Goal: Task Accomplishment & Management: Complete application form

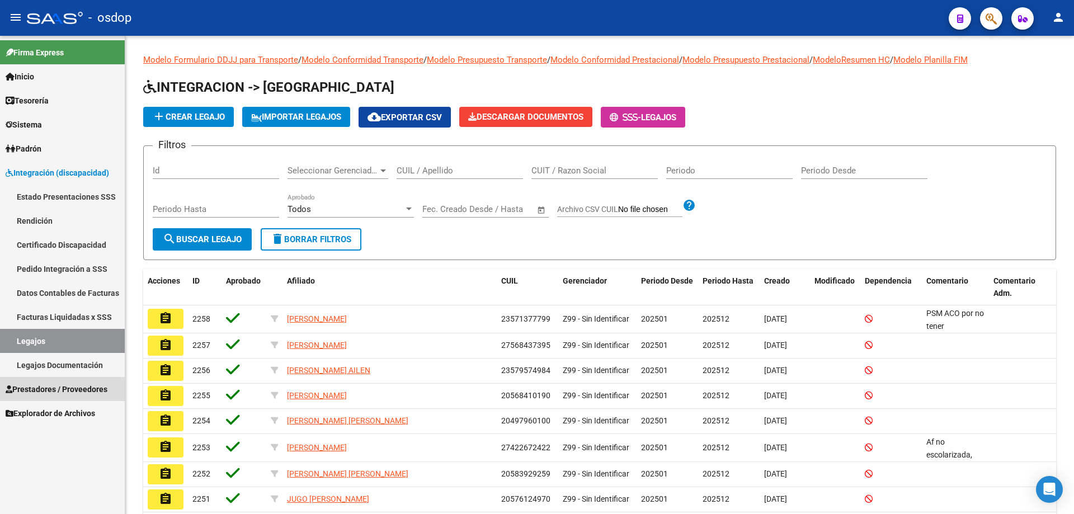
click at [70, 386] on span "Prestadores / Proveedores" at bounding box center [57, 389] width 102 height 12
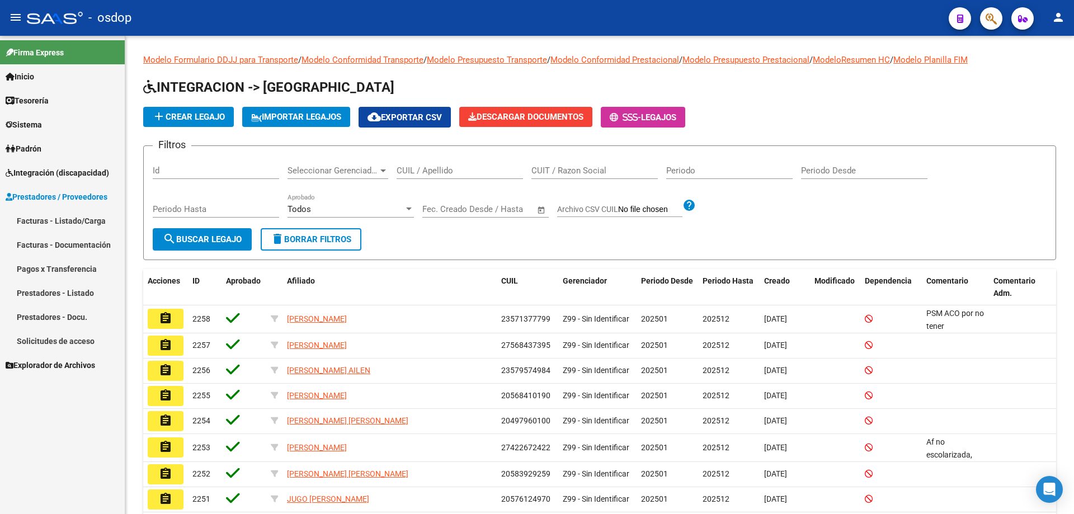
click at [58, 346] on link "Solicitudes de acceso" at bounding box center [62, 341] width 125 height 24
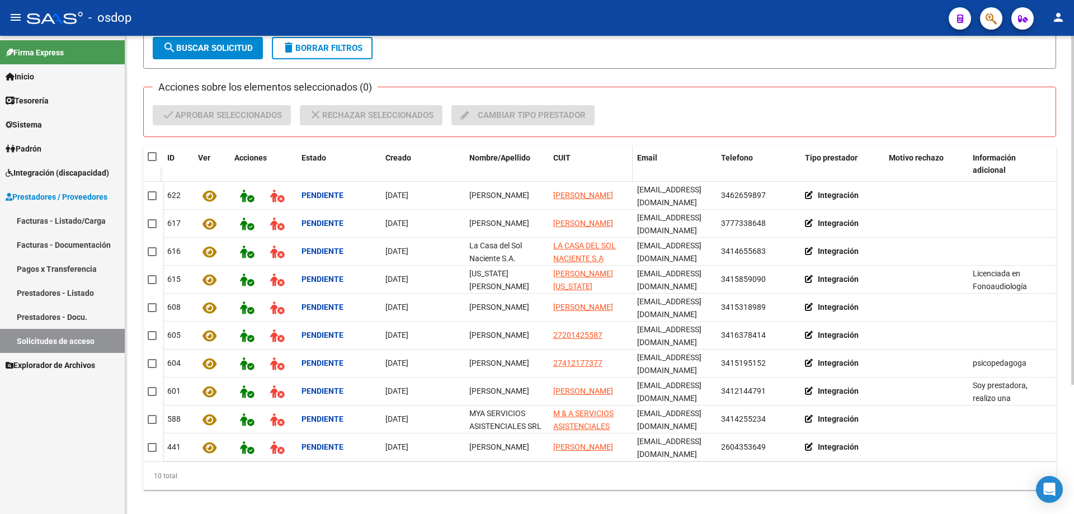
scroll to position [177, 0]
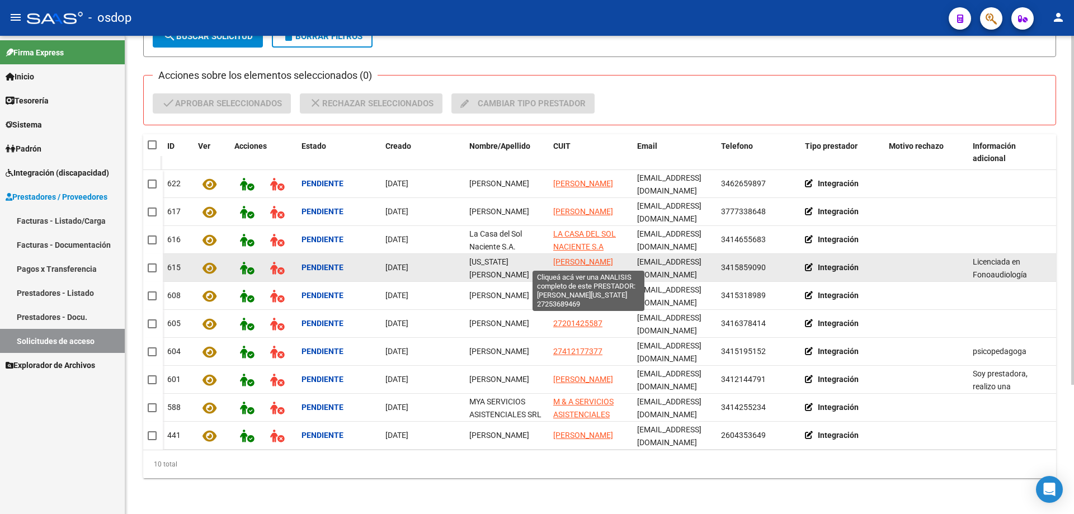
click at [574, 263] on span "[PERSON_NAME][US_STATE]" at bounding box center [583, 268] width 60 height 22
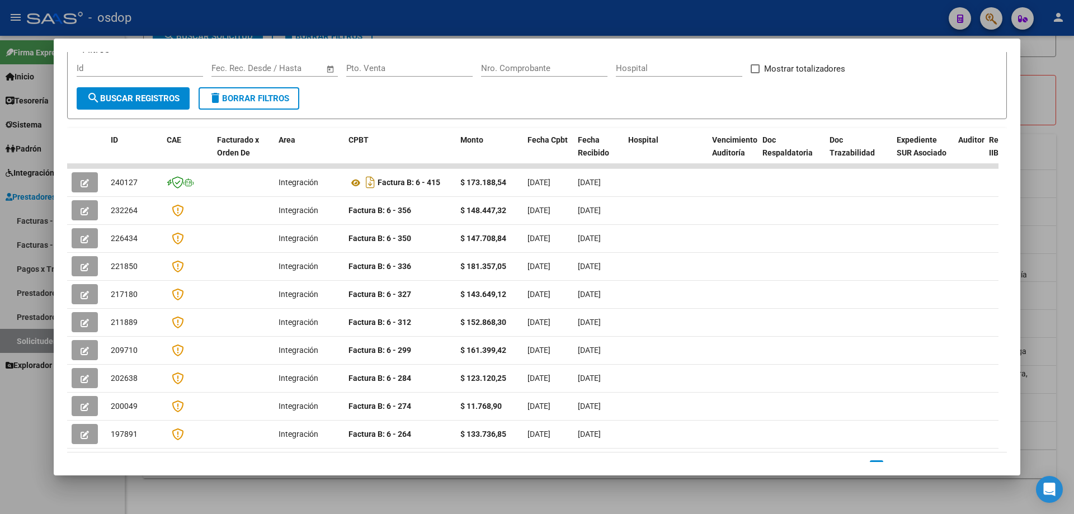
scroll to position [0, 0]
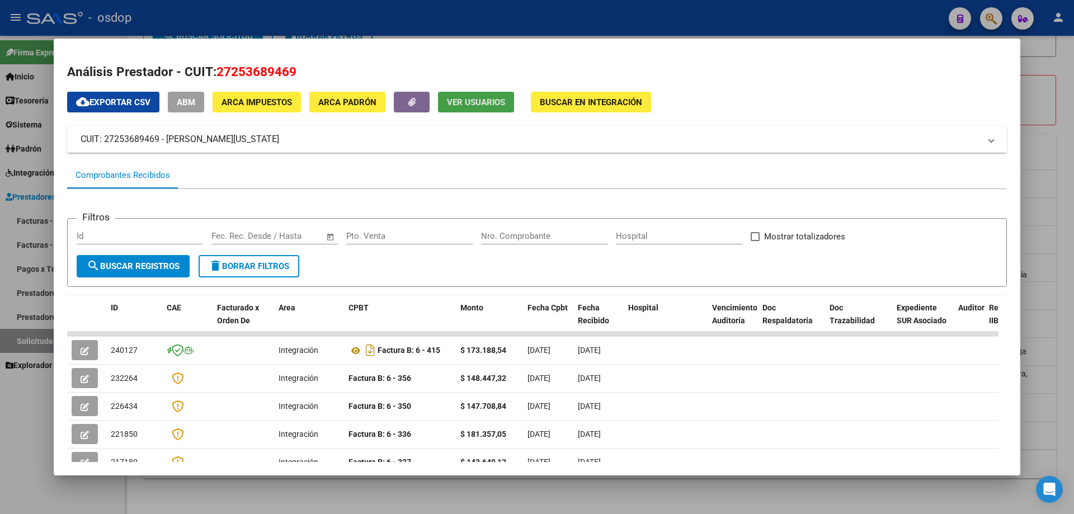
click at [468, 104] on span "Ver Usuarios" at bounding box center [476, 102] width 58 height 10
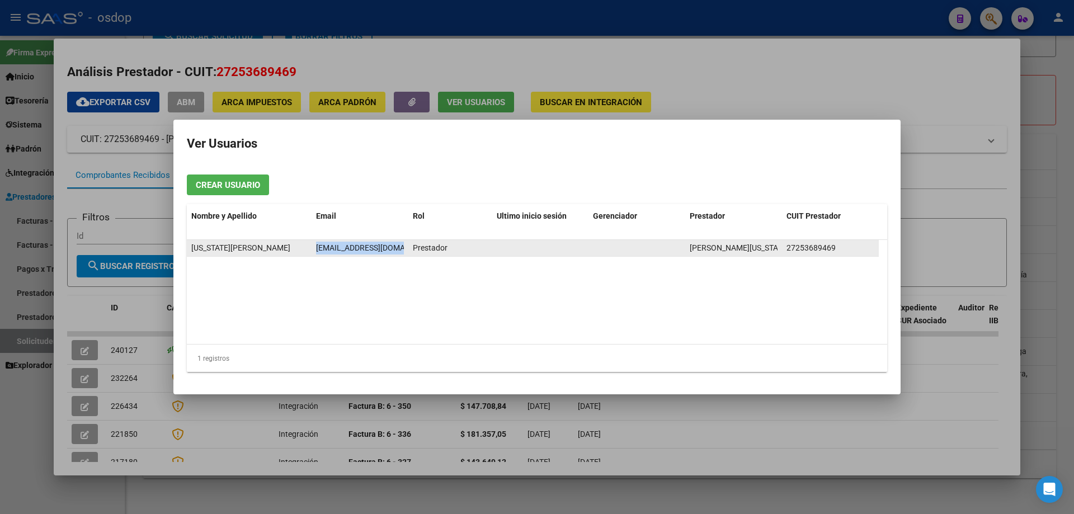
scroll to position [0, 16]
drag, startPoint x: 317, startPoint y: 245, endPoint x: 404, endPoint y: 252, distance: 88.1
click at [404, 252] on datatable-body-cell "[EMAIL_ADDRESS][DOMAIN_NAME]" at bounding box center [360, 248] width 97 height 16
copy span "[EMAIL_ADDRESS][DOMAIN_NAME]"
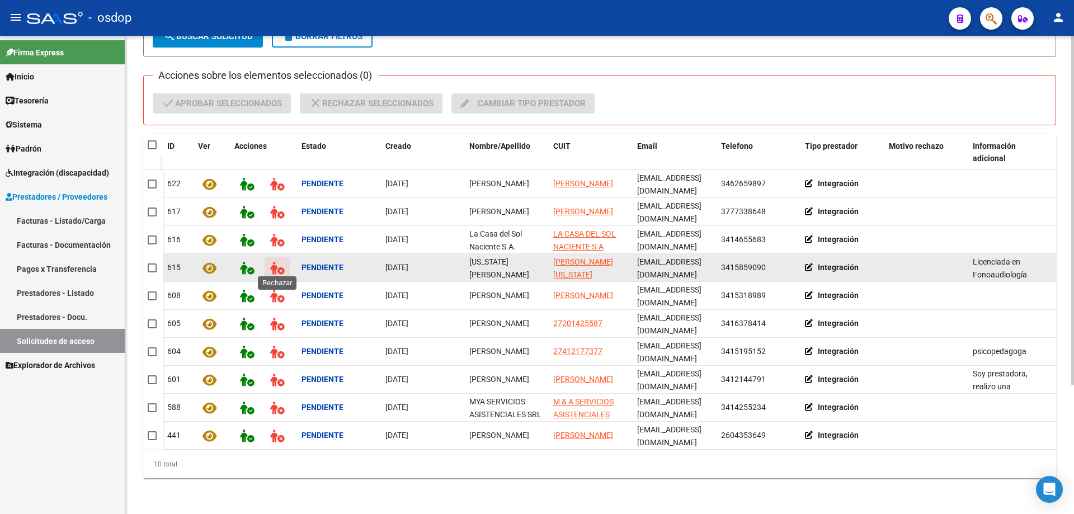
click at [277, 265] on icon at bounding box center [277, 268] width 14 height 13
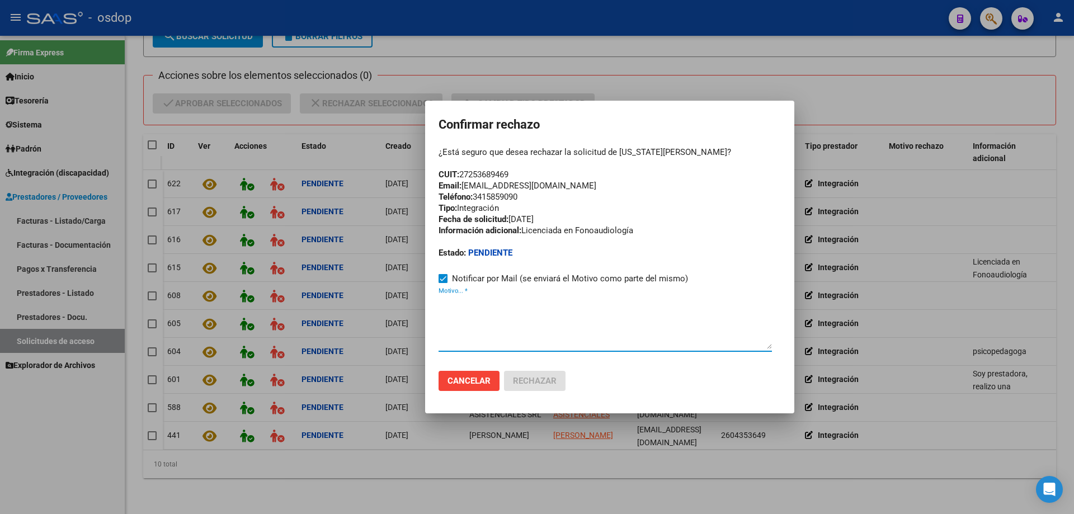
click at [450, 321] on textarea "Motivo... *" at bounding box center [604, 322] width 333 height 53
paste textarea "[EMAIL_ADDRESS][DOMAIN_NAME]"
click at [438, 313] on textarea "[EMAIL_ADDRESS][DOMAIN_NAME]" at bounding box center [604, 322] width 333 height 53
paste textarea "Se encuentra ACTIVA la cuenta de correo electrónico:"
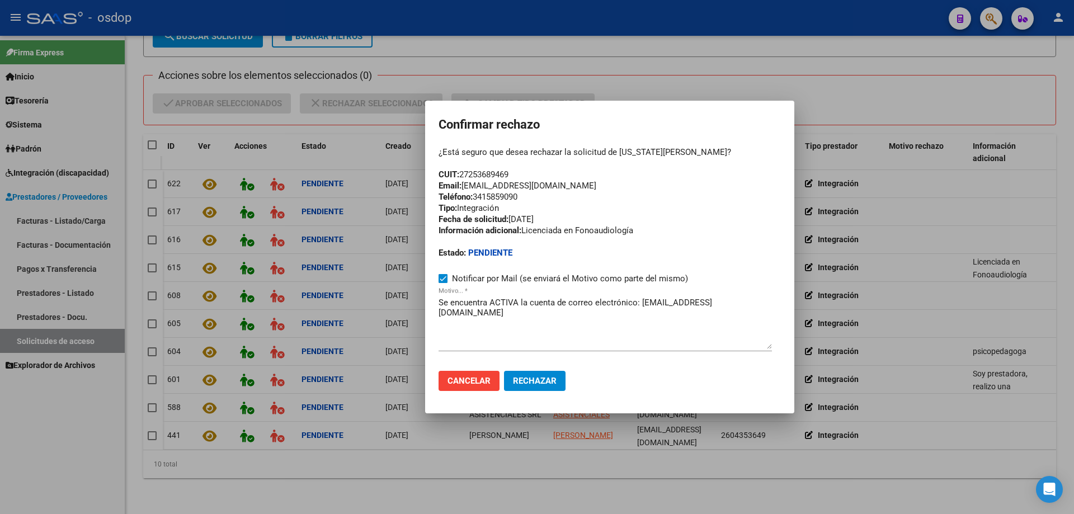
drag, startPoint x: 589, startPoint y: 187, endPoint x: 440, endPoint y: 187, distance: 149.3
click at [440, 187] on div "¿Está seguro que desea rechazar la solicitud de [US_STATE][PERSON_NAME]? CUIT: …" at bounding box center [609, 203] width 342 height 112
copy div "Email: [EMAIL_ADDRESS][DOMAIN_NAME]"
drag, startPoint x: 439, startPoint y: 301, endPoint x: 464, endPoint y: 306, distance: 25.1
click at [439, 301] on textarea "Se encuentra ACTIVA la cuenta de correo electrónico: [EMAIL_ADDRESS][DOMAIN_NAM…" at bounding box center [604, 322] width 333 height 53
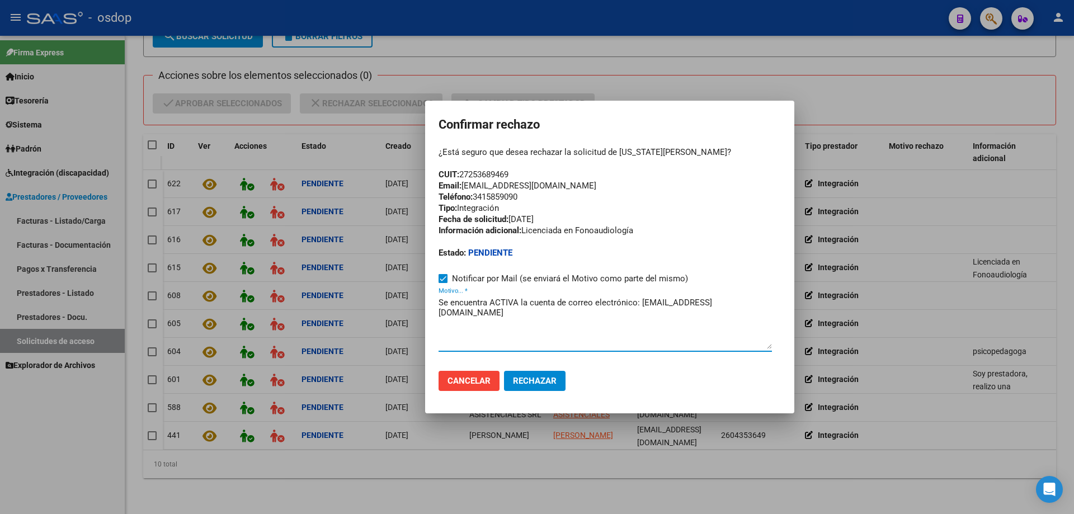
paste textarea "Email: [EMAIL_ADDRESS][DOMAIN_NAME]"
type textarea "Email: [EMAIL_ADDRESS][DOMAIN_NAME] Se encuentra ACTIVA la cuenta de correo ele…"
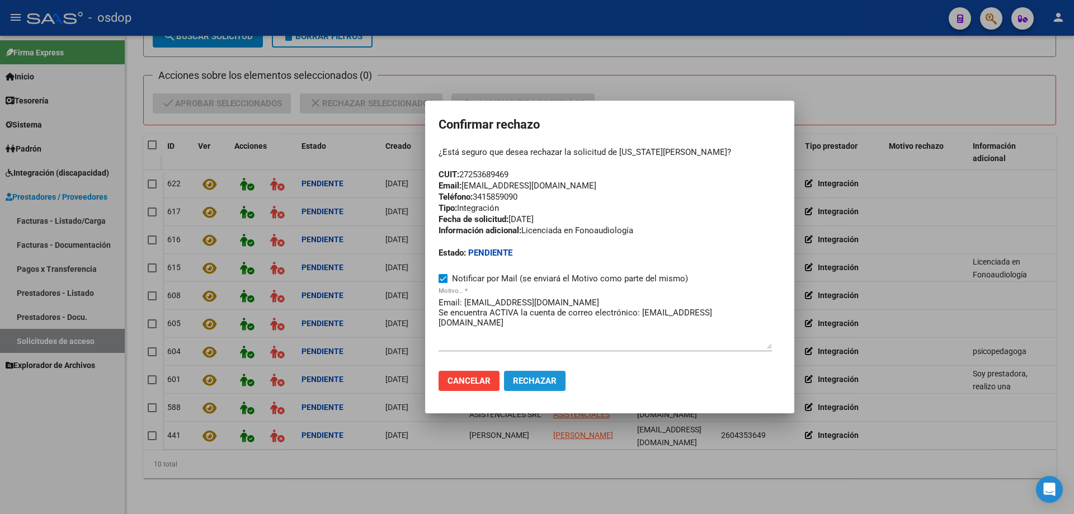
click at [534, 381] on span "Rechazar" at bounding box center [535, 381] width 44 height 10
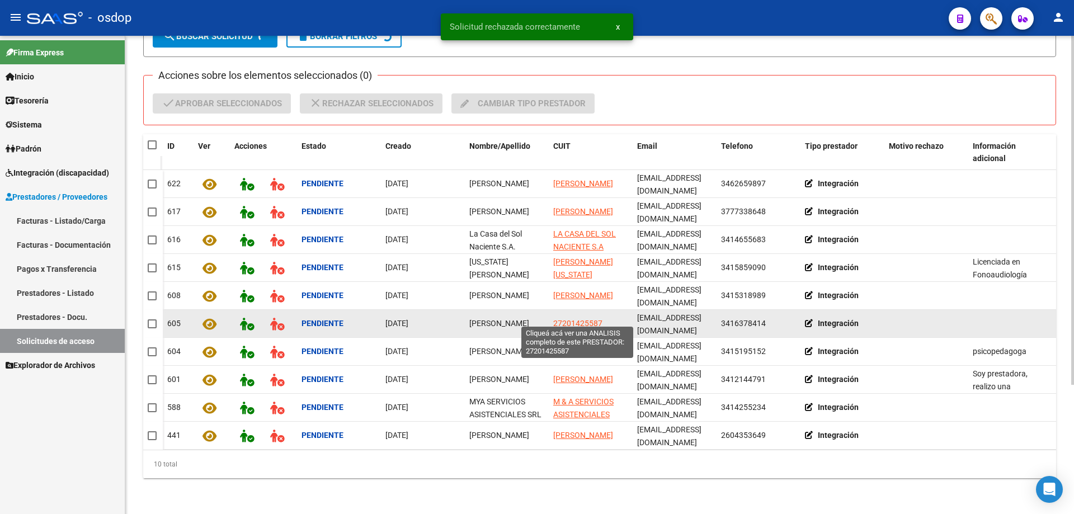
scroll to position [149, 0]
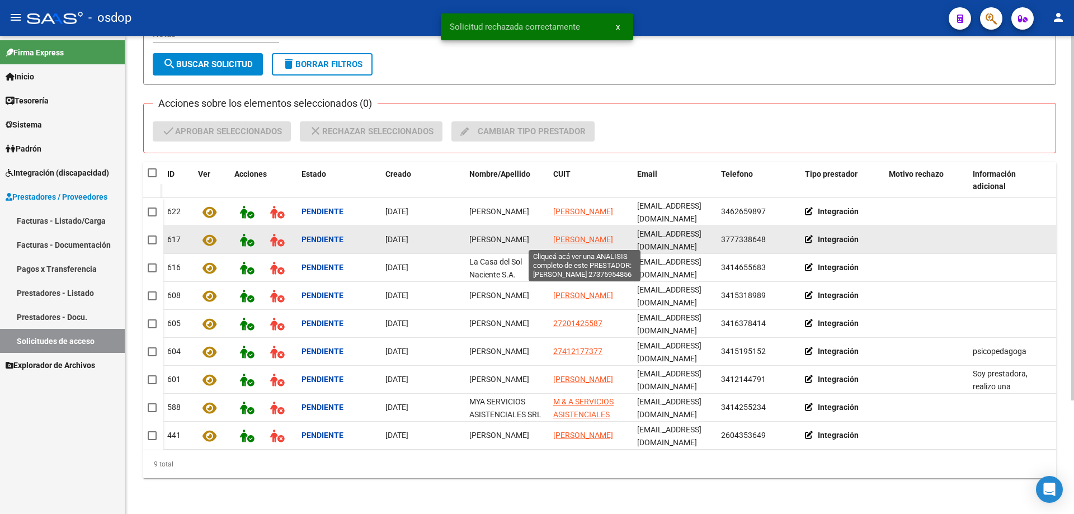
click at [572, 236] on span "[PERSON_NAME]" at bounding box center [583, 239] width 60 height 9
type textarea "27375954856"
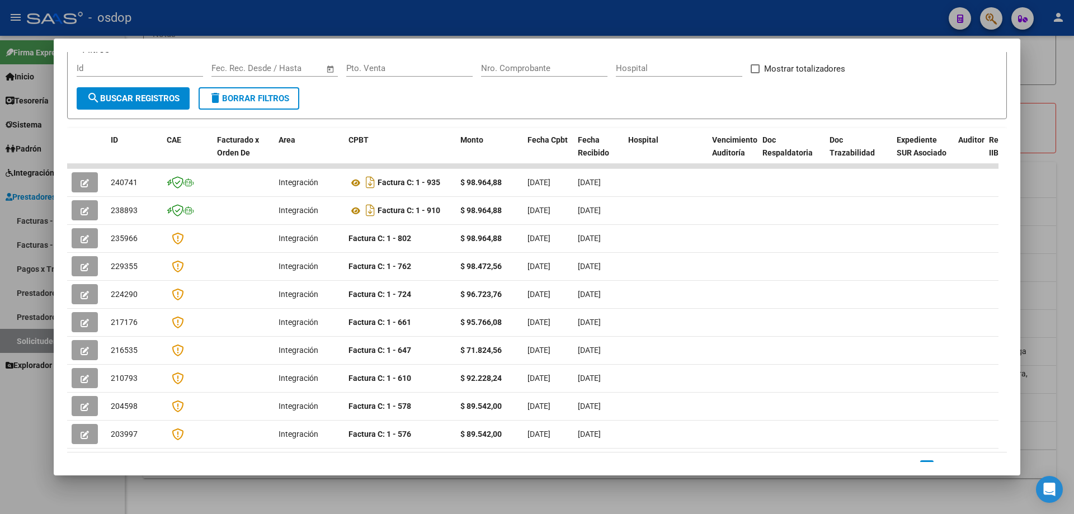
scroll to position [0, 0]
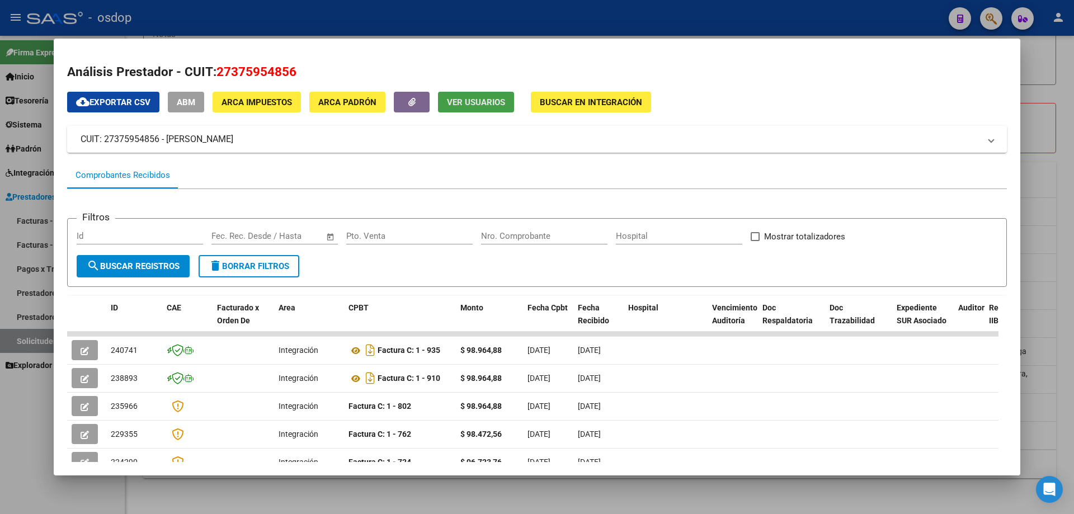
click at [472, 102] on span "Ver Usuarios" at bounding box center [476, 102] width 58 height 10
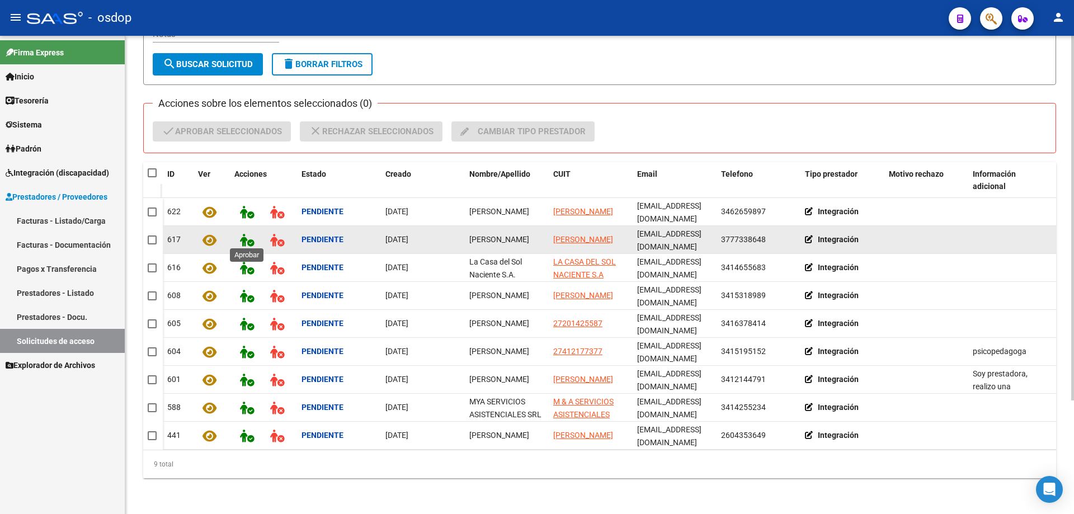
click at [251, 237] on icon at bounding box center [247, 240] width 14 height 13
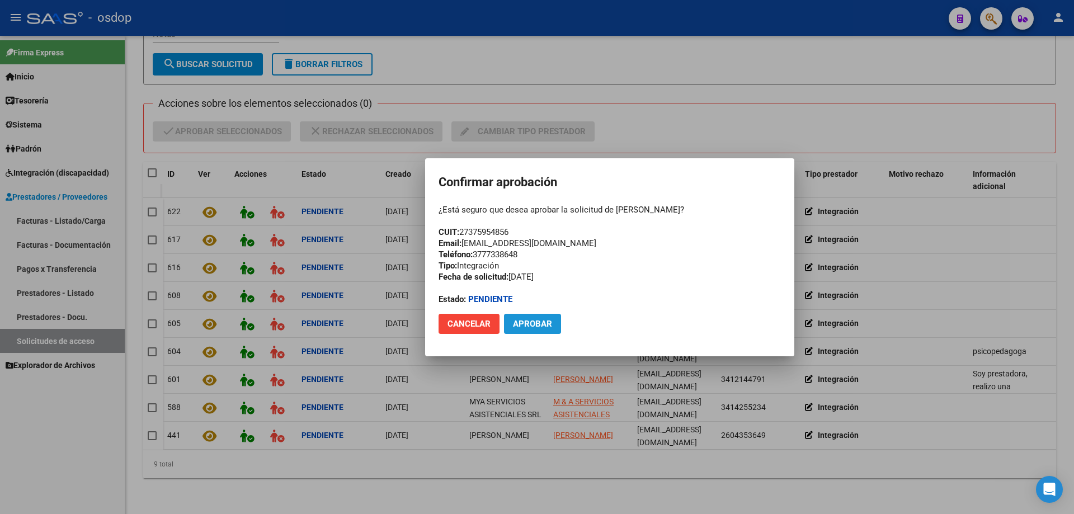
click at [542, 328] on span "Aprobar" at bounding box center [532, 324] width 39 height 10
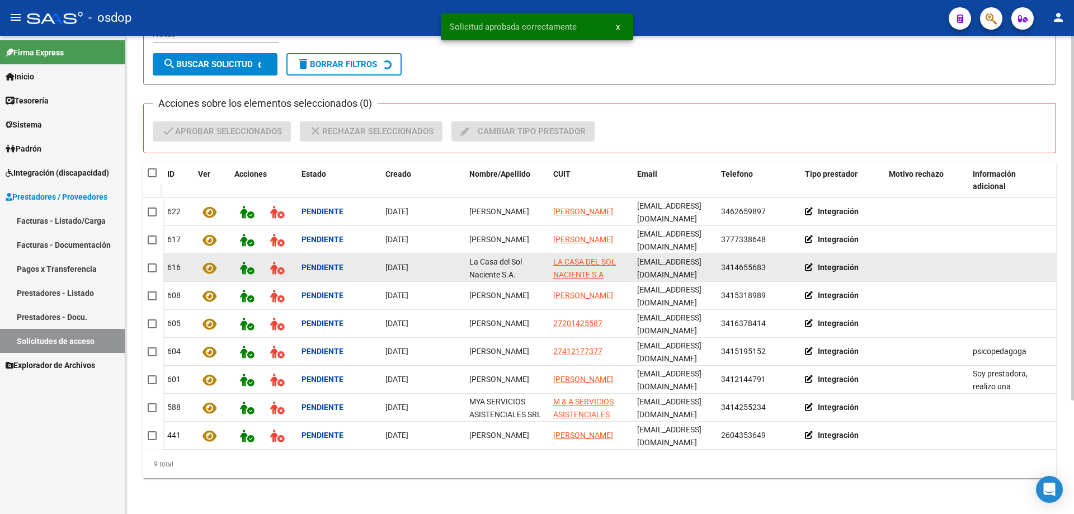
scroll to position [121, 0]
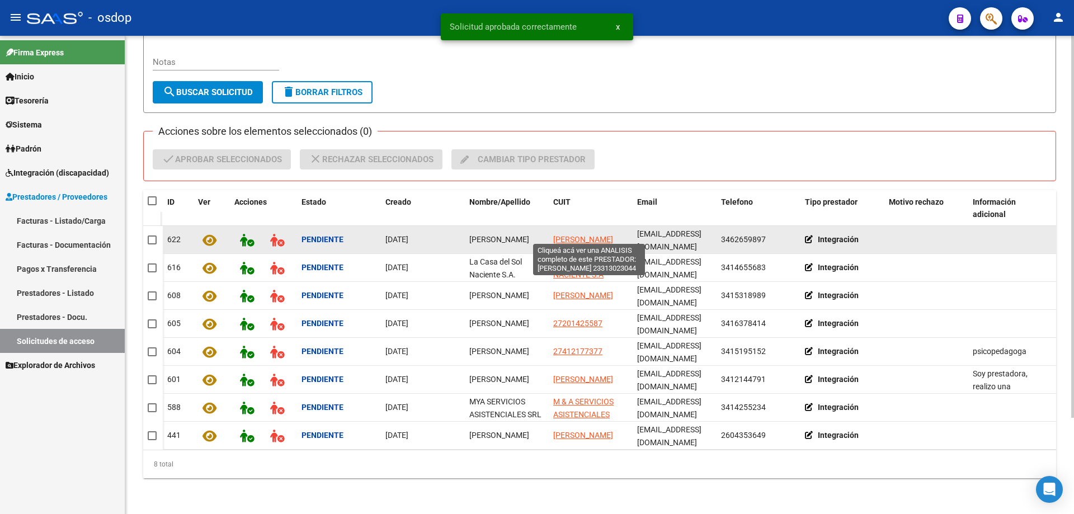
click at [564, 238] on span "[PERSON_NAME]" at bounding box center [583, 239] width 60 height 9
type textarea "23313023044"
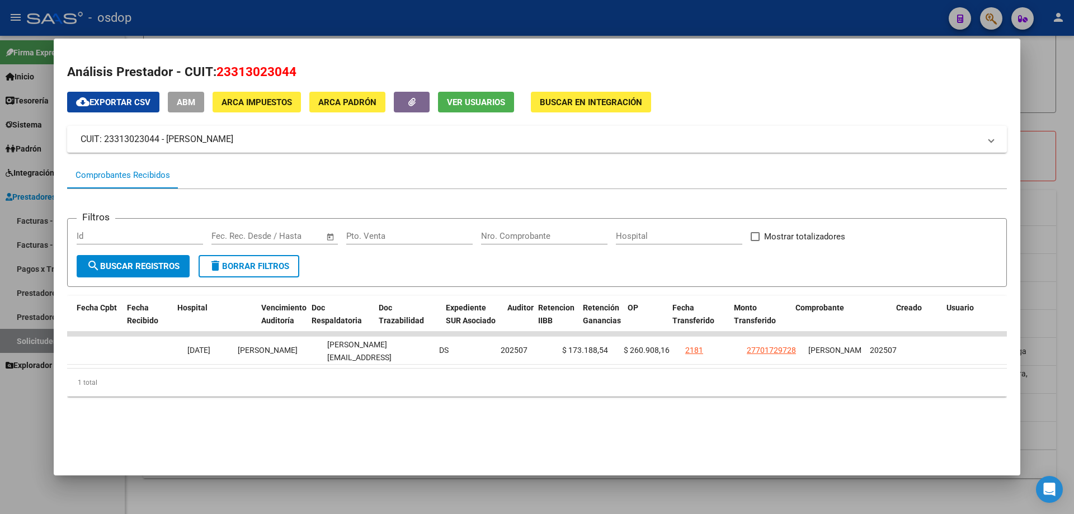
scroll to position [0, 0]
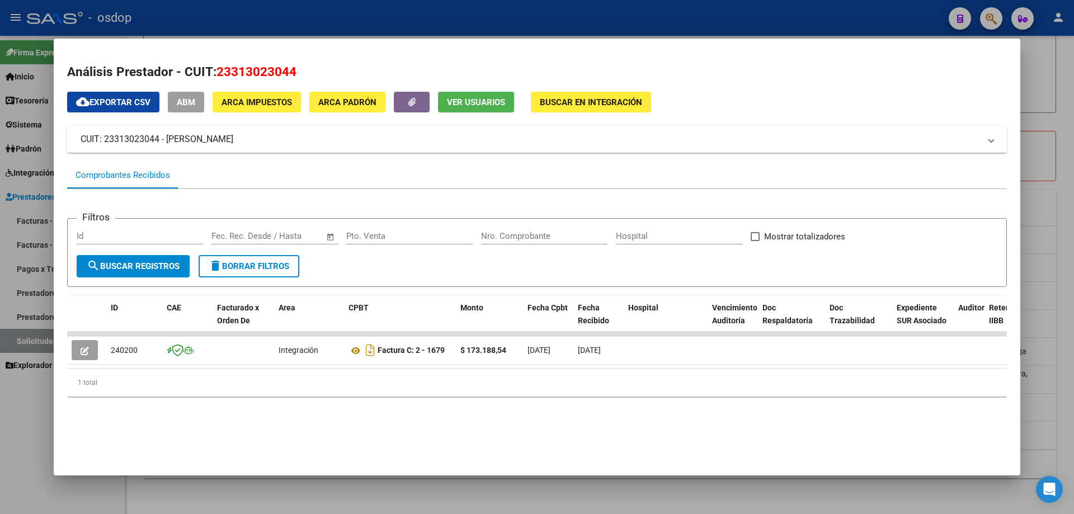
click at [477, 100] on span "Ver Usuarios" at bounding box center [476, 102] width 58 height 10
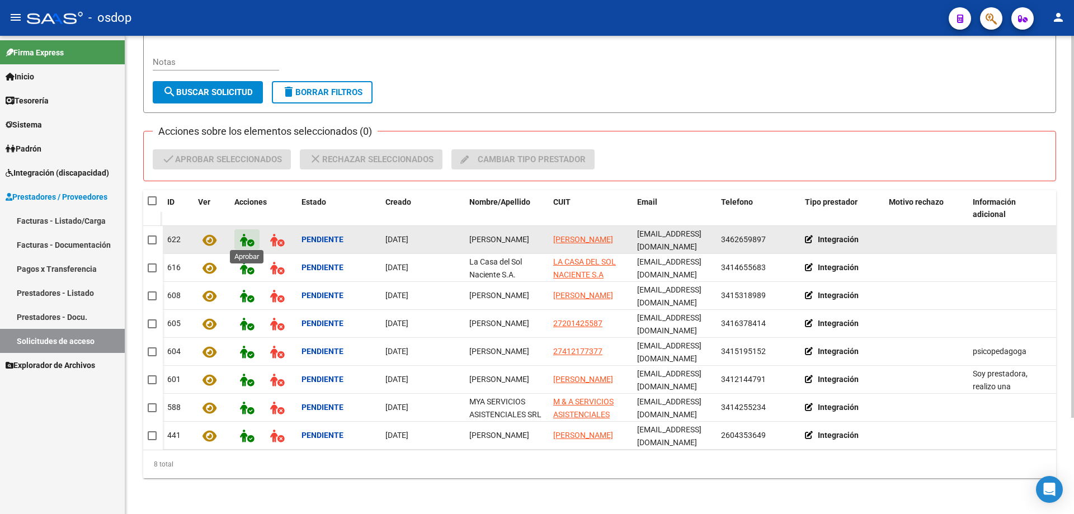
click at [247, 237] on icon at bounding box center [247, 240] width 14 height 13
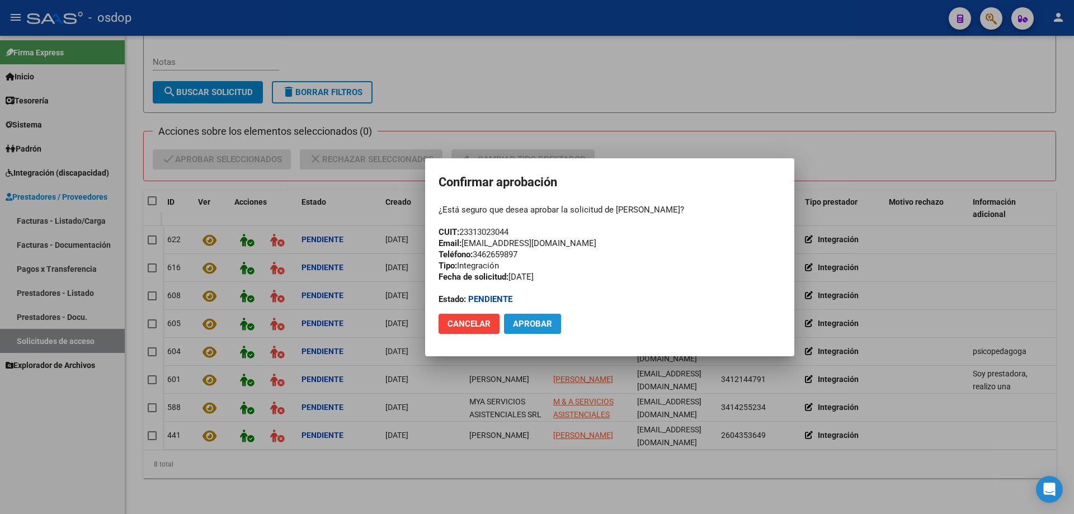
click at [537, 327] on span "Aprobar" at bounding box center [532, 324] width 39 height 10
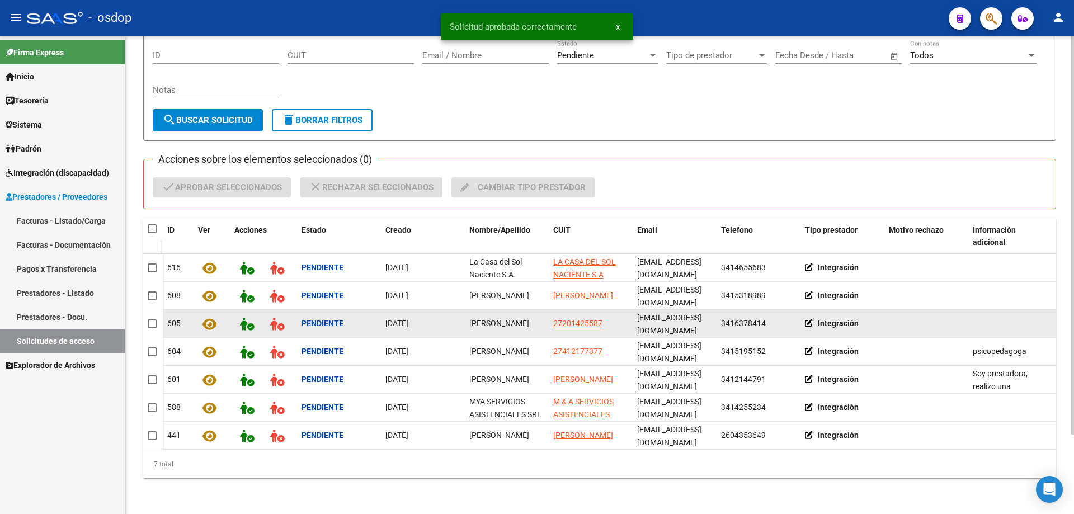
scroll to position [96, 0]
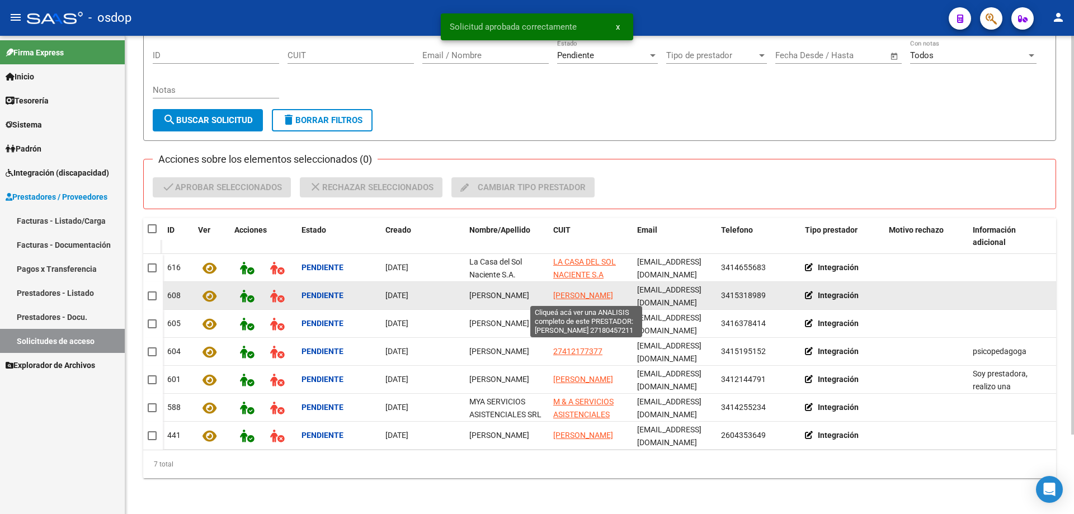
click at [581, 291] on span "[PERSON_NAME]" at bounding box center [583, 295] width 60 height 9
type textarea "27180457211"
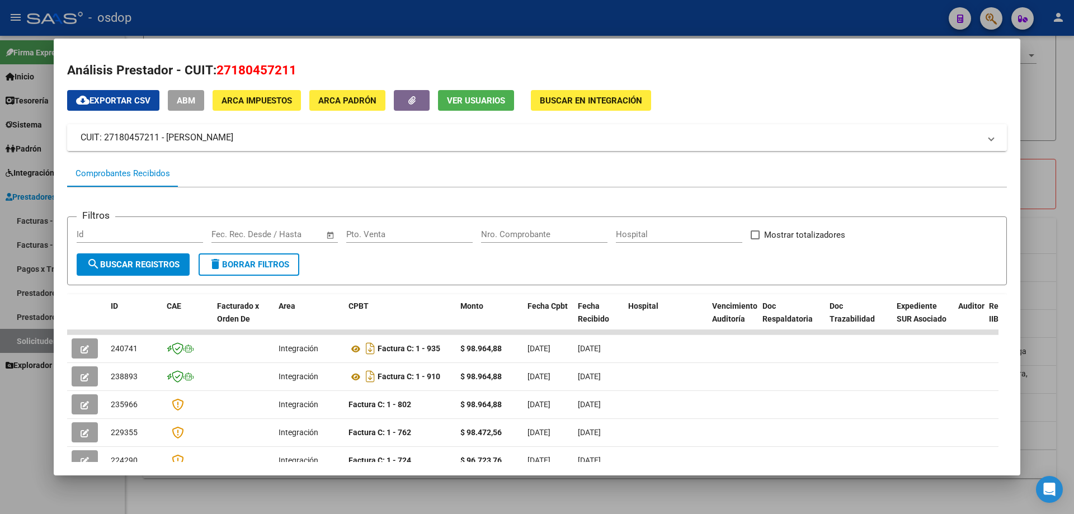
scroll to position [0, 0]
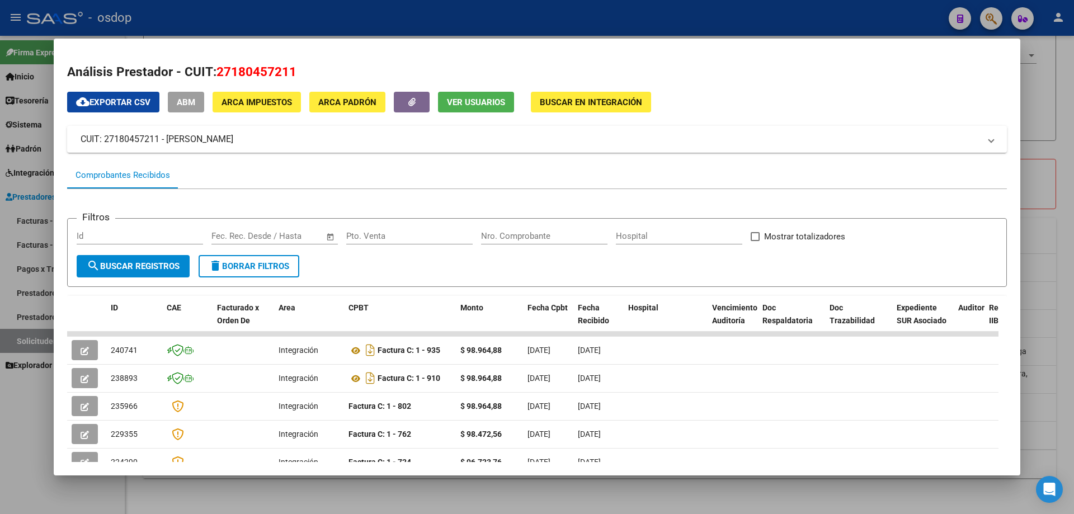
click at [474, 98] on button "Ver Usuarios" at bounding box center [476, 102] width 76 height 21
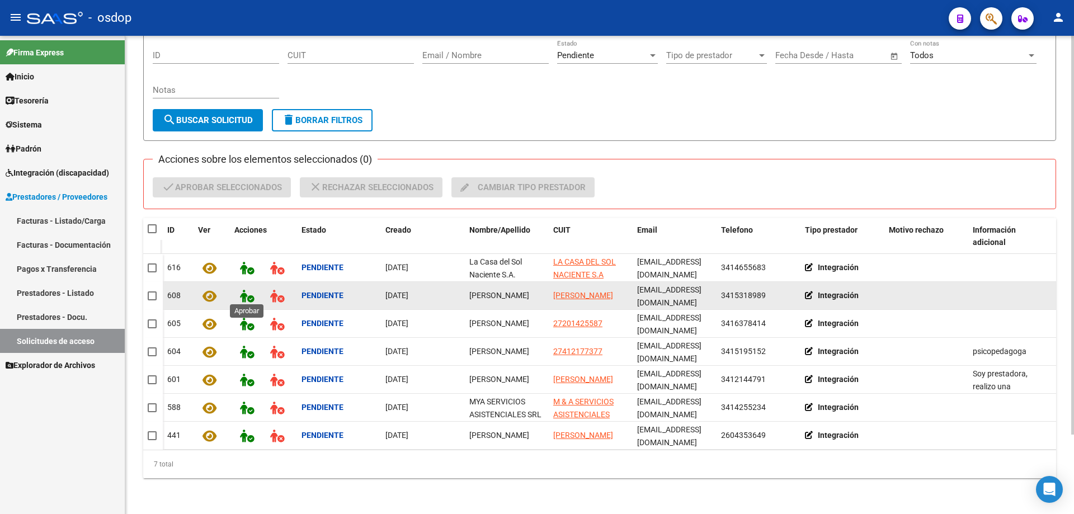
click at [241, 290] on icon at bounding box center [247, 296] width 14 height 13
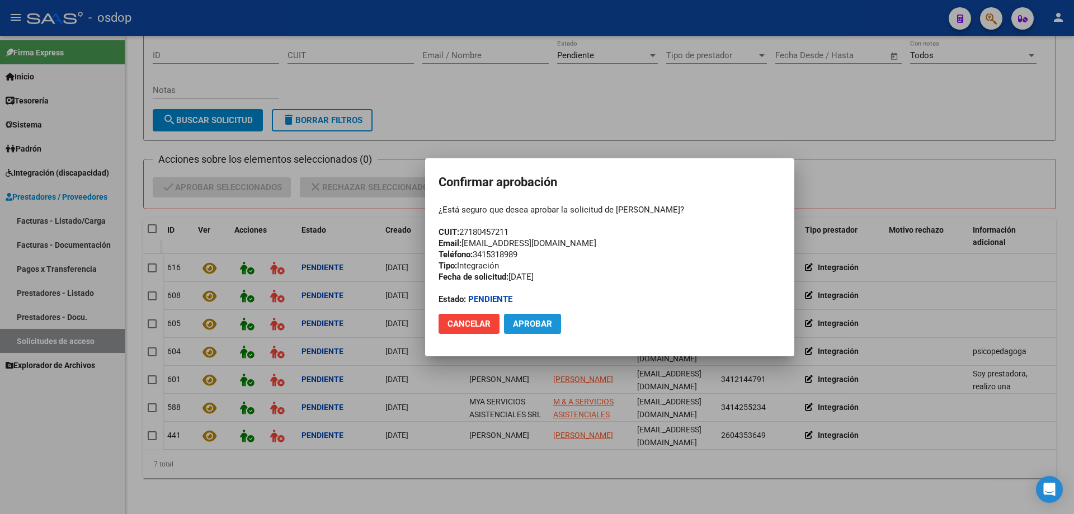
click at [525, 320] on span "Aprobar" at bounding box center [532, 324] width 39 height 10
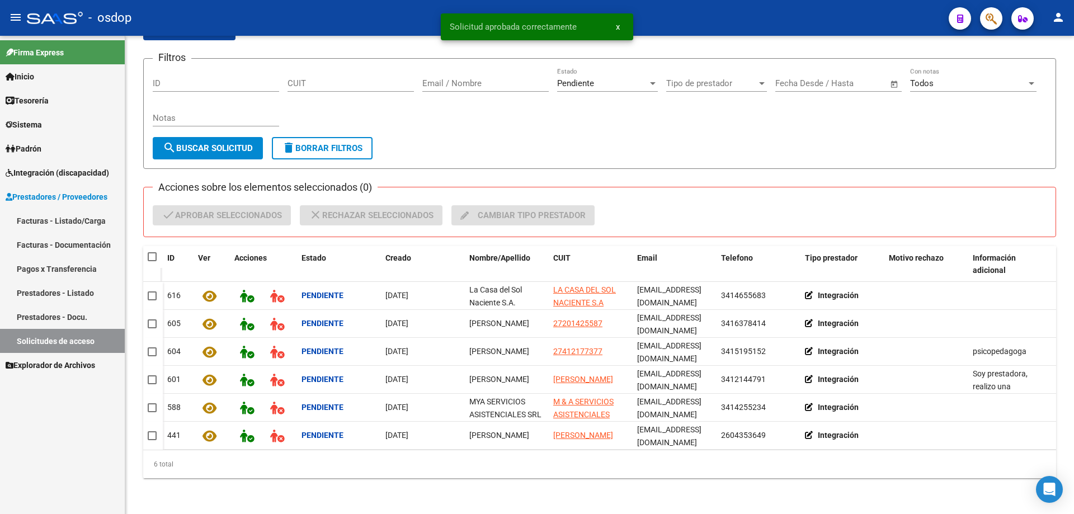
scroll to position [68, 0]
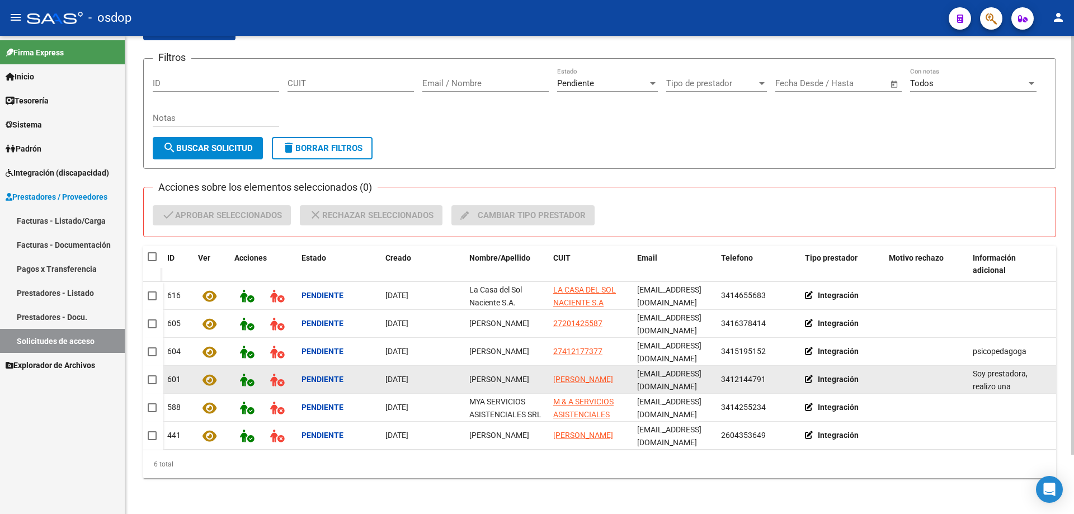
click at [574, 376] on app-link-go-to "[PERSON_NAME]" at bounding box center [583, 379] width 60 height 13
click at [573, 375] on span "[PERSON_NAME]" at bounding box center [583, 379] width 60 height 9
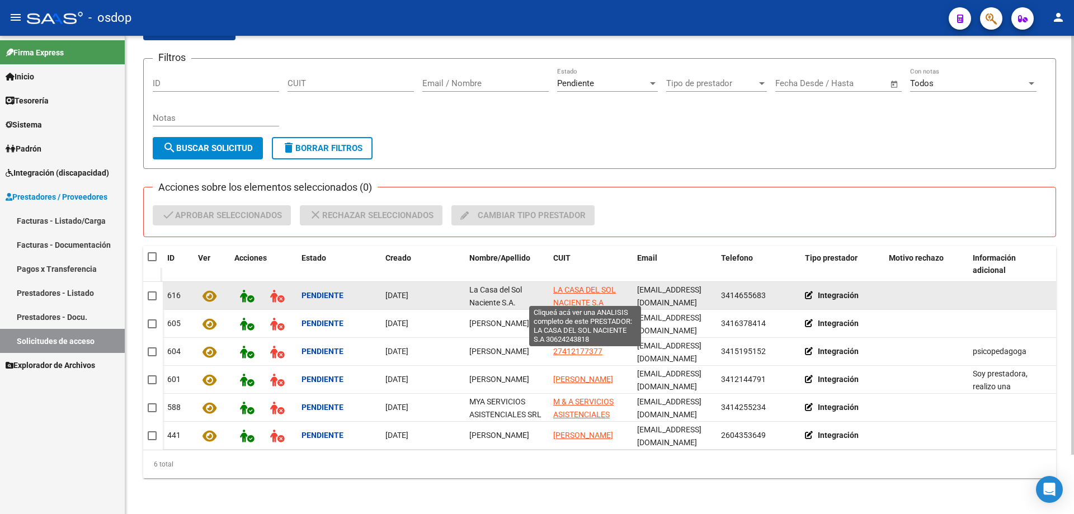
click at [576, 287] on span "LA CASA DEL SOL NACIENTE S.A" at bounding box center [584, 296] width 63 height 22
type textarea "30624243818"
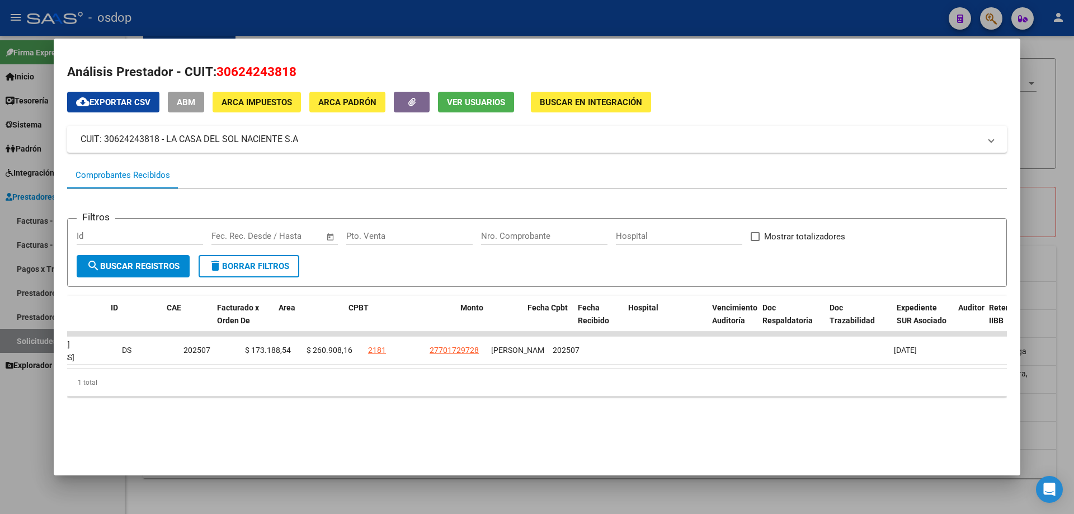
scroll to position [0, 0]
click at [468, 102] on span "Ver Usuarios" at bounding box center [476, 102] width 58 height 10
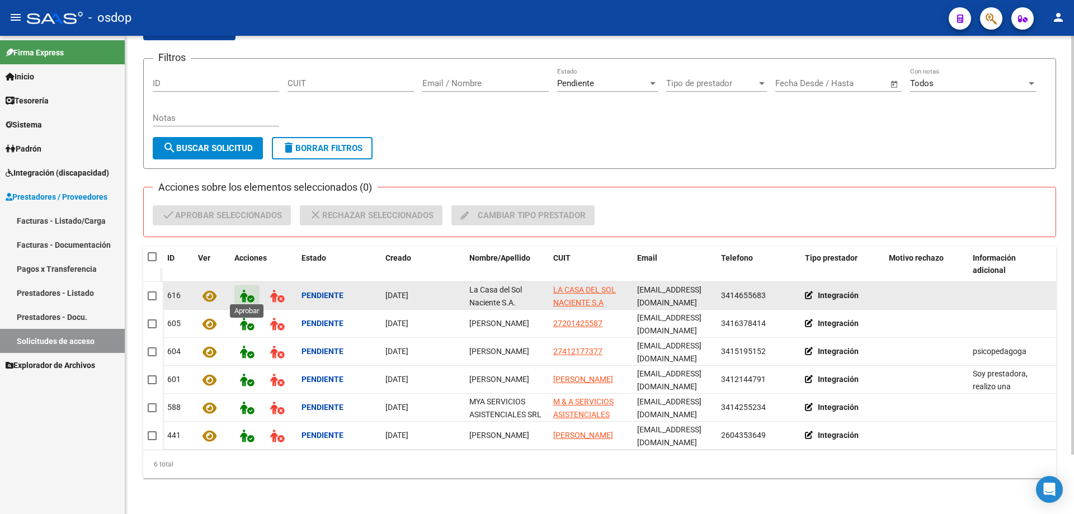
click at [241, 290] on icon at bounding box center [247, 296] width 14 height 13
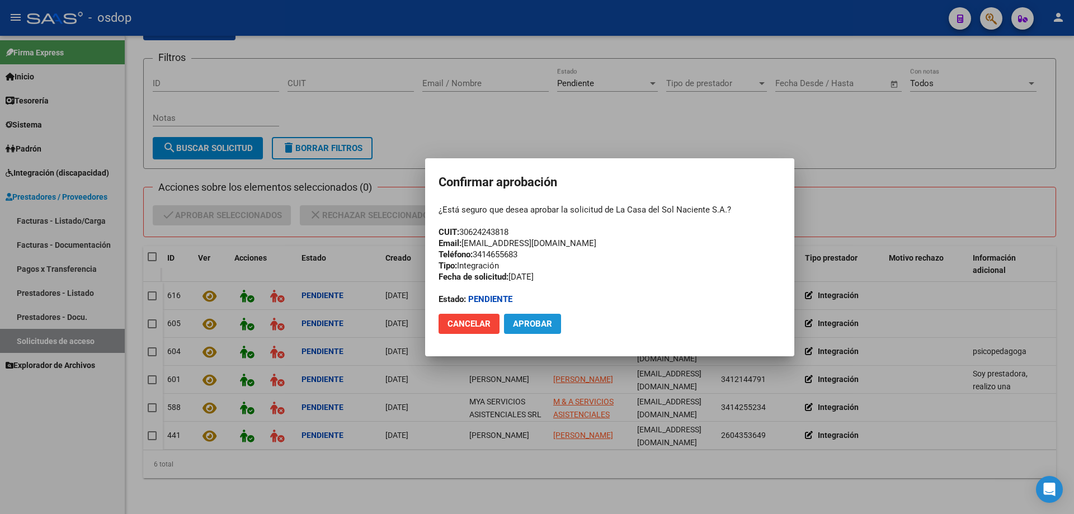
click at [535, 326] on span "Aprobar" at bounding box center [532, 324] width 39 height 10
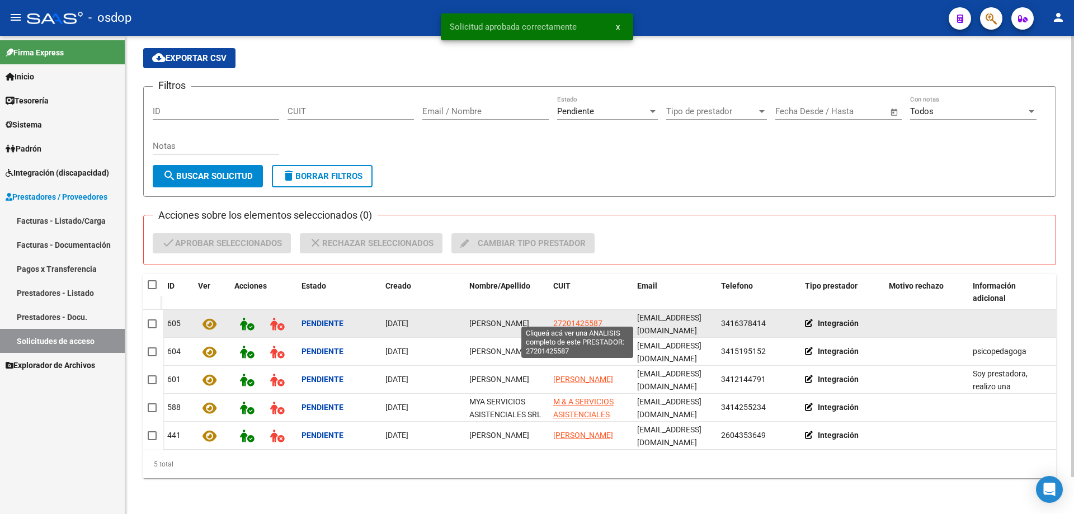
scroll to position [40, 0]
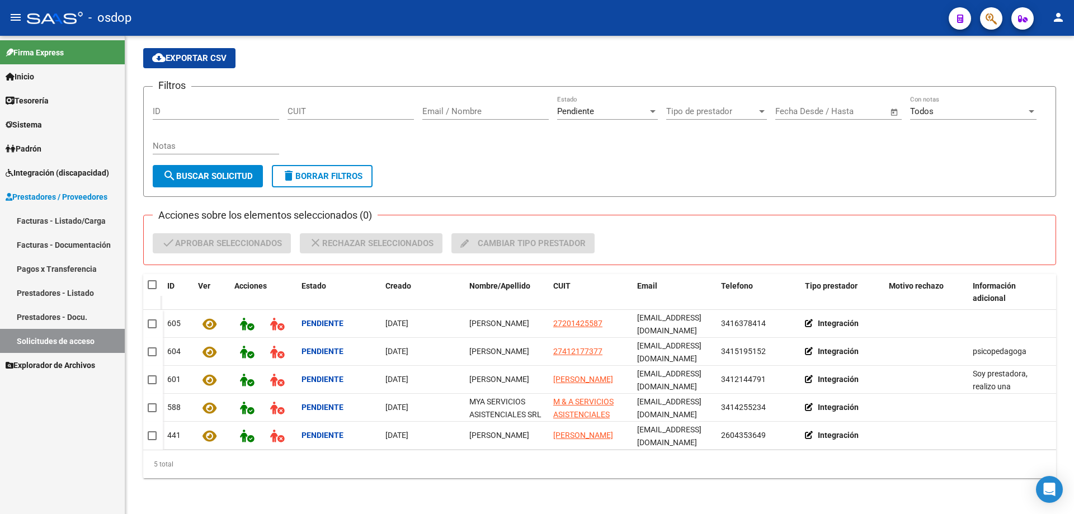
click at [29, 126] on span "Sistema" at bounding box center [24, 125] width 36 height 12
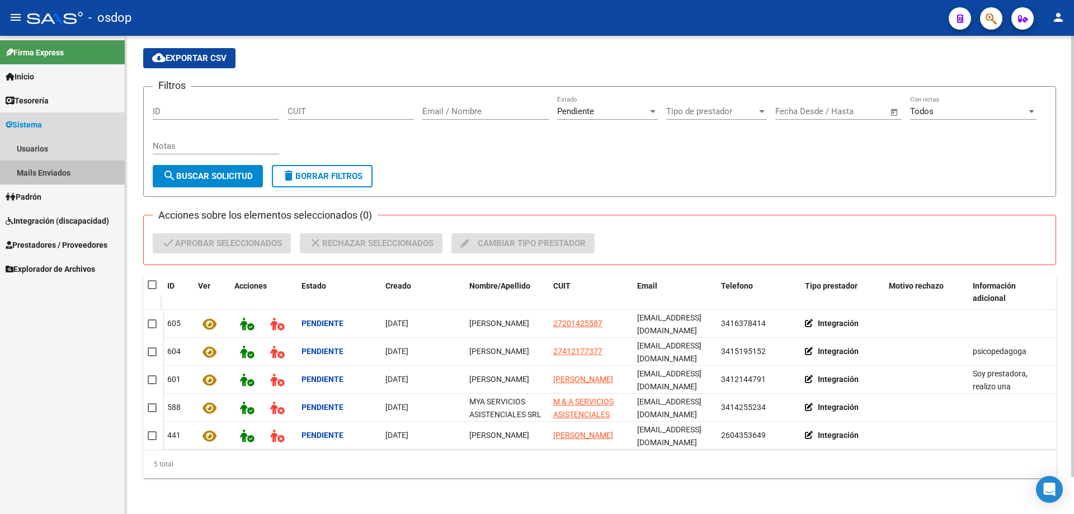
drag, startPoint x: 57, startPoint y: 173, endPoint x: 162, endPoint y: 159, distance: 105.5
click at [57, 173] on link "Mails Enviados" at bounding box center [62, 173] width 125 height 24
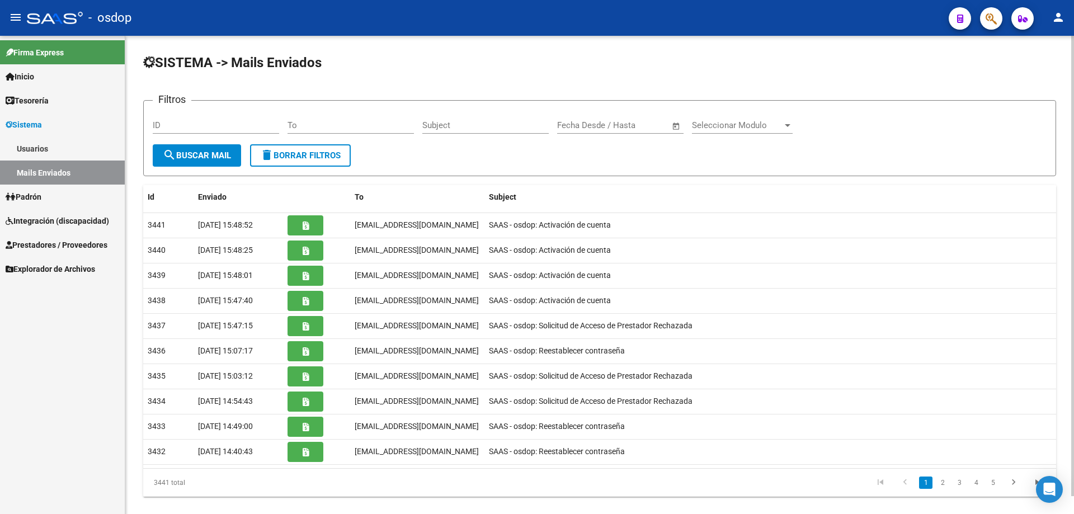
drag, startPoint x: 290, startPoint y: 122, endPoint x: 289, endPoint y: 115, distance: 7.9
click at [290, 122] on input "To" at bounding box center [350, 125] width 126 height 10
paste input "[EMAIL_ADDRESS][DOMAIN_NAME]"
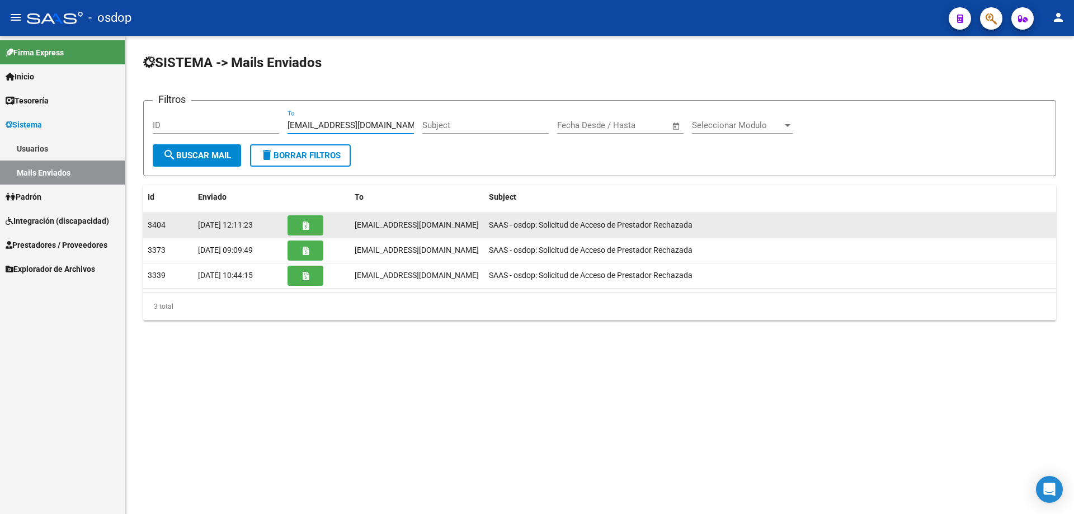
type input "[EMAIL_ADDRESS][DOMAIN_NAME]"
click at [304, 223] on icon "button" at bounding box center [306, 225] width 6 height 8
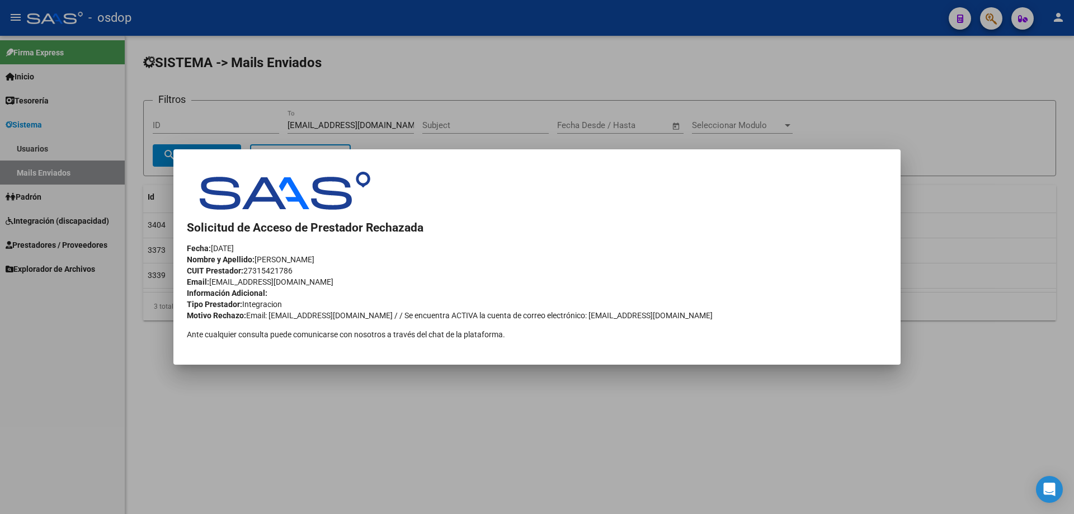
drag, startPoint x: 371, startPoint y: 313, endPoint x: 697, endPoint y: 315, distance: 326.6
click at [697, 315] on div "Motivo Rechazo: Email: [EMAIL_ADDRESS][DOMAIN_NAME] / / Se encuentra ACTIVA la …" at bounding box center [537, 315] width 700 height 11
copy div "Se encuentra ACTIVA la cuenta de correo electrónico: [EMAIL_ADDRESS][DOMAIN_NAM…"
drag, startPoint x: 246, startPoint y: 313, endPoint x: 357, endPoint y: 314, distance: 110.8
click at [357, 314] on div "Motivo Rechazo: Email: [EMAIL_ADDRESS][DOMAIN_NAME] / / Se encuentra ACTIVA la …" at bounding box center [537, 315] width 700 height 11
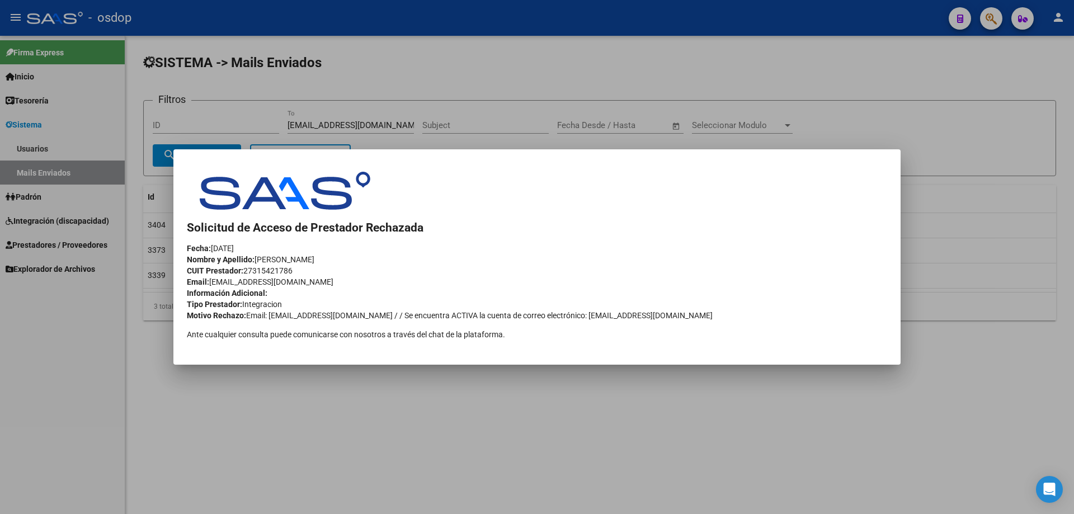
copy div "Email: [EMAIL_ADDRESS][DOMAIN_NAME]"
click at [189, 314] on strong "Motivo Rechazo:" at bounding box center [216, 315] width 59 height 9
click at [186, 313] on mat-dialog-content at bounding box center [536, 257] width 727 height 189
drag, startPoint x: 187, startPoint y: 313, endPoint x: 245, endPoint y: 315, distance: 58.2
click at [245, 315] on strong "Motivo Rechazo:" at bounding box center [216, 315] width 59 height 9
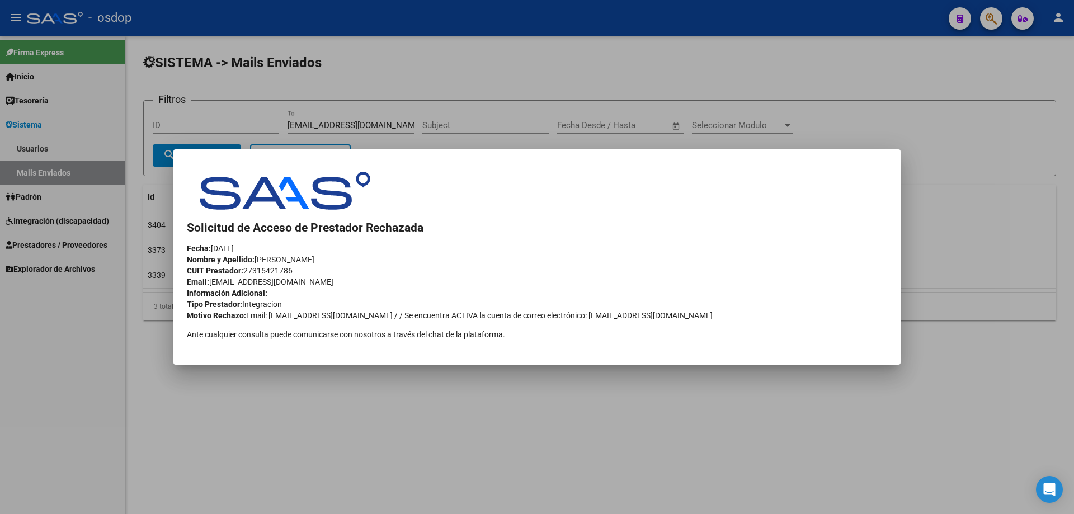
click at [187, 244] on strong "Fecha:" at bounding box center [199, 248] width 24 height 9
drag, startPoint x: 187, startPoint y: 225, endPoint x: 245, endPoint y: 313, distance: 105.5
click at [245, 313] on td "Solicitud de Acceso de Prestador Rechazada Fecha: [DATE] Nombre y Apellido: [PE…" at bounding box center [537, 271] width 700 height 117
copy td "Solicitud de Acceso de Prestador Rechazada Fecha: [DATE] Nombre y Apellido: [PE…"
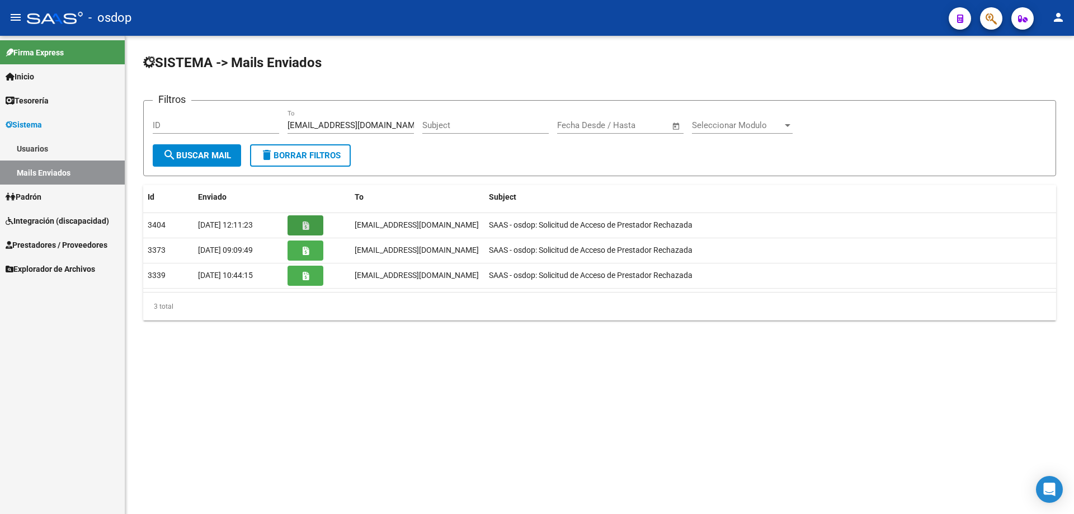
click at [39, 246] on span "Prestadores / Proveedores" at bounding box center [57, 245] width 102 height 12
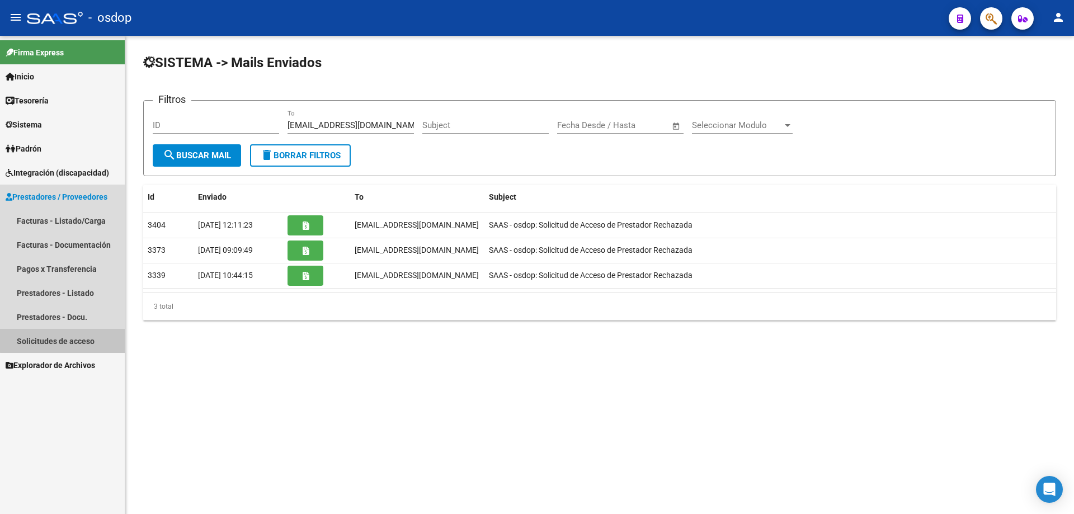
click at [68, 340] on link "Solicitudes de acceso" at bounding box center [62, 341] width 125 height 24
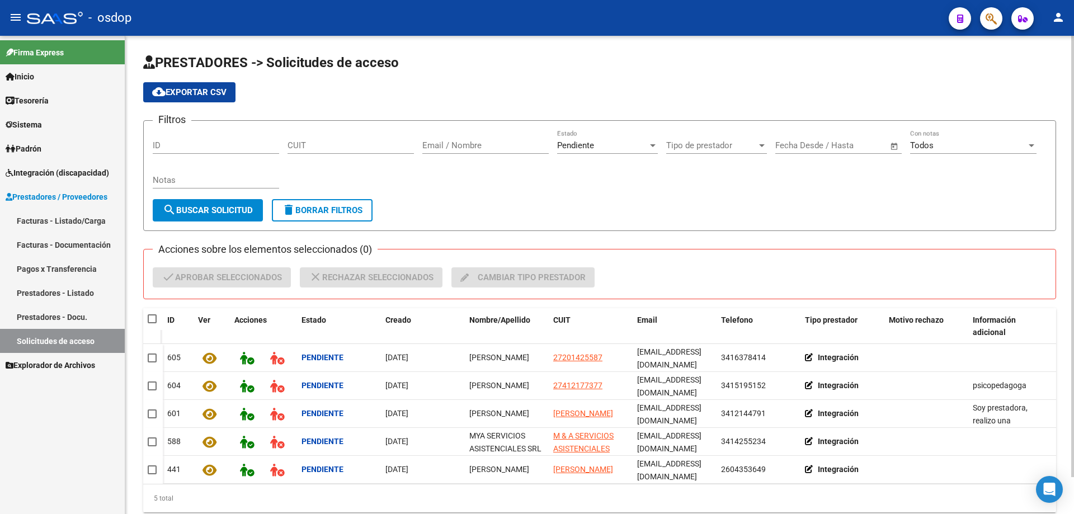
scroll to position [40, 0]
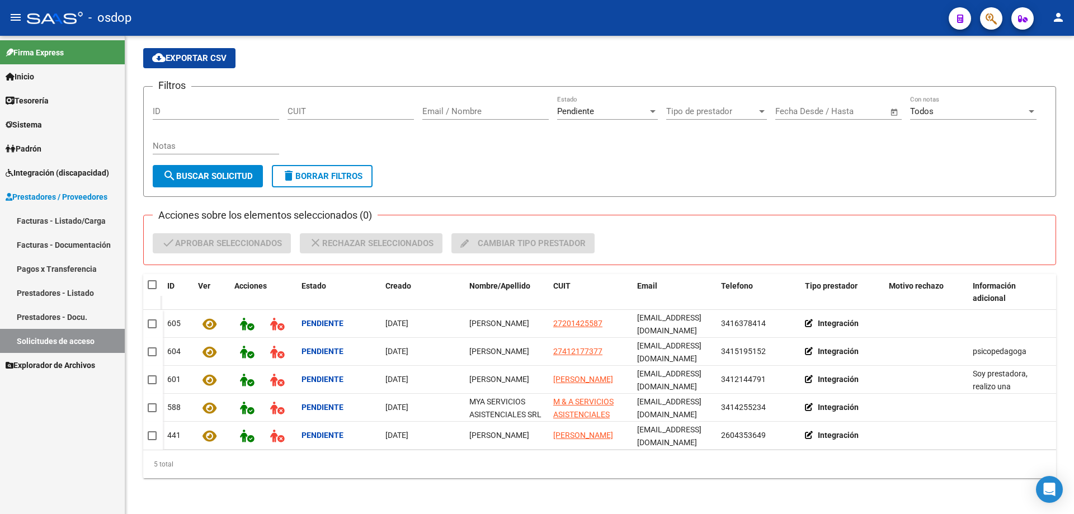
click at [10, 121] on icon at bounding box center [9, 125] width 7 height 8
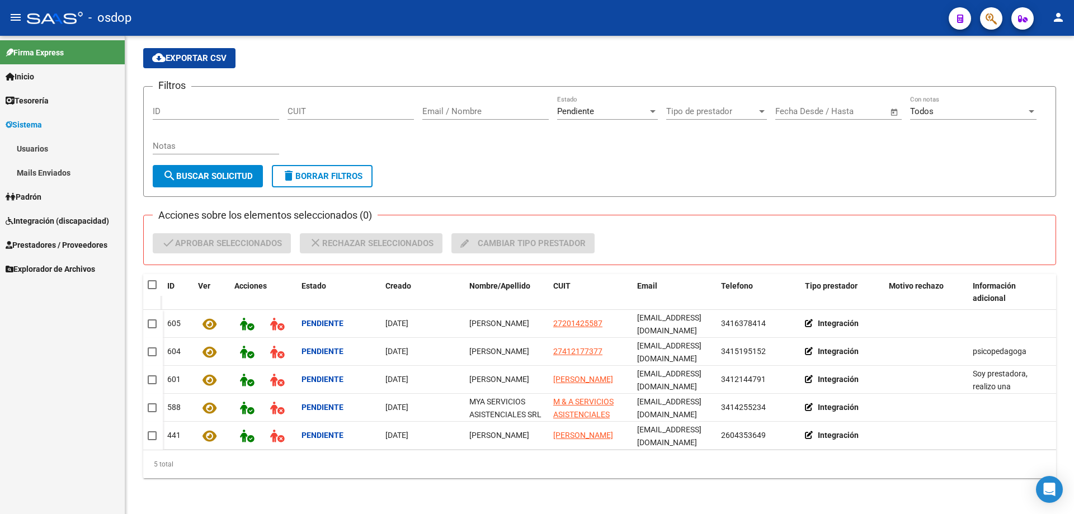
drag, startPoint x: 49, startPoint y: 173, endPoint x: 59, endPoint y: 172, distance: 10.1
click at [51, 173] on link "Mails Enviados" at bounding box center [62, 173] width 125 height 24
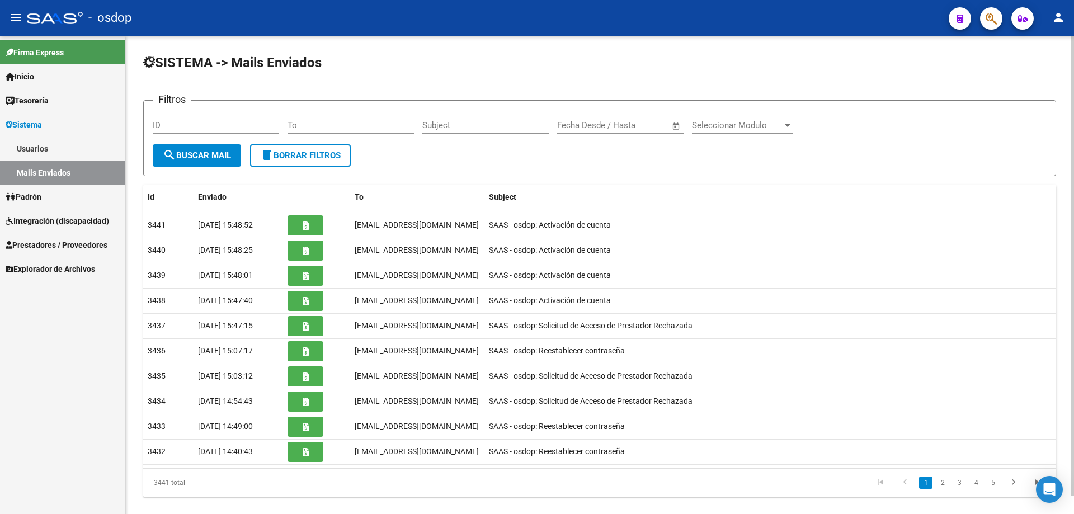
click at [289, 125] on div "Filtros ID To Subject Fecha inicio – Fecha fin Fecha Desde / Hasta Seleccionar …" at bounding box center [600, 127] width 894 height 35
click at [290, 124] on input "To" at bounding box center [350, 125] width 126 height 10
paste input "[PERSON_NAME][EMAIL_ADDRESS][PERSON_NAME][DOMAIN_NAME]"
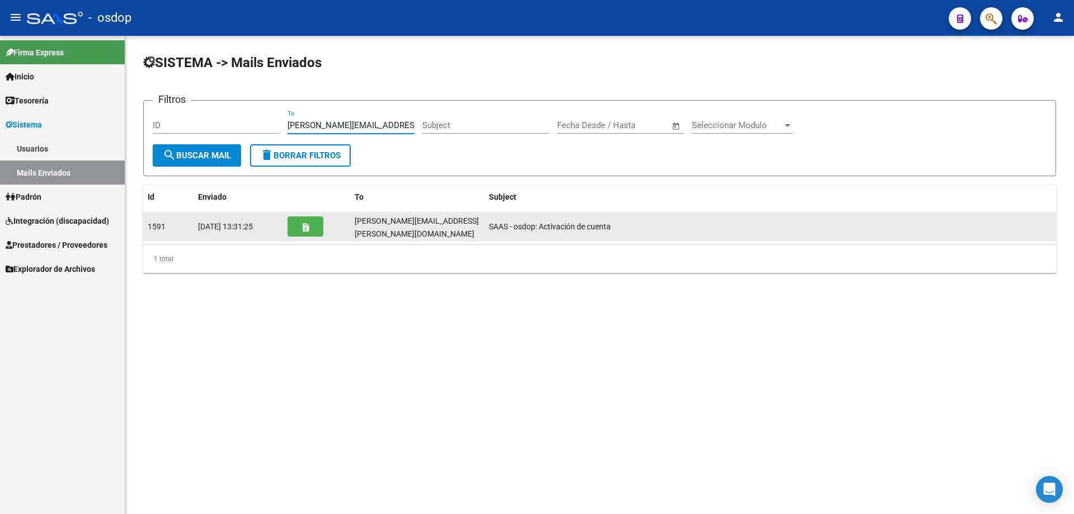
type input "[PERSON_NAME][EMAIL_ADDRESS][PERSON_NAME][DOMAIN_NAME]"
click at [309, 226] on button "button" at bounding box center [305, 226] width 36 height 20
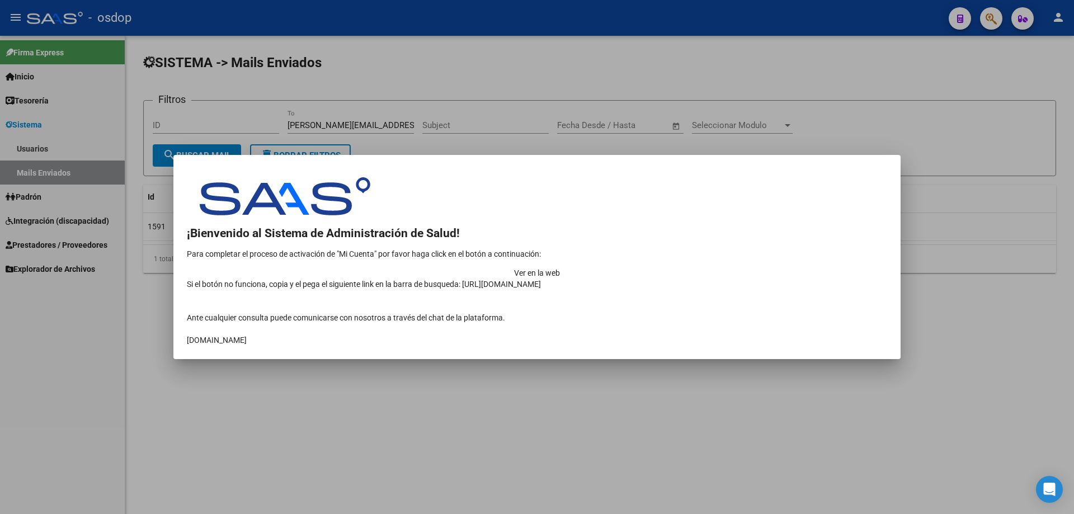
click at [781, 267] on td "Ver en la web" at bounding box center [537, 272] width 700 height 11
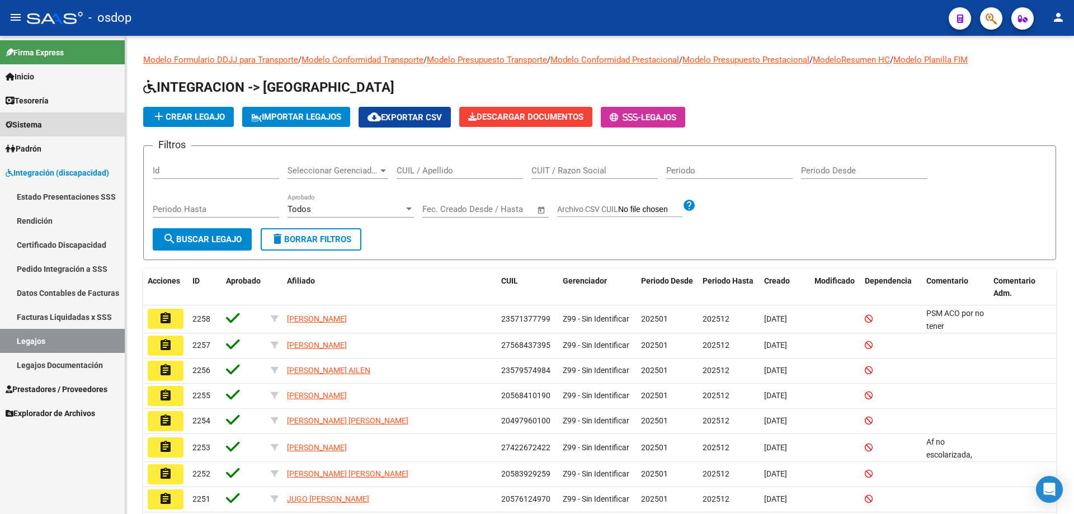
drag, startPoint x: 23, startPoint y: 121, endPoint x: 29, endPoint y: 134, distance: 14.8
click at [23, 121] on span "Sistema" at bounding box center [24, 125] width 36 height 12
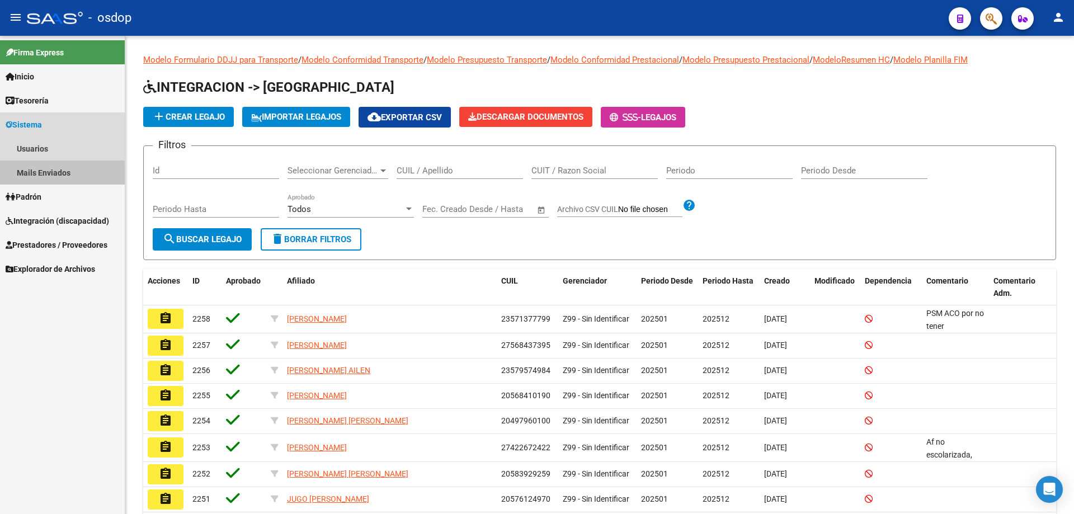
click at [44, 175] on link "Mails Enviados" at bounding box center [62, 173] width 125 height 24
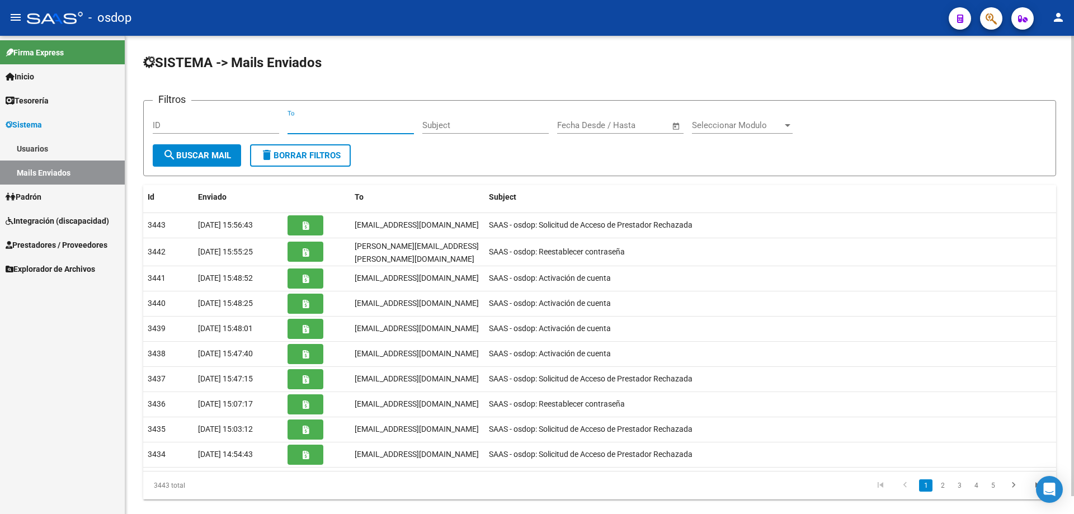
click at [289, 124] on input "To" at bounding box center [350, 125] width 126 height 10
paste input "mfernanda.f@hotmail.com"
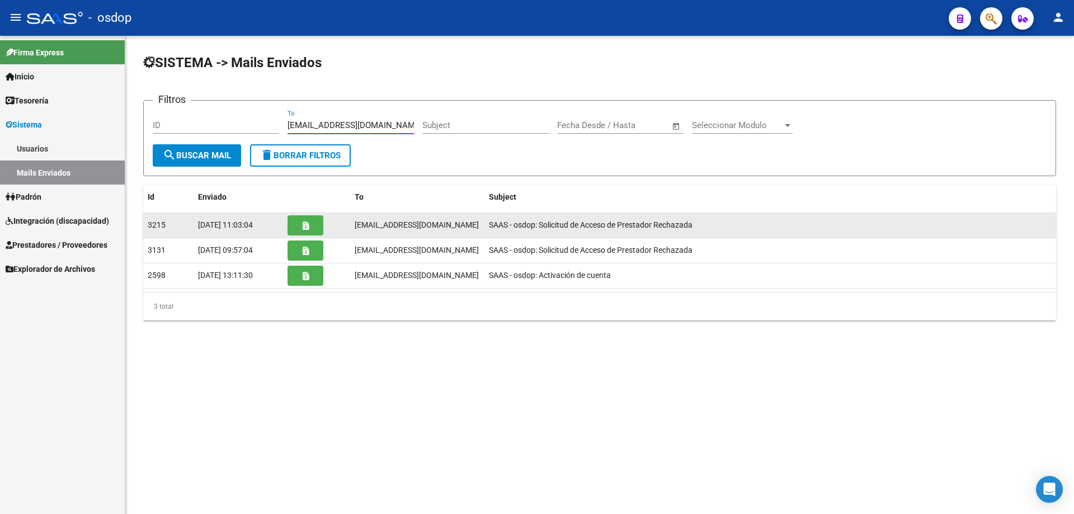
type input "mfernanda.f@hotmail.com"
click at [305, 229] on icon "button" at bounding box center [306, 225] width 6 height 8
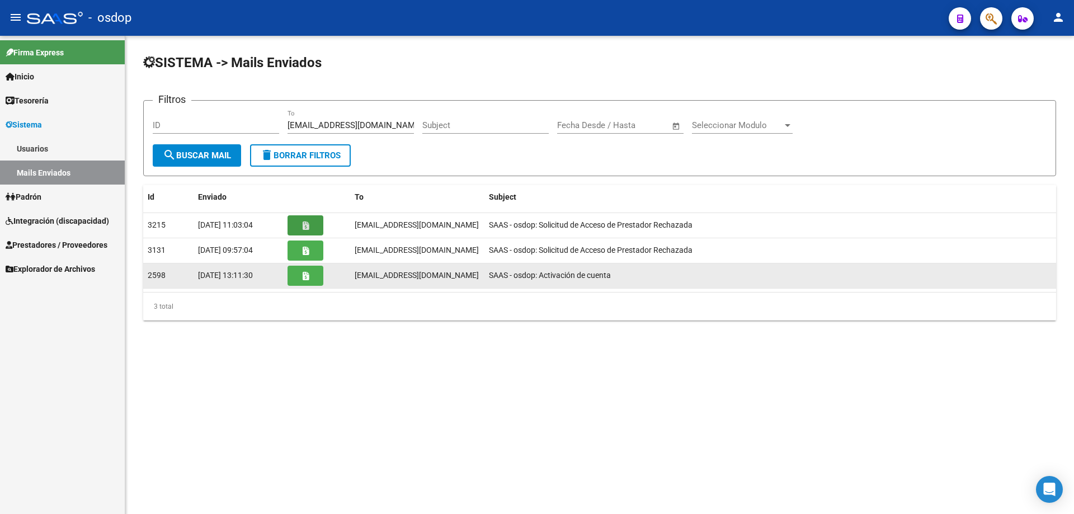
click at [309, 276] on button "button" at bounding box center [305, 276] width 36 height 20
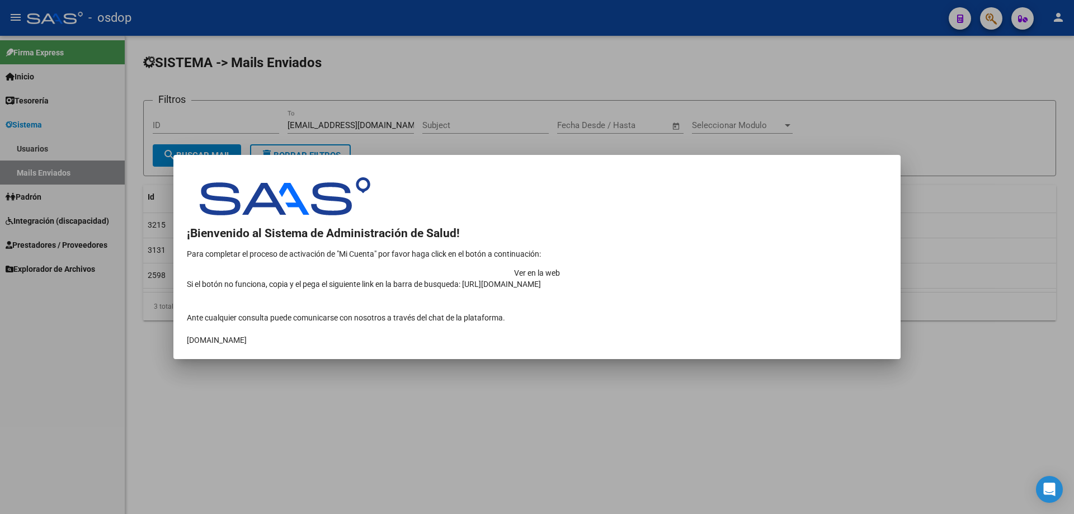
click at [785, 267] on td "Ver en la web" at bounding box center [537, 272] width 700 height 11
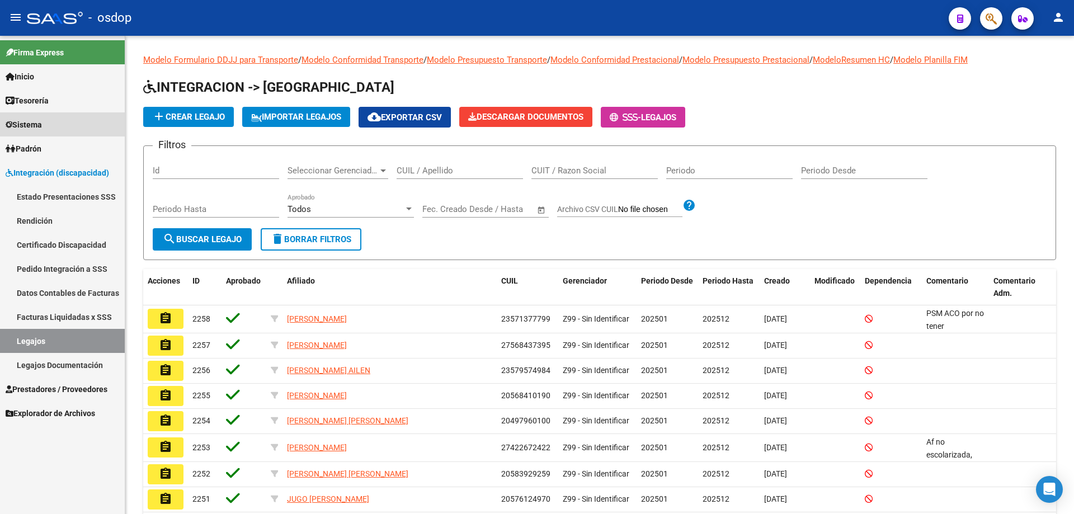
click at [27, 124] on span "Sistema" at bounding box center [24, 125] width 36 height 12
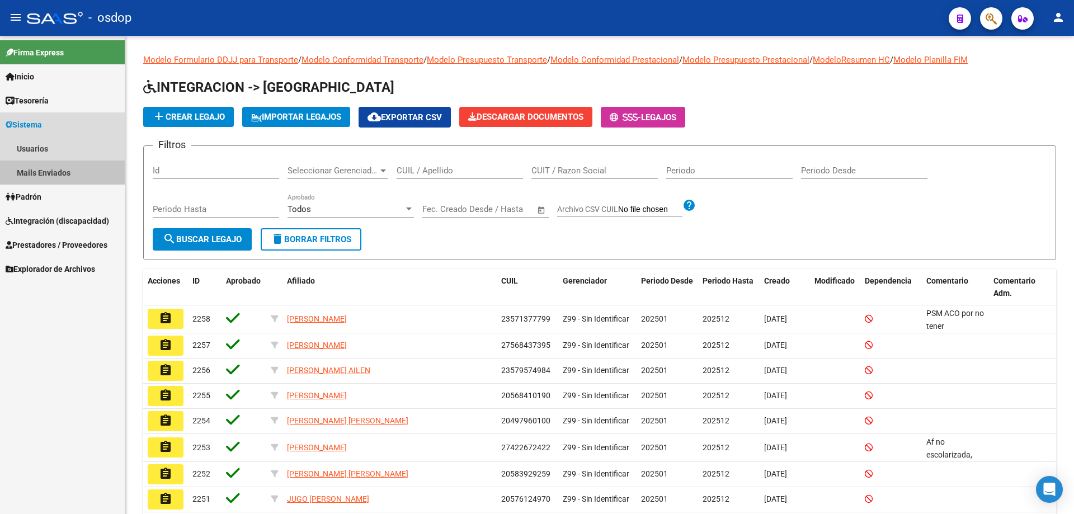
click at [45, 172] on link "Mails Enviados" at bounding box center [62, 173] width 125 height 24
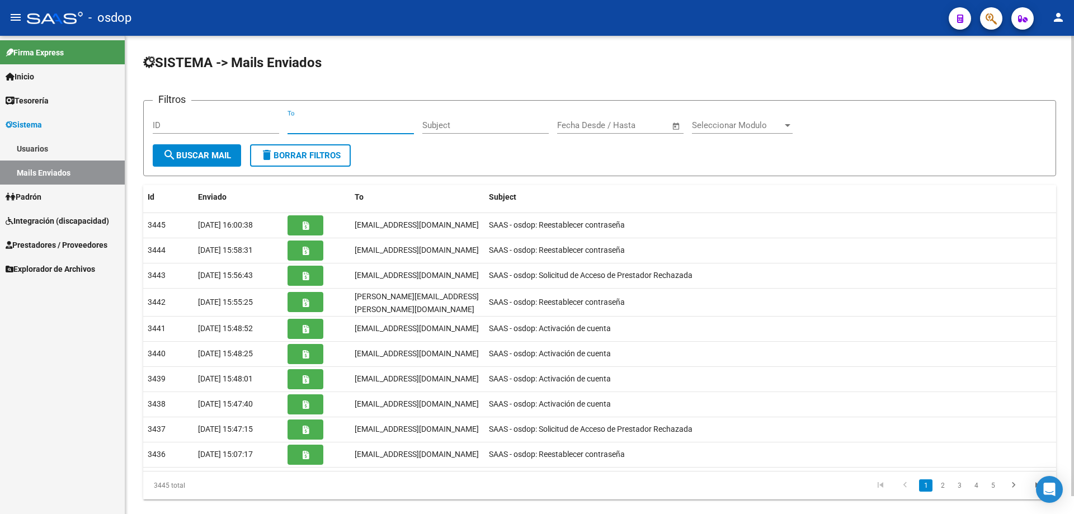
click at [287, 128] on input "To" at bounding box center [350, 125] width 126 height 10
paste input "23277863219"
type input "23277863219"
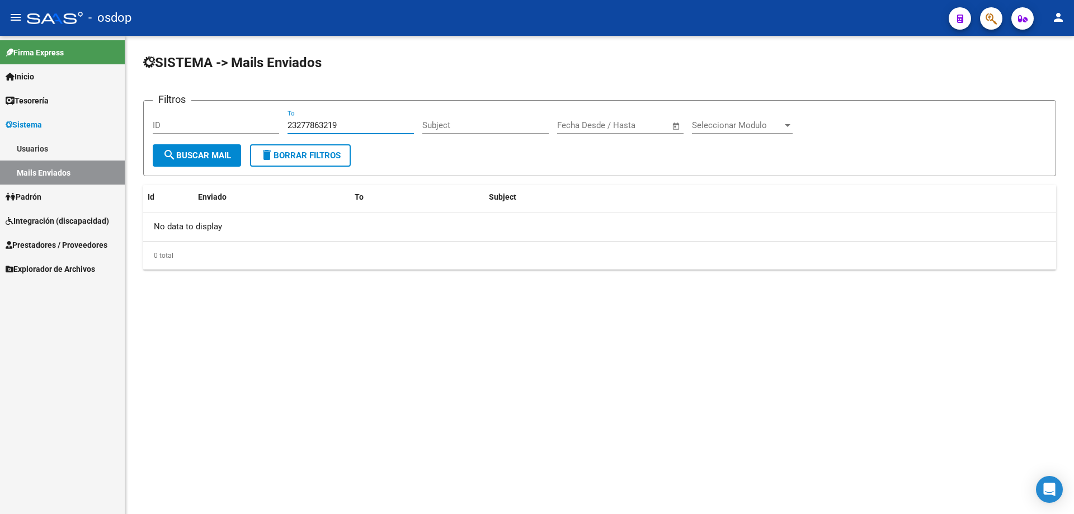
drag, startPoint x: 349, startPoint y: 126, endPoint x: 237, endPoint y: 123, distance: 112.5
click at [237, 123] on div "Filtros ID 23277863219 To Subject Fecha inicio – Fecha fin Fecha Desde / Hasta …" at bounding box center [600, 127] width 894 height 35
click at [155, 121] on input "ID" at bounding box center [216, 125] width 126 height 10
paste input "23277863219"
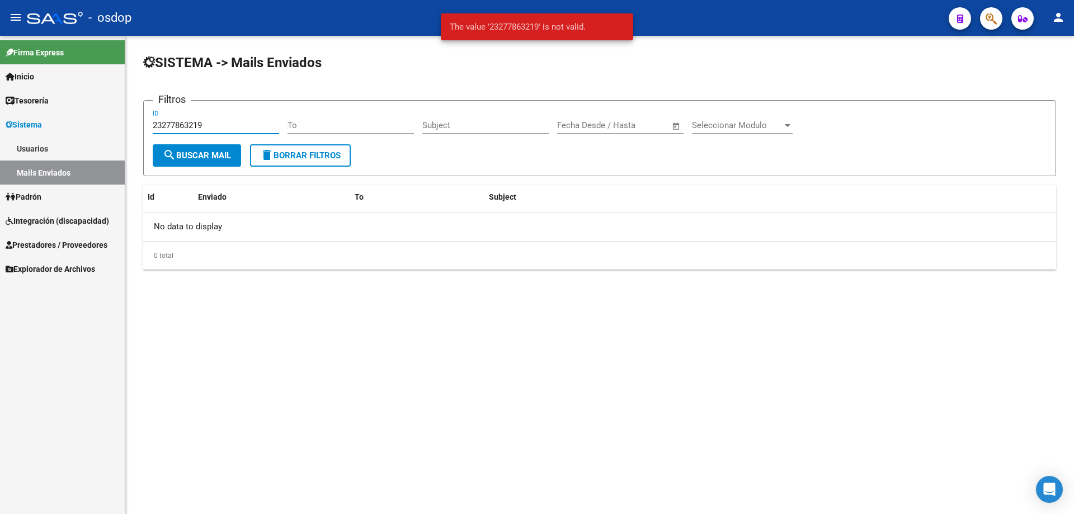
type input "23277863219"
drag, startPoint x: 219, startPoint y: 120, endPoint x: 121, endPoint y: 125, distance: 98.6
click at [119, 125] on mat-sidenav-container "Firma Express Inicio Instructivos Contacto OS Tesorería Extractos Procesados (c…" at bounding box center [537, 275] width 1074 height 478
drag, startPoint x: 211, startPoint y: 127, endPoint x: 118, endPoint y: 127, distance: 92.8
click at [118, 127] on mat-sidenav-container "Firma Express Inicio Instructivos Contacto OS Tesorería Extractos Procesados (c…" at bounding box center [537, 275] width 1074 height 478
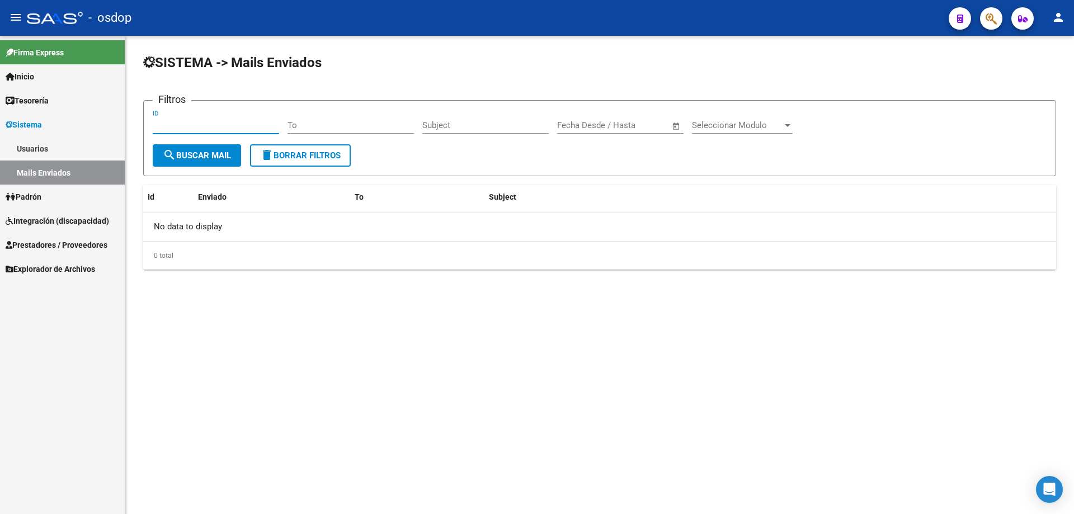
click at [36, 127] on span "Sistema" at bounding box center [24, 125] width 36 height 12
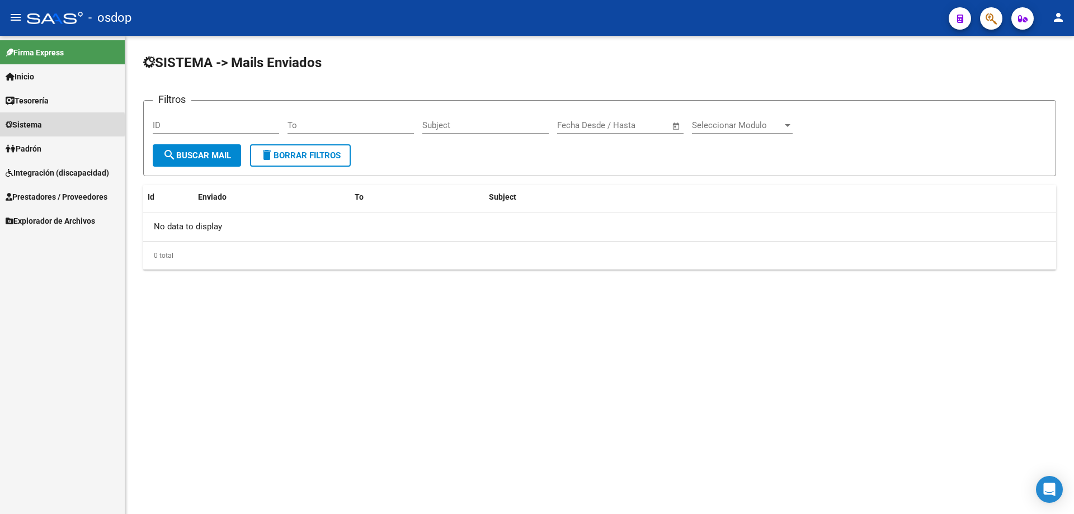
click at [27, 125] on span "Sistema" at bounding box center [24, 125] width 36 height 12
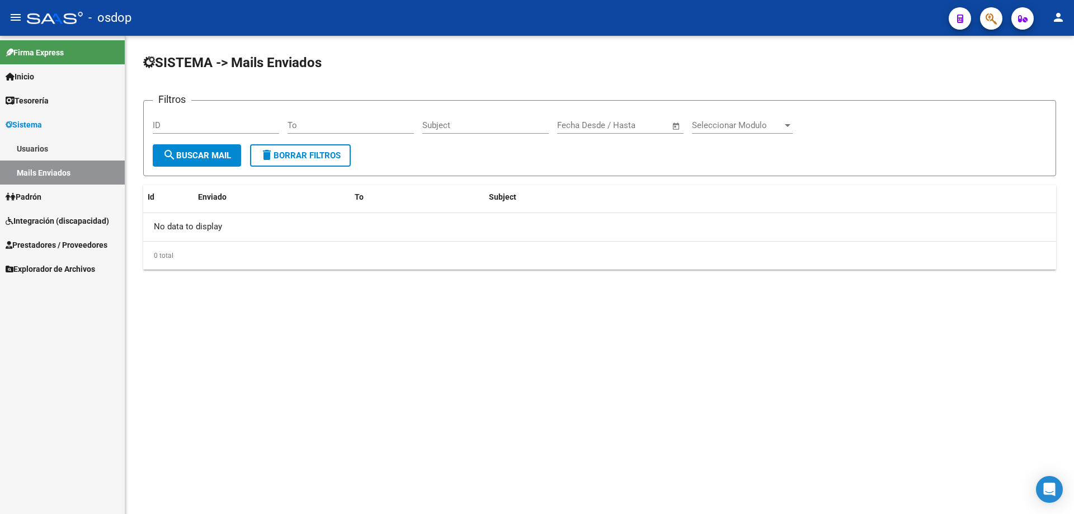
click at [37, 145] on link "Usuarios" at bounding box center [62, 148] width 125 height 24
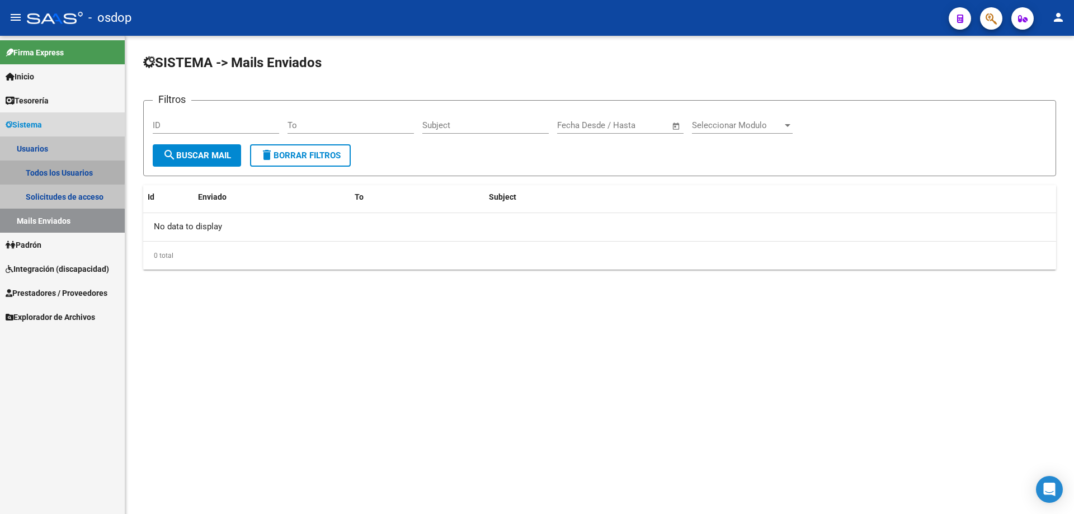
drag, startPoint x: 51, startPoint y: 171, endPoint x: 87, endPoint y: 175, distance: 36.0
click at [52, 171] on link "Todos los Usuarios" at bounding box center [62, 173] width 125 height 24
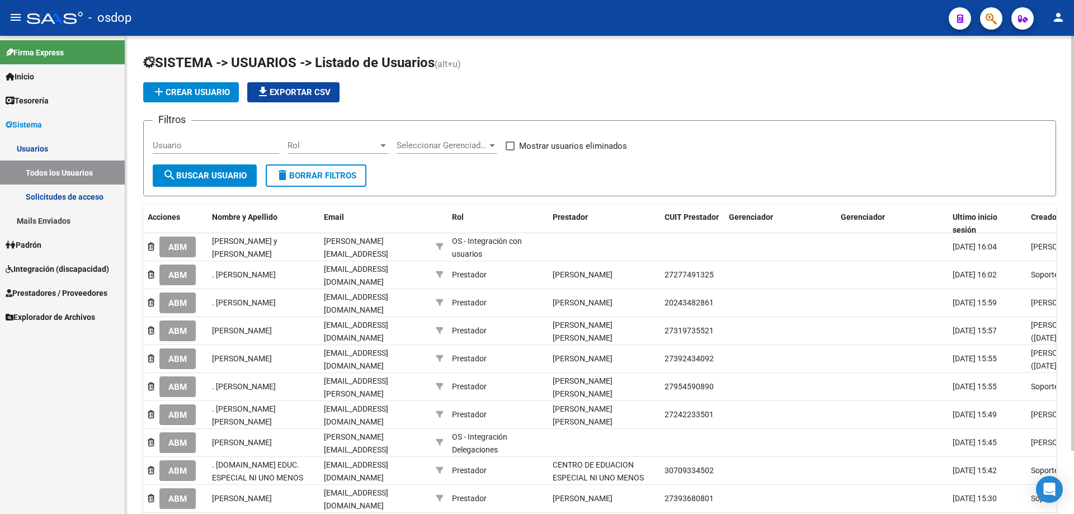
click at [154, 145] on input "Usuario" at bounding box center [216, 145] width 126 height 10
paste input "23277863219"
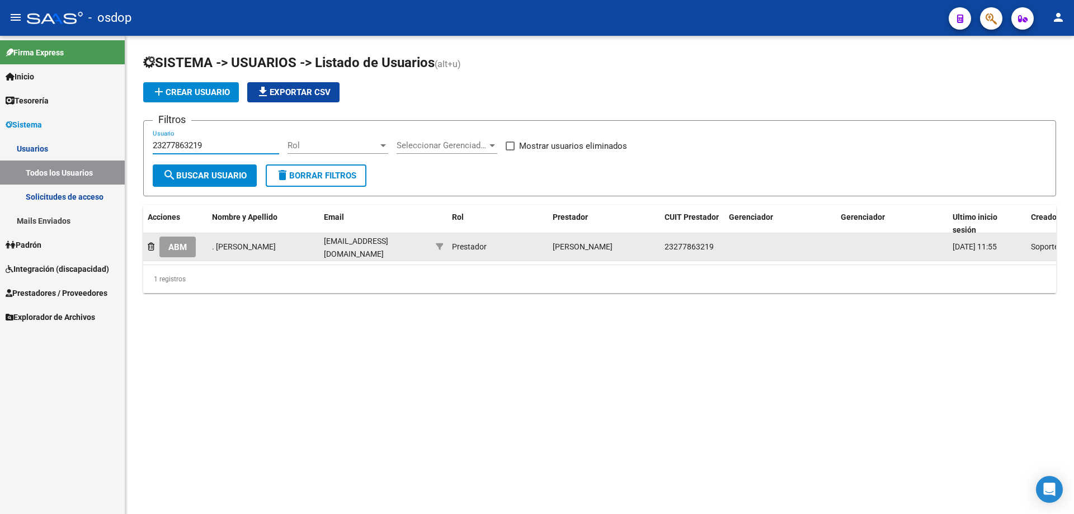
type input "23277863219"
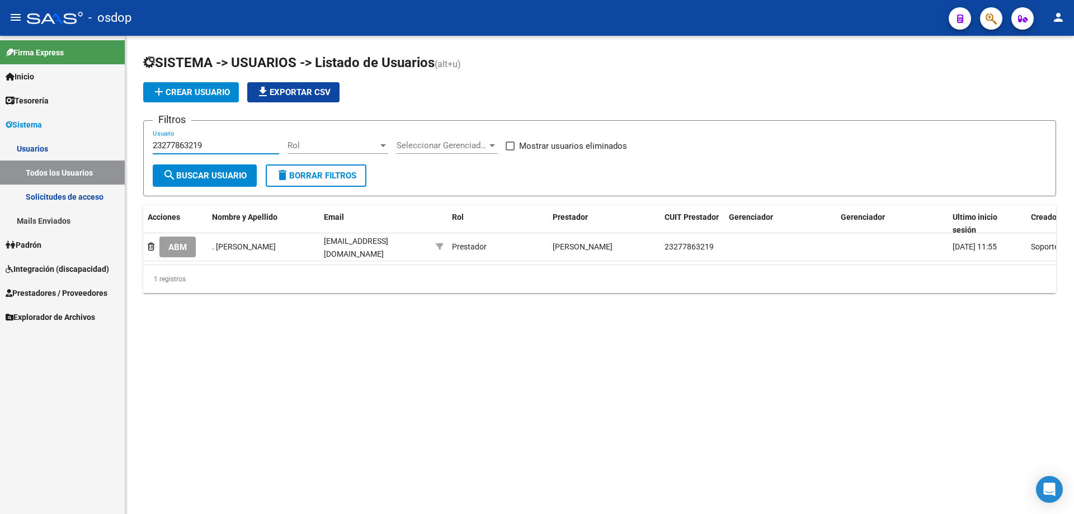
click at [181, 247] on span "ABM" at bounding box center [177, 247] width 18 height 10
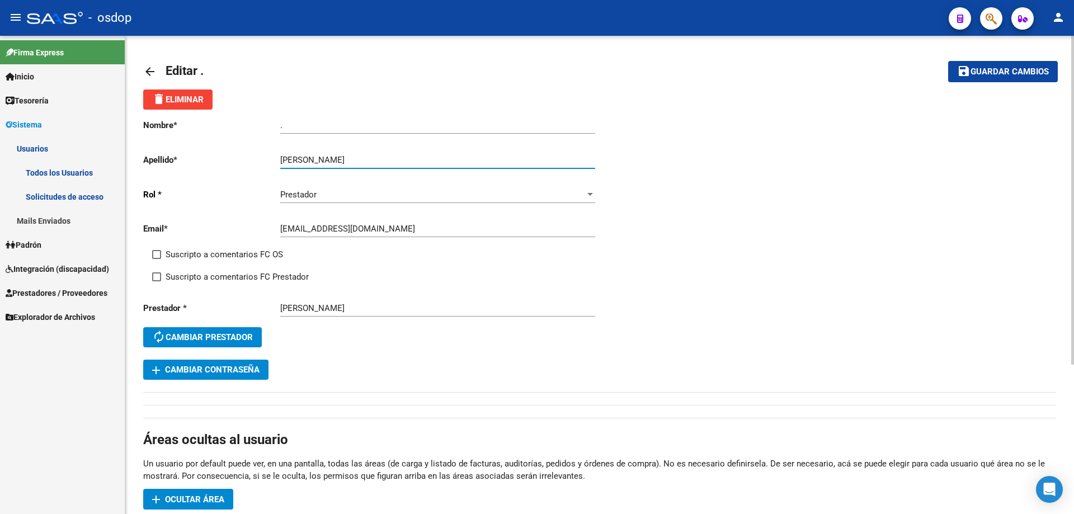
drag, startPoint x: 296, startPoint y: 158, endPoint x: 374, endPoint y: 158, distance: 77.2
click at [374, 158] on input "IJIA LUCIANO EDUARDO" at bounding box center [437, 160] width 315 height 10
type input "IJIA"
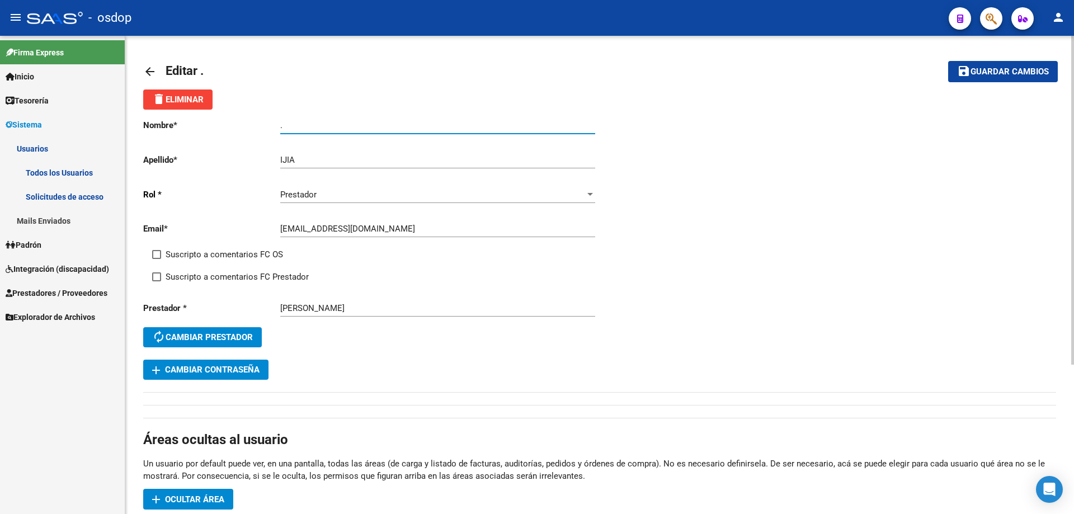
drag, startPoint x: 280, startPoint y: 126, endPoint x: 231, endPoint y: 126, distance: 49.2
click at [231, 126] on app-form-text-field "Nombre * . Ingresar nombre" at bounding box center [369, 125] width 452 height 10
paste input "LUCIANO EDUARDO"
type input "LUCIANO EDUARDO"
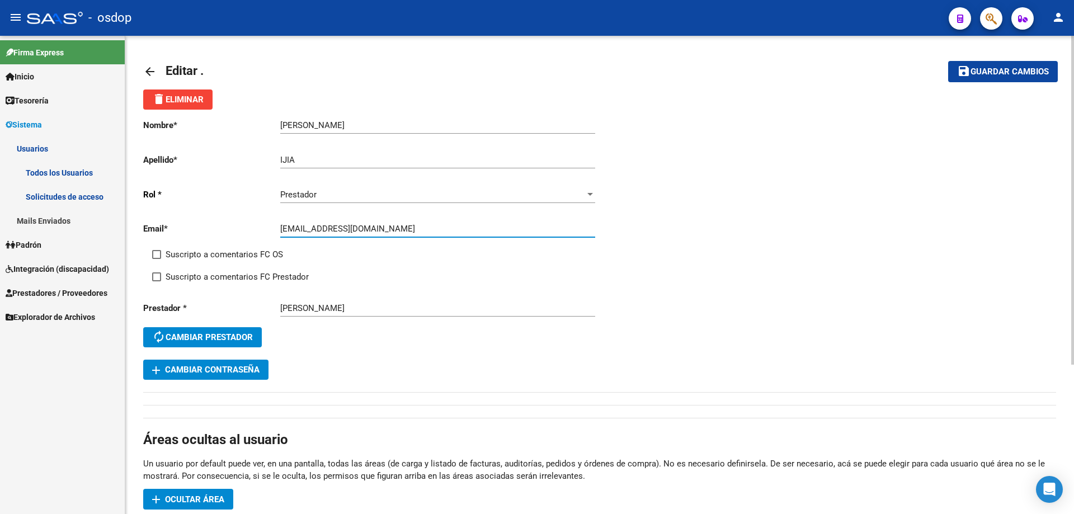
drag, startPoint x: 378, startPoint y: 229, endPoint x: 272, endPoint y: 229, distance: 105.7
click at [272, 229] on app-form-text-field "Email * lucianoijia@yahoo.com.ar Ingresar email" at bounding box center [369, 229] width 452 height 10
drag, startPoint x: 1020, startPoint y: 73, endPoint x: 977, endPoint y: 73, distance: 43.1
click at [1019, 73] on span "Guardar cambios" at bounding box center [1009, 72] width 78 height 10
click at [171, 68] on span "Editar ." at bounding box center [185, 71] width 38 height 14
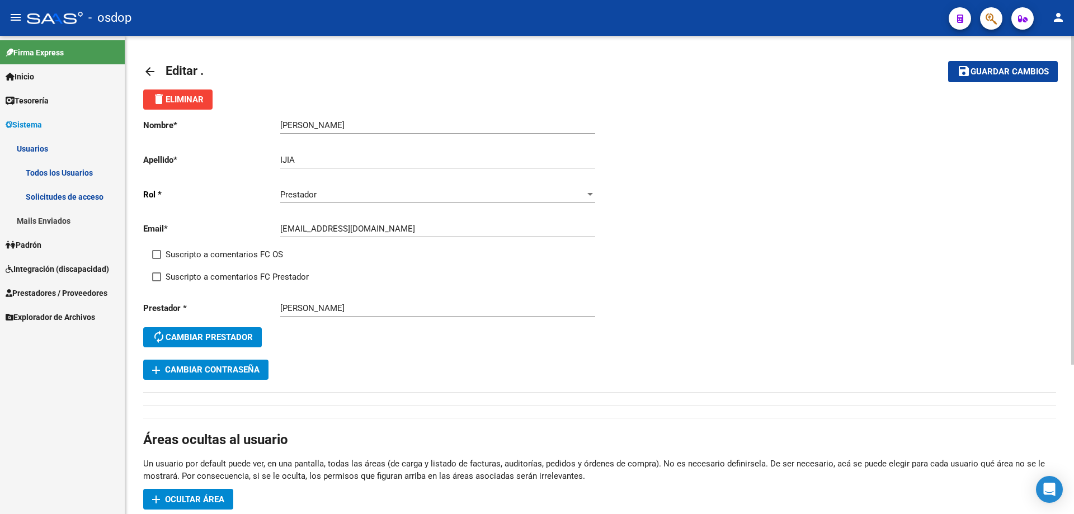
click at [148, 73] on mat-icon "arrow_back" at bounding box center [149, 71] width 13 height 13
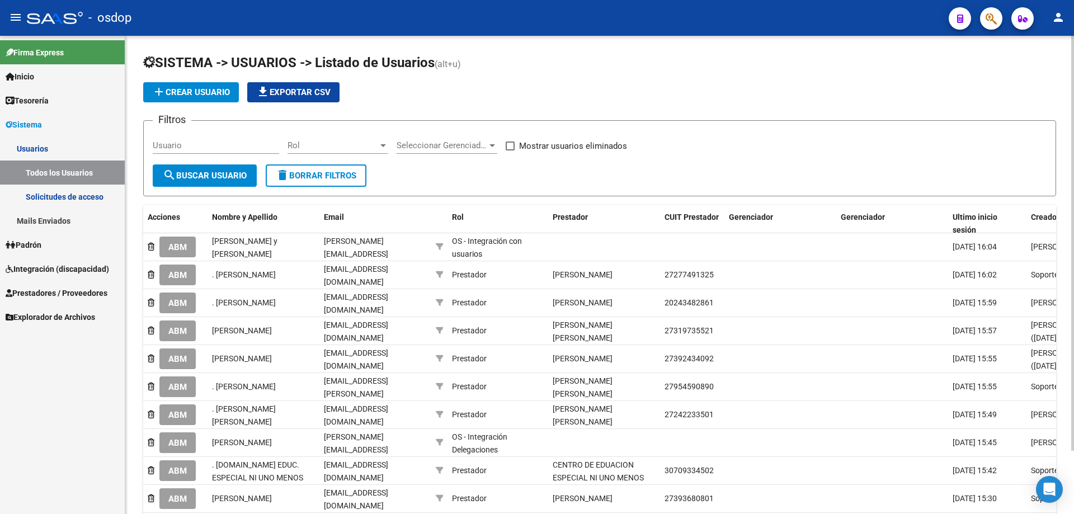
click at [47, 202] on link "Solicitudes de acceso" at bounding box center [62, 197] width 125 height 24
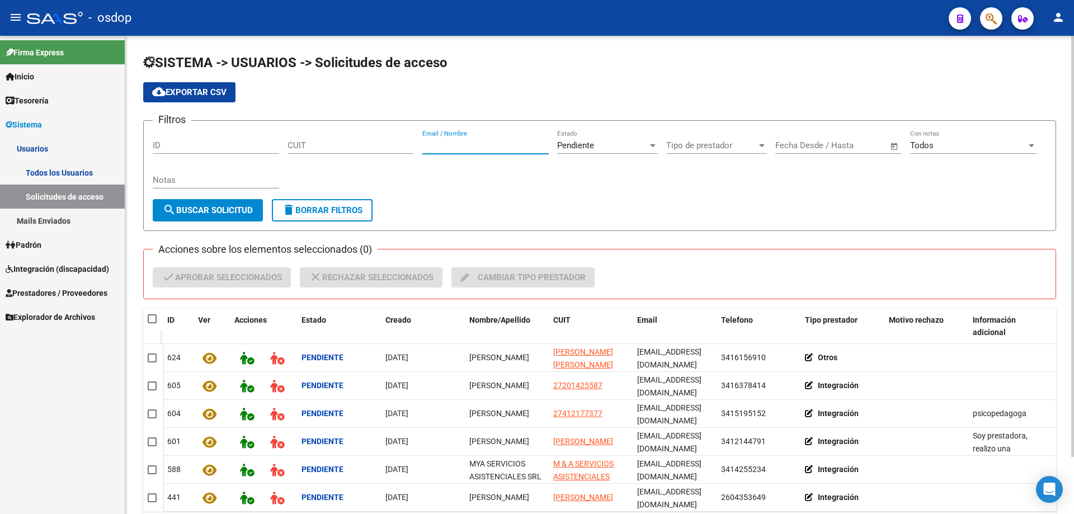
click at [425, 145] on input "Email / Nombre" at bounding box center [485, 145] width 126 height 10
paste input "lucianoijia@yahoo.com.ar"
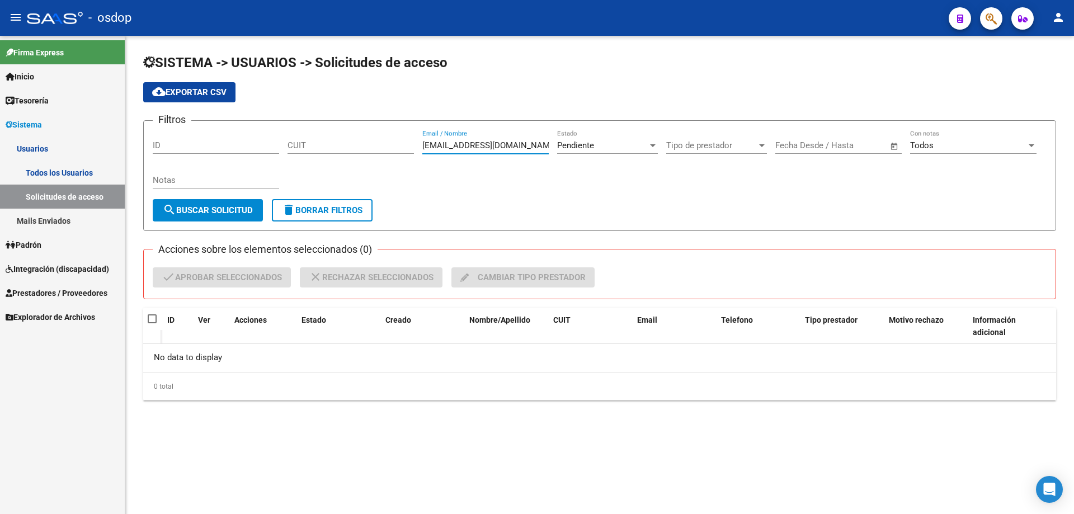
type input "lucianoijia@yahoo.com.ar"
click at [69, 201] on link "Solicitudes de acceso" at bounding box center [62, 197] width 125 height 24
click at [520, 145] on input "lucianoijia@yahoo.com.ar" at bounding box center [485, 145] width 126 height 10
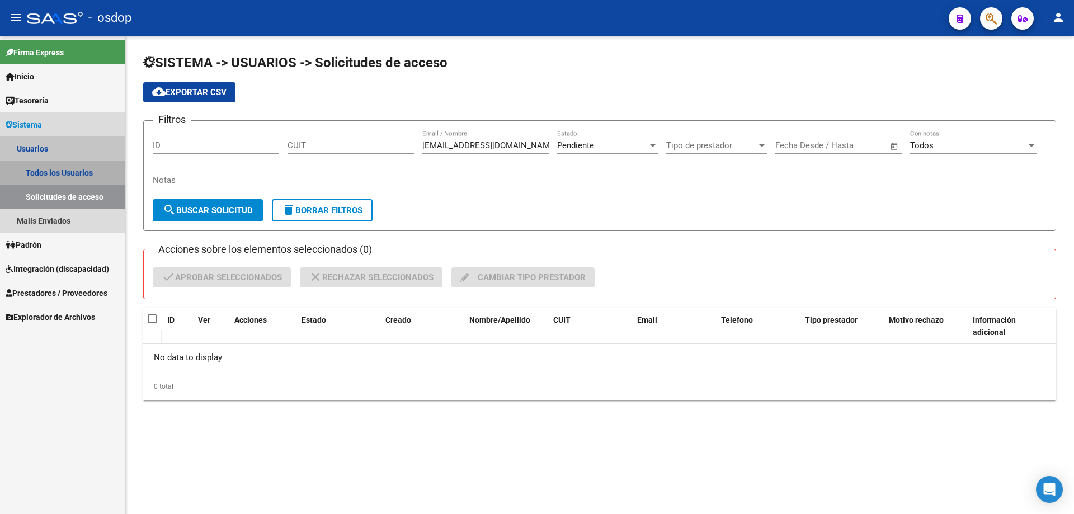
click at [63, 174] on link "Todos los Usuarios" at bounding box center [62, 173] width 125 height 24
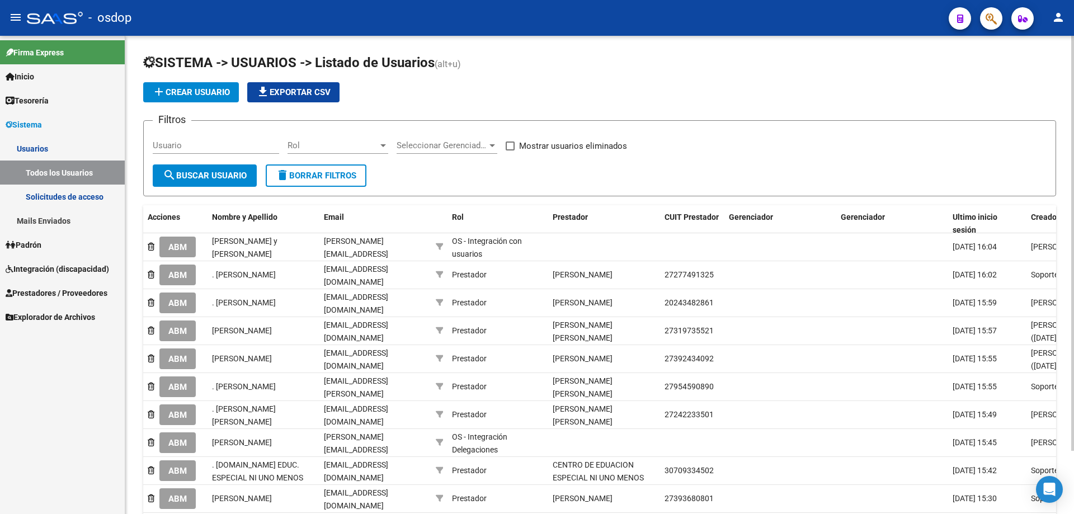
click at [152, 145] on form "Filtros Usuario Rol Rol Seleccionar Gerenciador Seleccionar Gerenciador Mostrar…" at bounding box center [599, 158] width 913 height 76
drag, startPoint x: 154, startPoint y: 144, endPoint x: 155, endPoint y: 138, distance: 6.4
click at [155, 140] on input "Usuario" at bounding box center [216, 145] width 126 height 10
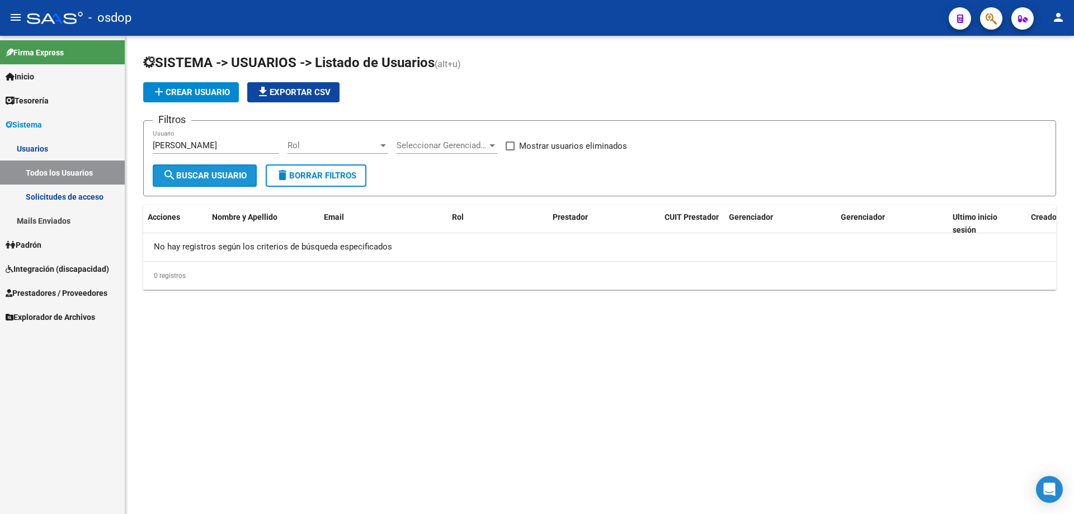
click at [210, 172] on span "search Buscar Usuario" at bounding box center [205, 176] width 84 height 10
drag, startPoint x: 31, startPoint y: 148, endPoint x: 36, endPoint y: 145, distance: 6.5
click at [31, 148] on link "Usuarios" at bounding box center [62, 148] width 125 height 24
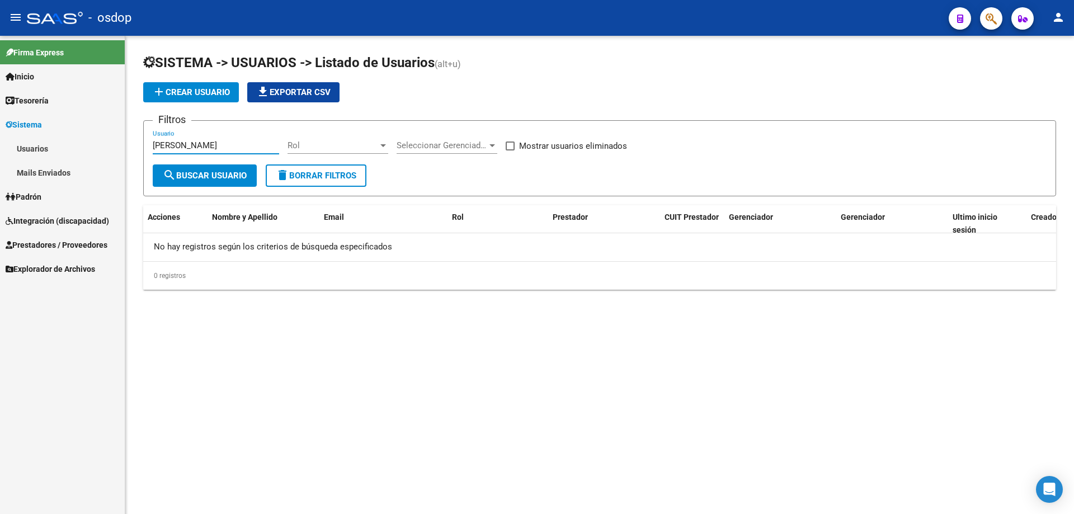
drag, startPoint x: 210, startPoint y: 147, endPoint x: 120, endPoint y: 148, distance: 90.0
click at [120, 148] on mat-sidenav-container "Firma Express Inicio Instructivos Contacto OS Tesorería Extractos Procesados (c…" at bounding box center [537, 275] width 1074 height 478
paste input "23277863219"
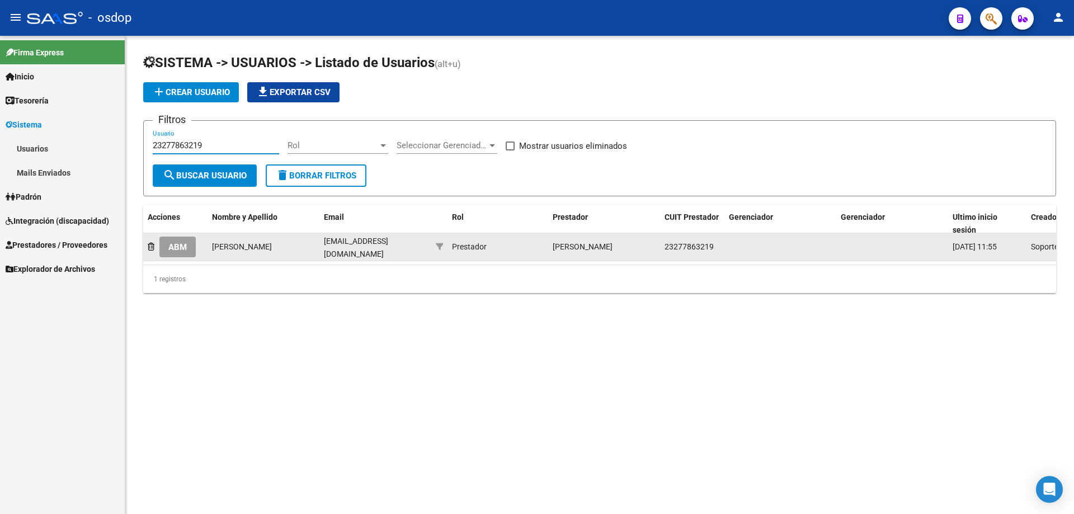
type input "23277863219"
click at [182, 247] on span "ABM" at bounding box center [177, 247] width 18 height 10
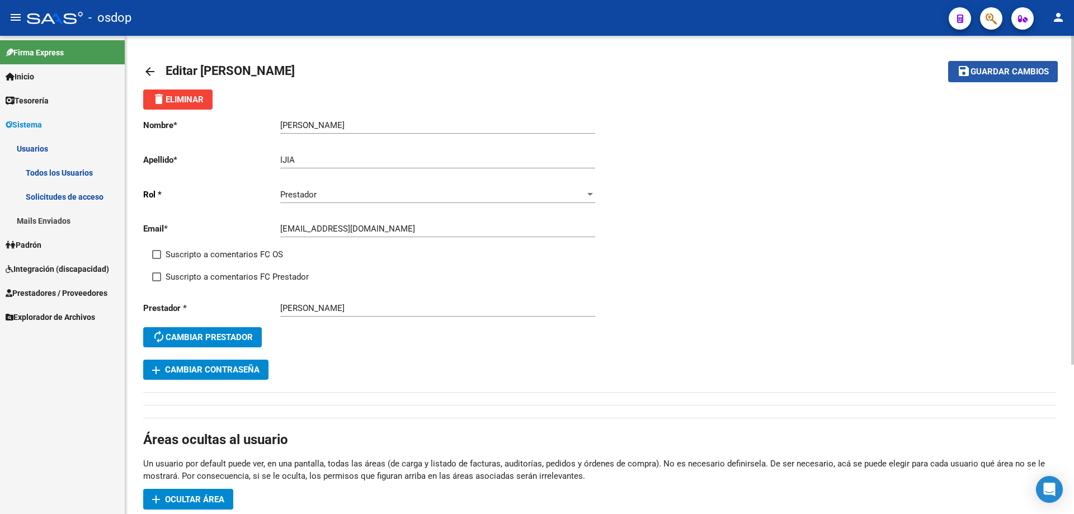
click at [997, 77] on span "Guardar cambios" at bounding box center [1009, 72] width 78 height 10
drag, startPoint x: 989, startPoint y: 73, endPoint x: 965, endPoint y: 77, distance: 24.4
click at [988, 73] on span "Guardar cambios" at bounding box center [1009, 72] width 78 height 10
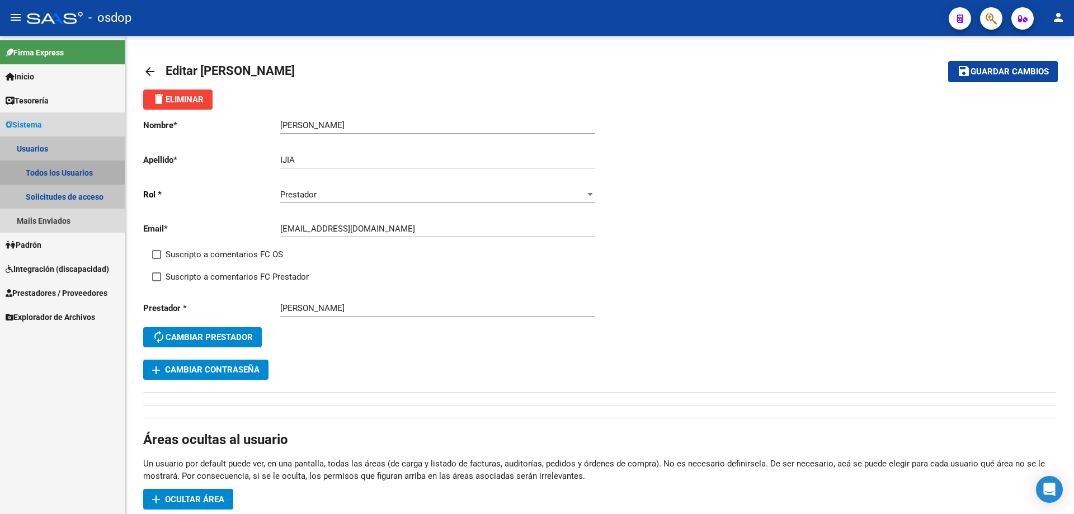
click at [52, 175] on link "Todos los Usuarios" at bounding box center [62, 173] width 125 height 24
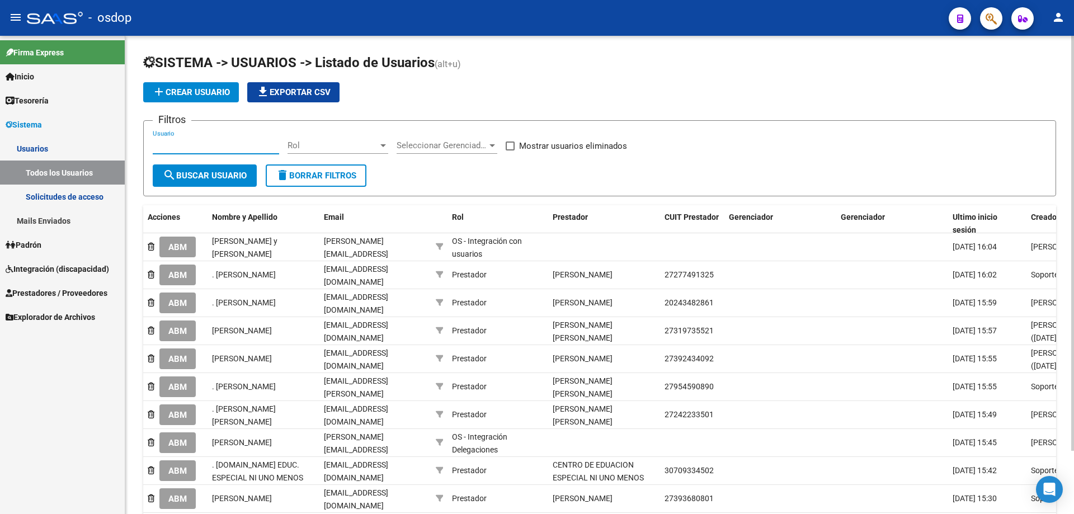
click at [158, 145] on input "Usuario" at bounding box center [216, 145] width 126 height 10
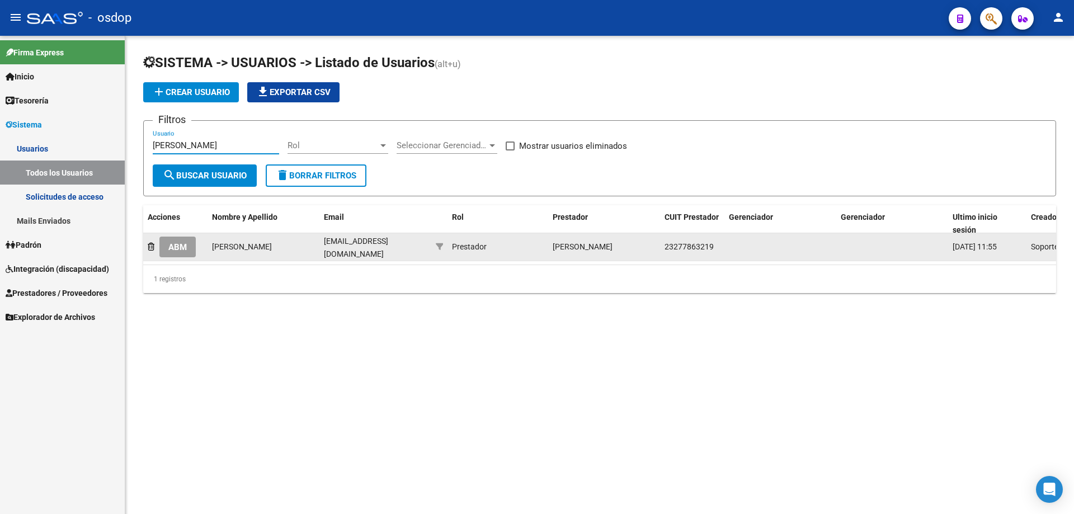
type input "ijia luciano"
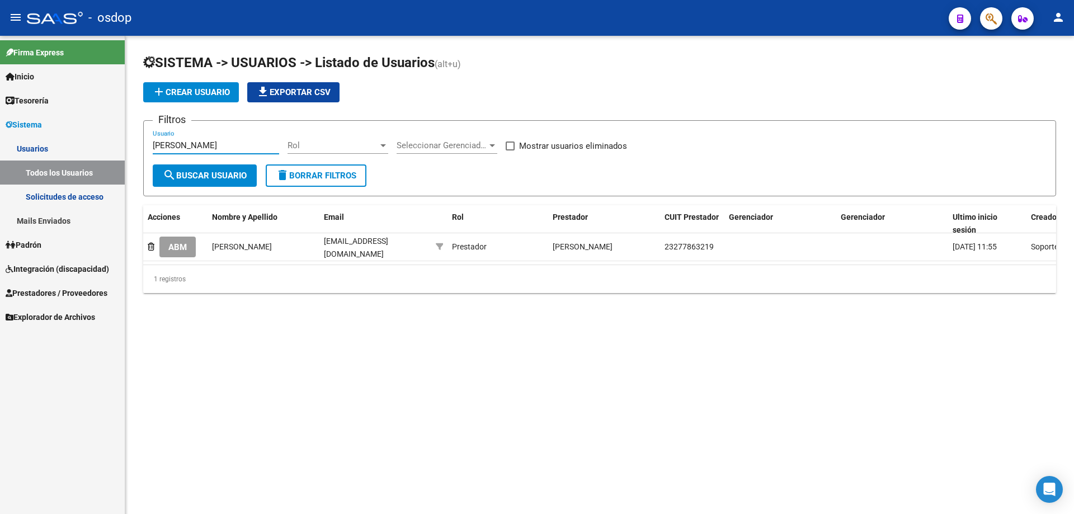
click at [188, 245] on button "ABM" at bounding box center [177, 247] width 36 height 21
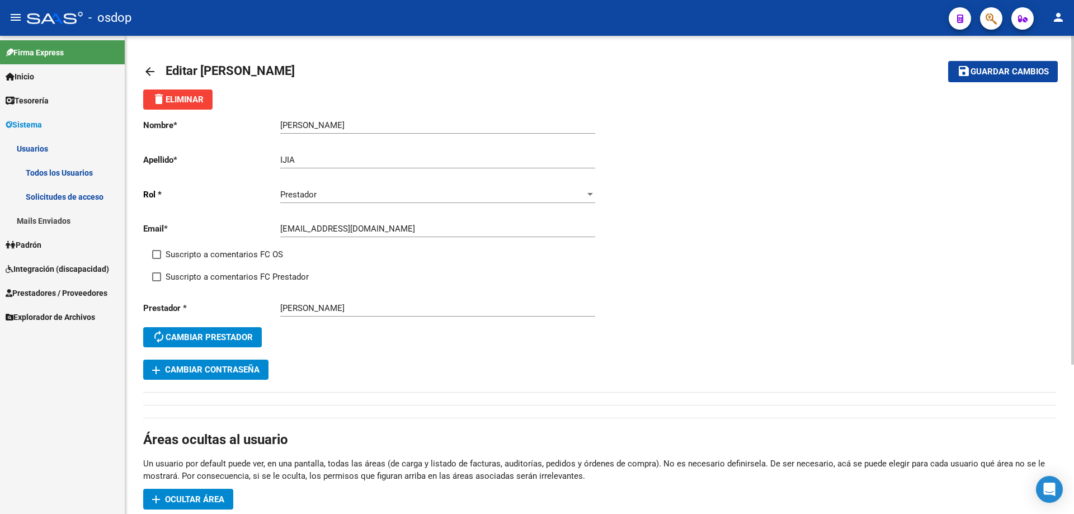
click at [150, 70] on mat-icon "arrow_back" at bounding box center [149, 71] width 13 height 13
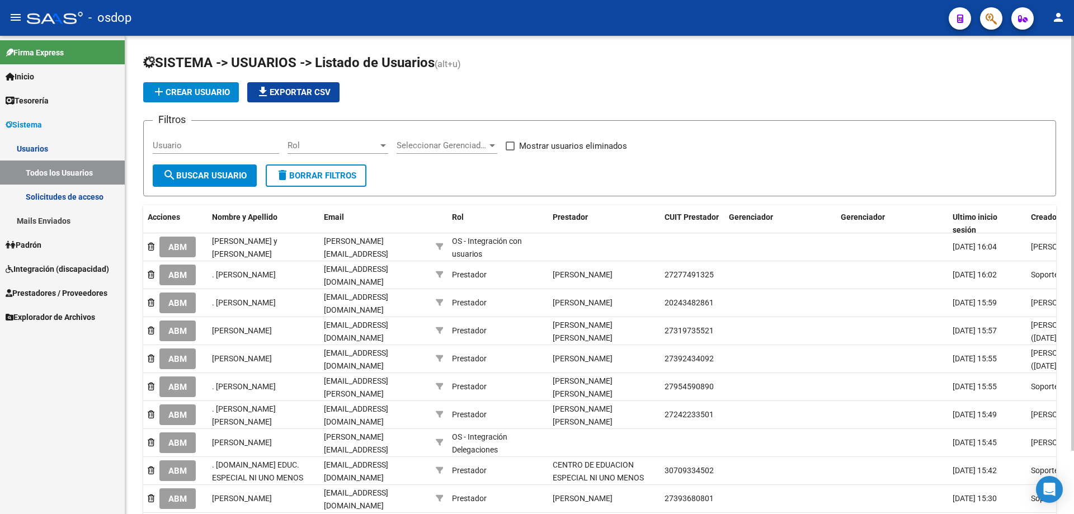
click at [156, 143] on form "Filtros Usuario Rol Rol Seleccionar Gerenciador Seleccionar Gerenciador Mostrar…" at bounding box center [599, 158] width 913 height 76
click at [157, 143] on input "Usuario" at bounding box center [216, 145] width 126 height 10
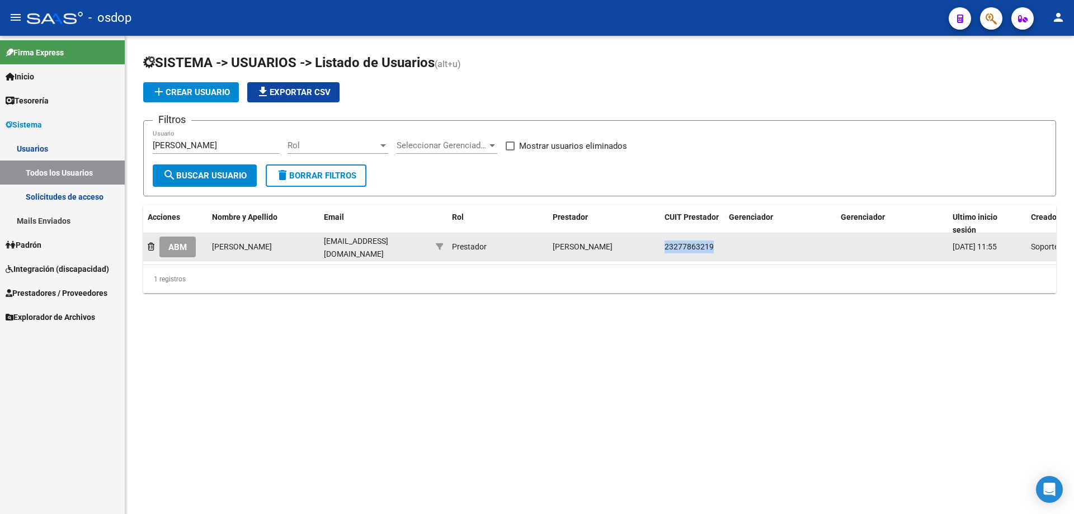
drag, startPoint x: 666, startPoint y: 246, endPoint x: 714, endPoint y: 244, distance: 48.1
click at [714, 244] on div "23277863219" at bounding box center [691, 247] width 55 height 13
copy span "23277863219"
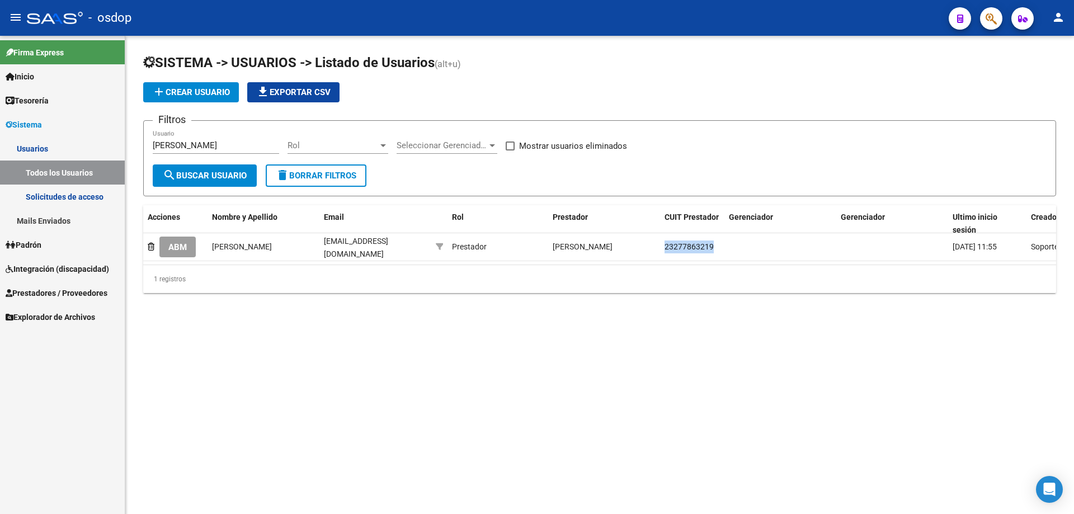
click at [35, 145] on link "Usuarios" at bounding box center [62, 148] width 125 height 24
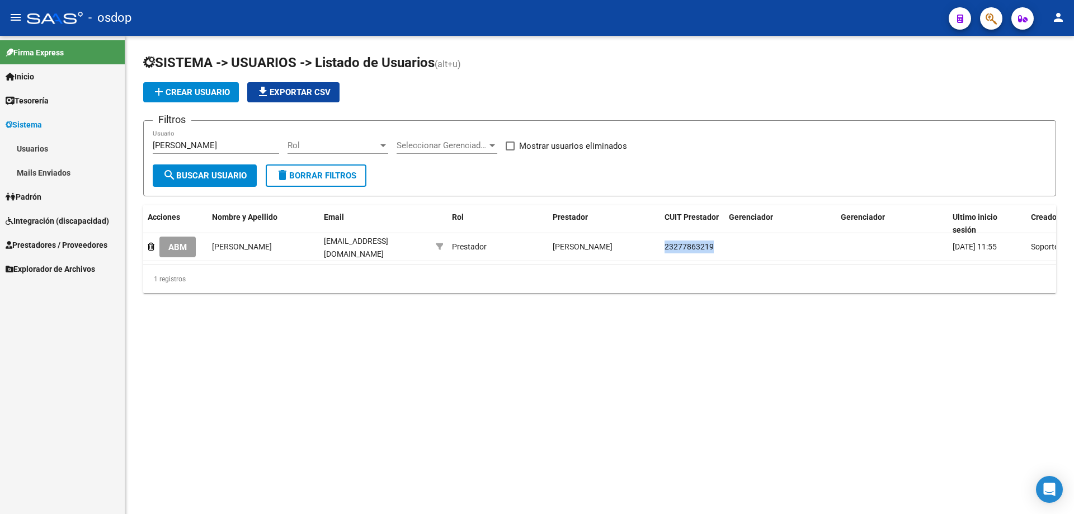
click at [45, 147] on link "Usuarios" at bounding box center [62, 148] width 125 height 24
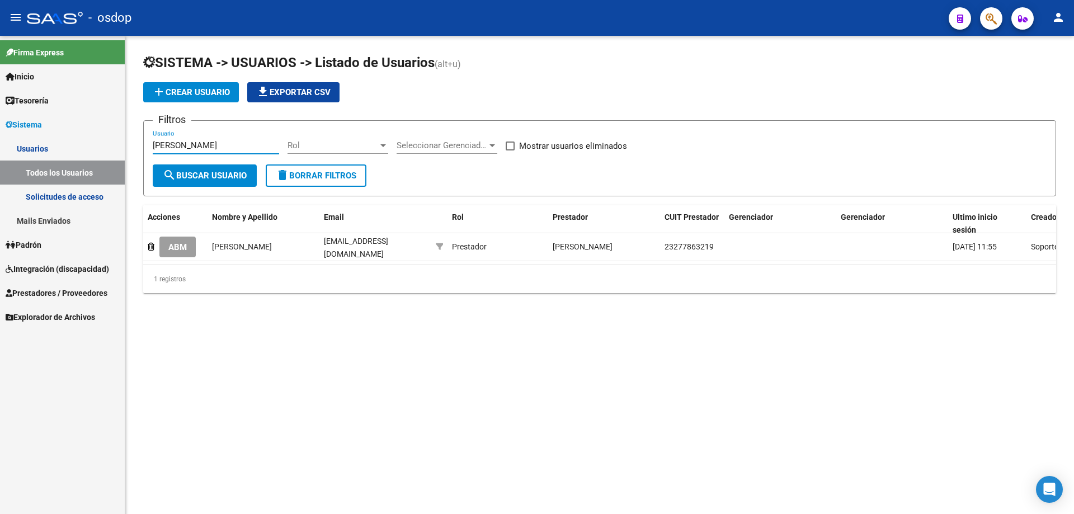
drag, startPoint x: 199, startPoint y: 145, endPoint x: 92, endPoint y: 145, distance: 106.8
click at [92, 145] on mat-sidenav-container "Firma Express Inicio Instructivos Contacto OS Tesorería Extractos Procesados (c…" at bounding box center [537, 275] width 1074 height 478
paste input "23277863219"
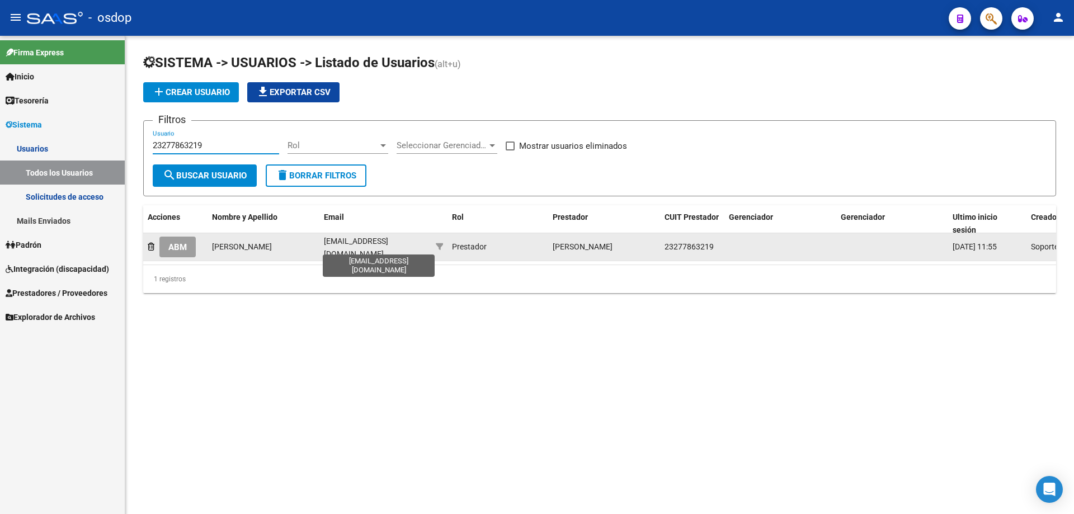
type input "23277863219"
drag, startPoint x: 324, startPoint y: 245, endPoint x: 414, endPoint y: 244, distance: 90.6
click at [415, 245] on div "lucianoijia@yahoo.com.ar" at bounding box center [375, 246] width 103 height 23
copy span "lucianoijia@yahoo.com.ar"
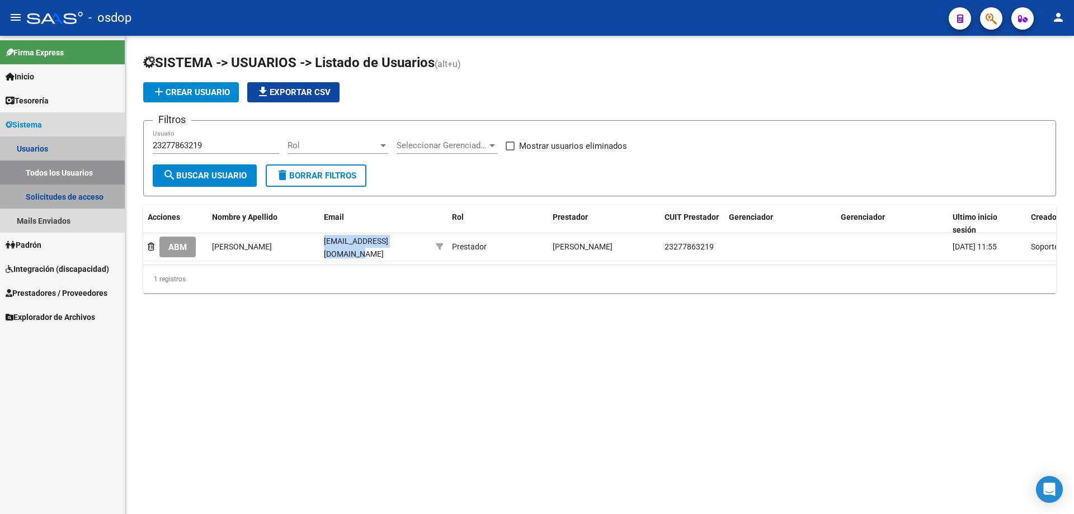
click at [73, 195] on link "Solicitudes de acceso" at bounding box center [62, 197] width 125 height 24
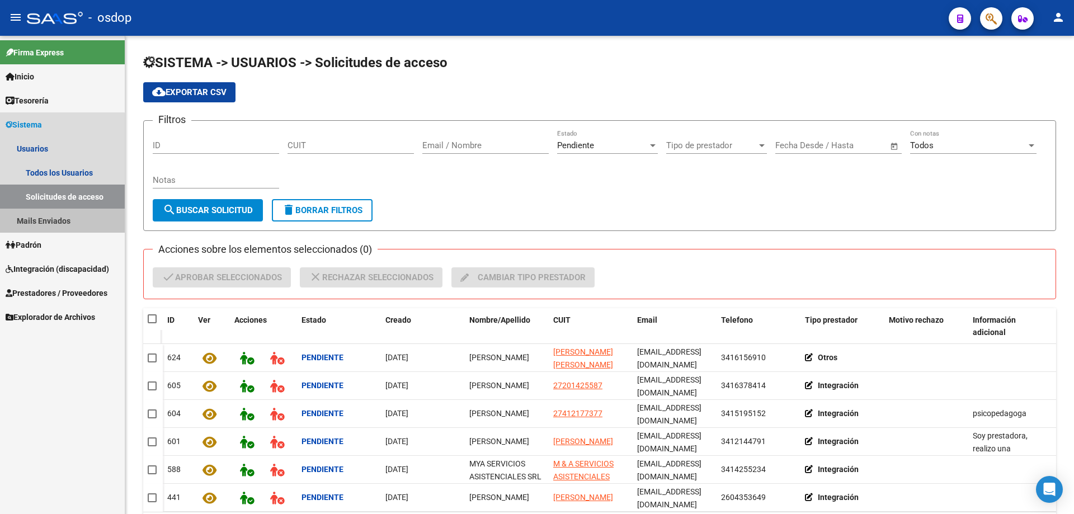
click at [58, 224] on link "Mails Enviados" at bounding box center [62, 221] width 125 height 24
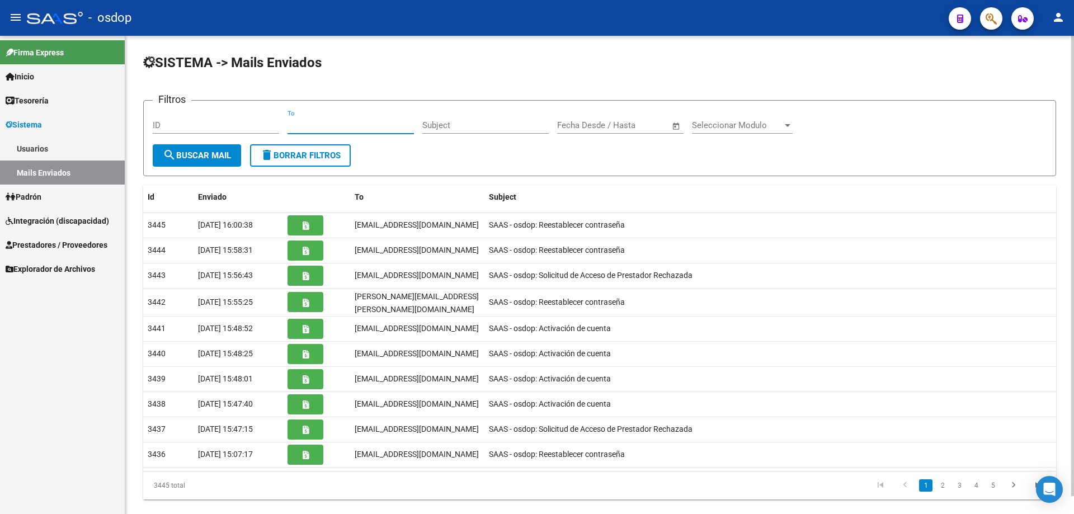
click at [289, 124] on input "To" at bounding box center [350, 125] width 126 height 10
paste input "lucianoijia@yahoo.com.ar"
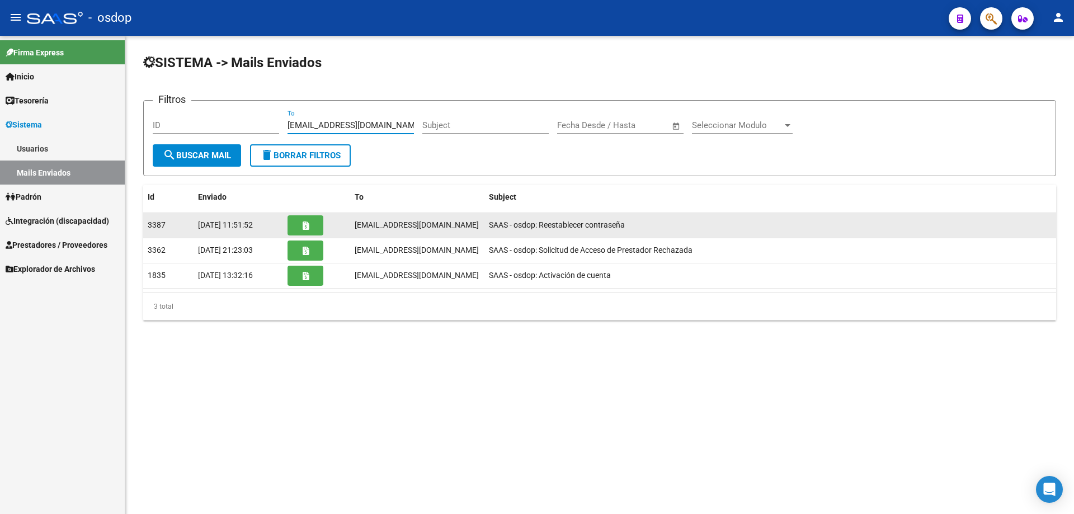
type input "lucianoijia@yahoo.com.ar"
click at [305, 225] on icon "button" at bounding box center [306, 225] width 6 height 8
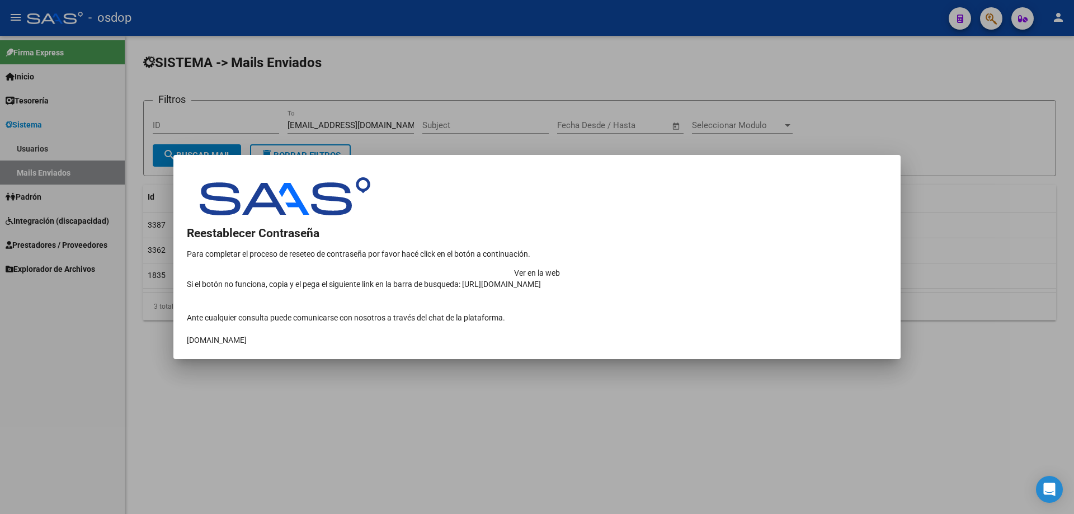
click at [474, 193] on td at bounding box center [537, 197] width 700 height 41
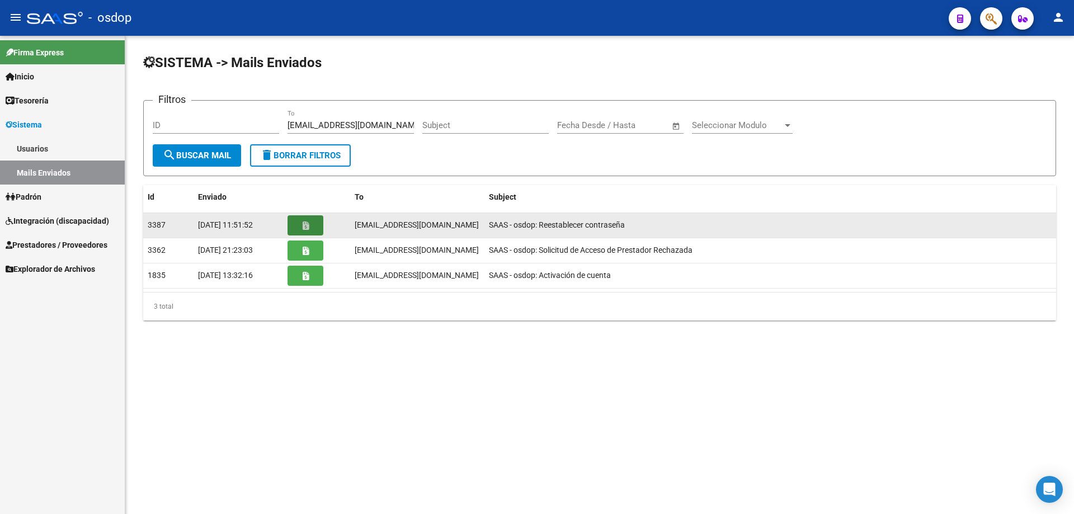
click at [305, 227] on icon "button" at bounding box center [306, 225] width 6 height 8
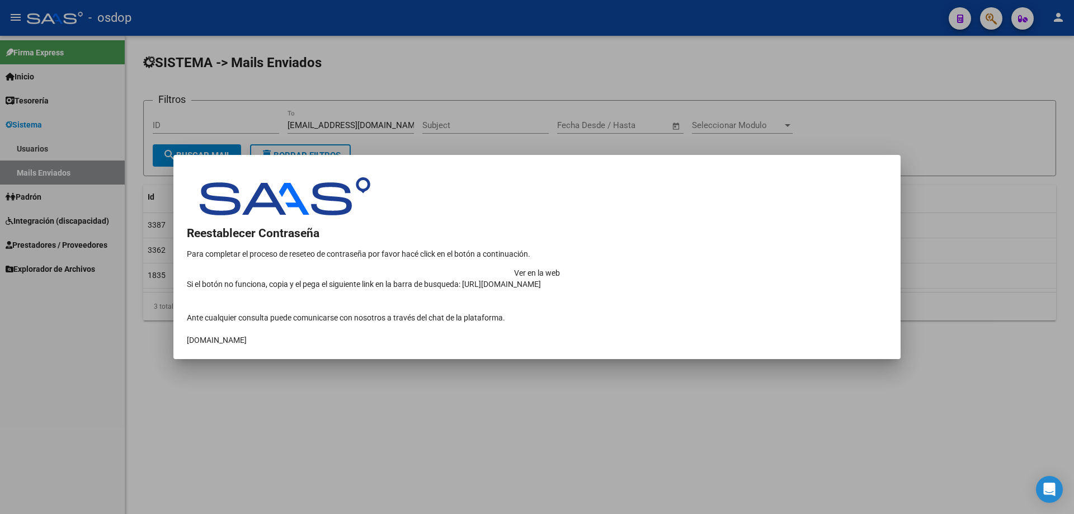
click at [776, 267] on td "Ver en la web" at bounding box center [537, 272] width 700 height 11
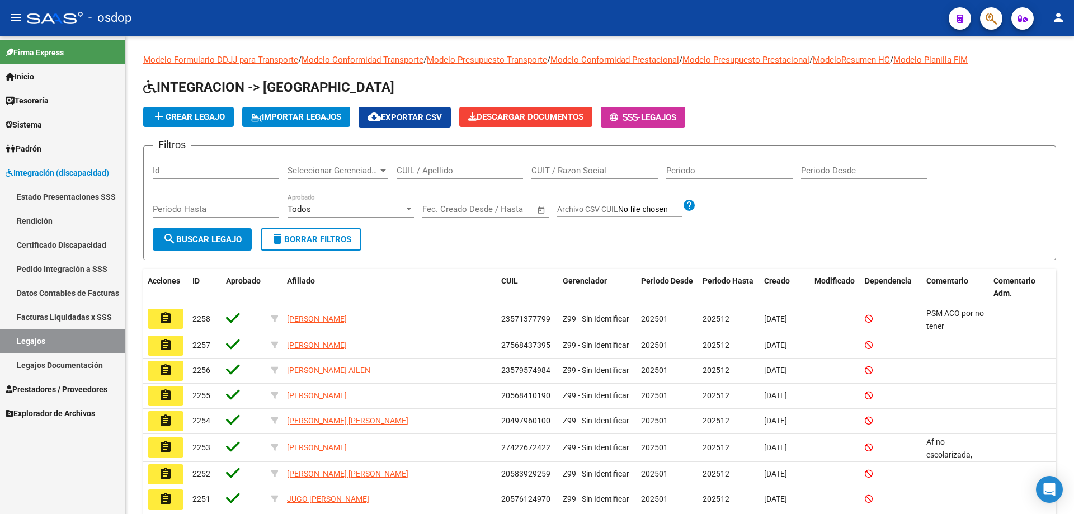
click at [40, 389] on span "Prestadores / Proveedores" at bounding box center [57, 389] width 102 height 12
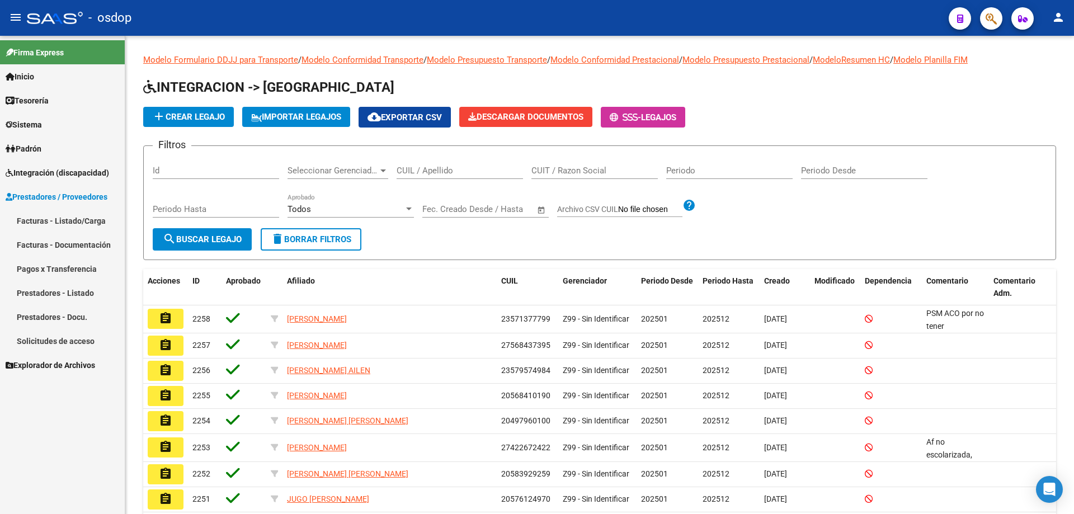
click at [67, 344] on link "Solicitudes de acceso" at bounding box center [62, 341] width 125 height 24
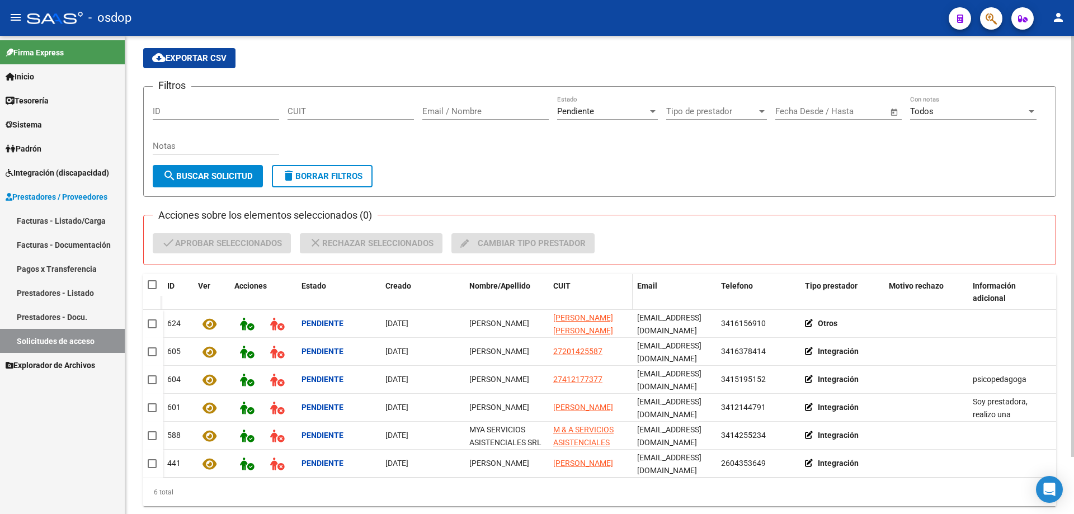
scroll to position [65, 0]
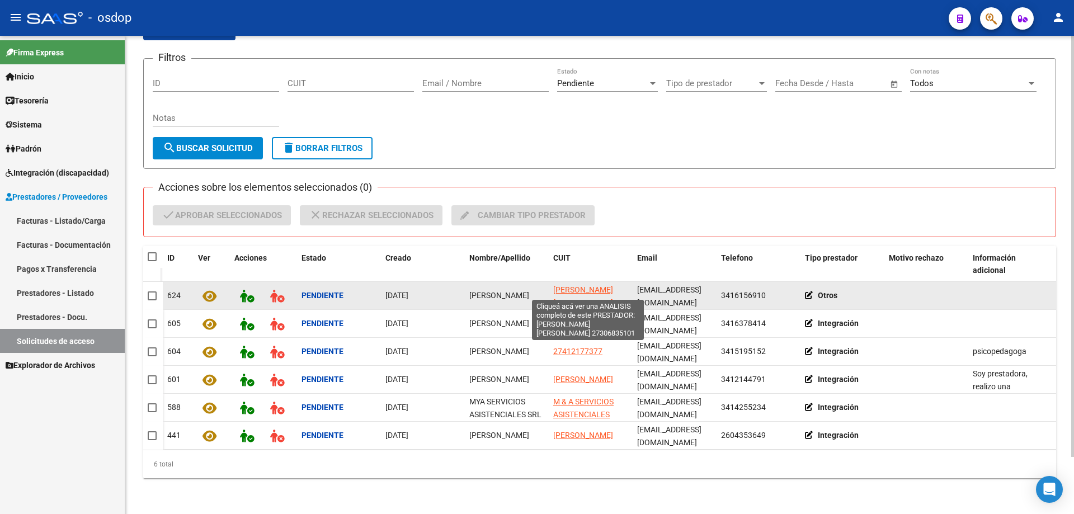
click at [578, 286] on span "RUIZ MARIA EMILIA" at bounding box center [583, 296] width 60 height 22
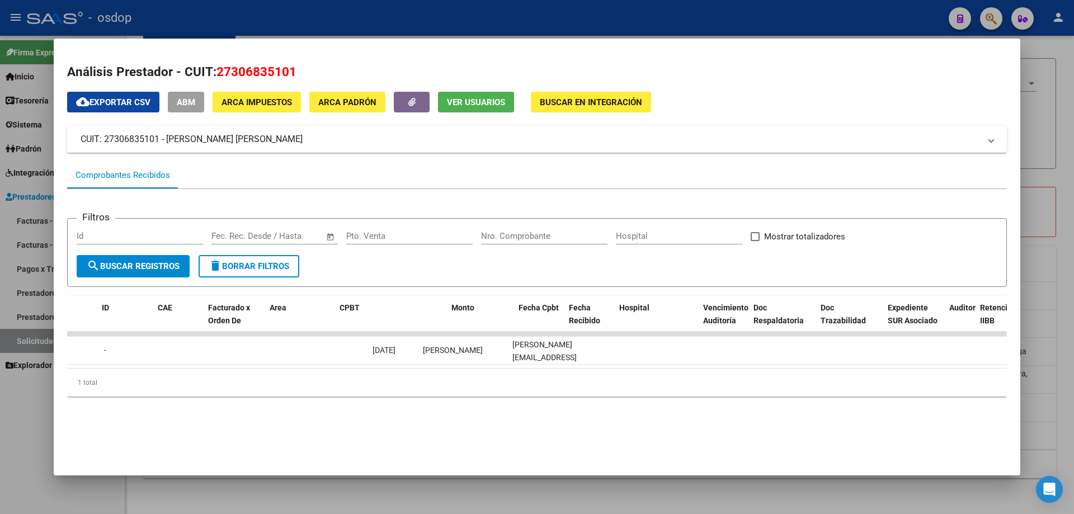
scroll to position [0, 0]
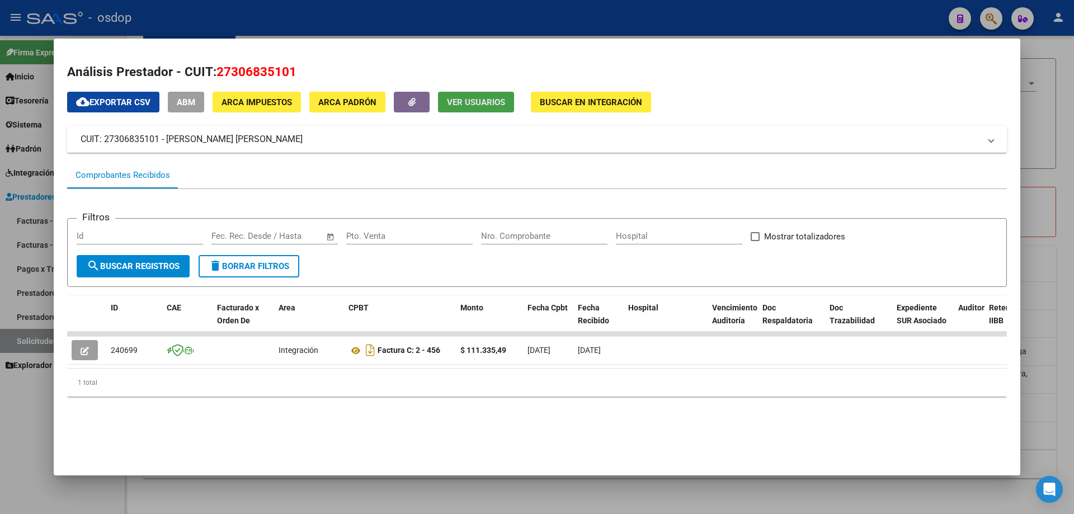
click at [453, 103] on span "Ver Usuarios" at bounding box center [476, 102] width 58 height 10
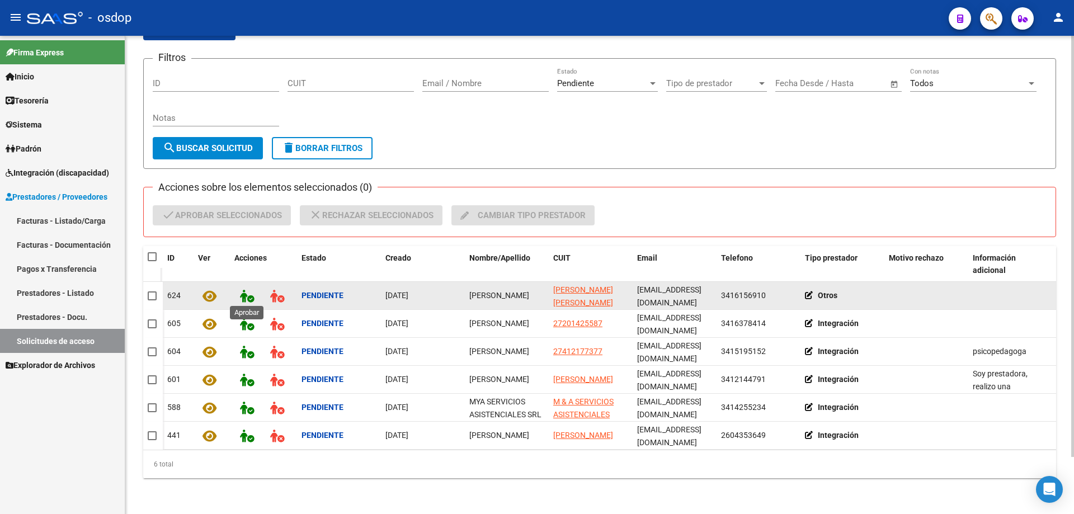
click at [245, 291] on icon at bounding box center [247, 296] width 14 height 13
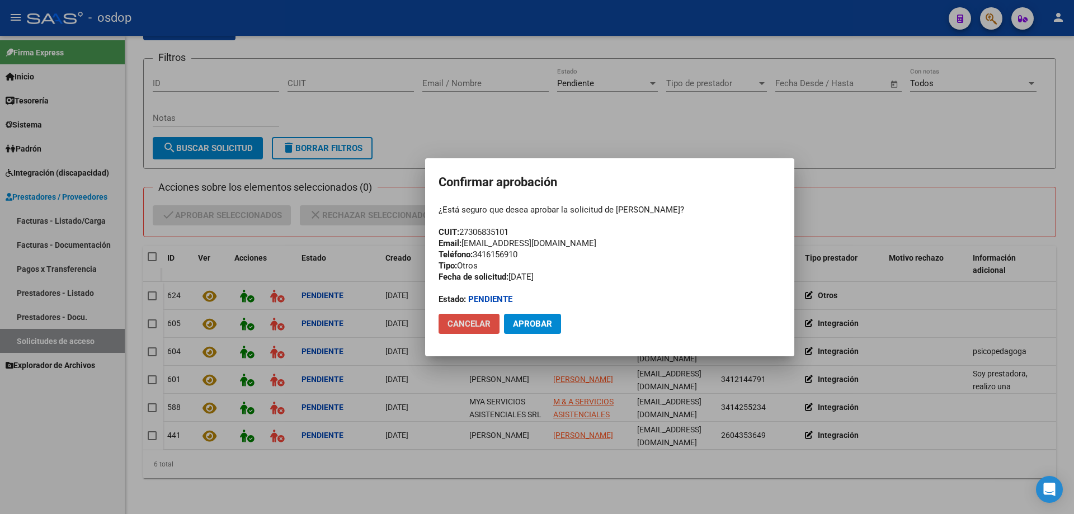
click at [467, 324] on span "Cancelar" at bounding box center [468, 324] width 43 height 10
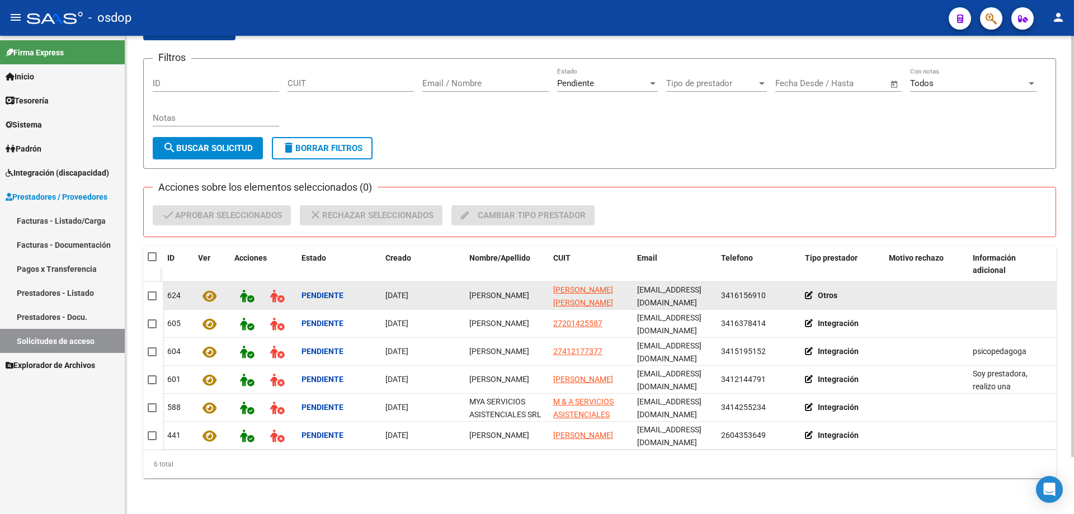
click at [807, 291] on icon at bounding box center [811, 295] width 13 height 8
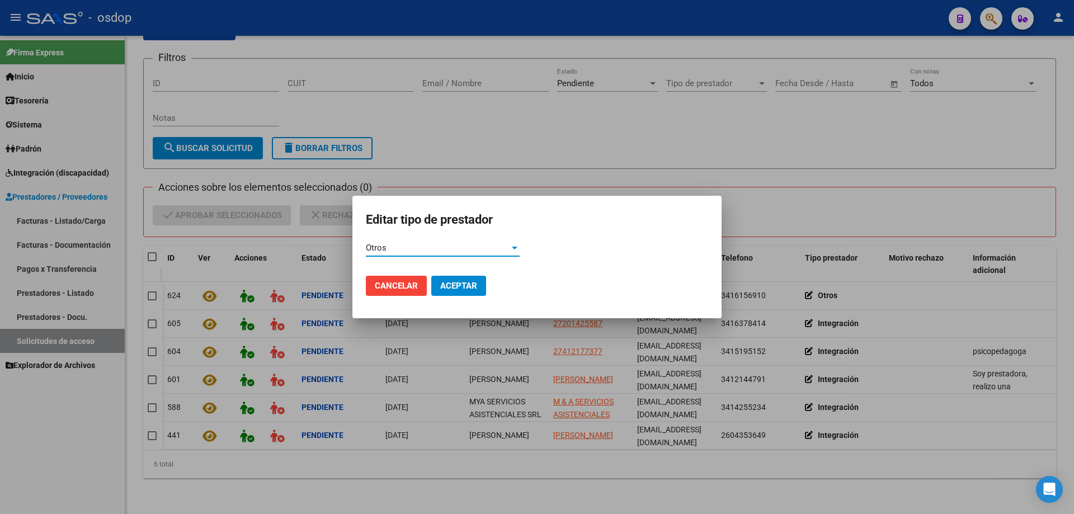
click at [456, 246] on div "Otros" at bounding box center [438, 248] width 144 height 10
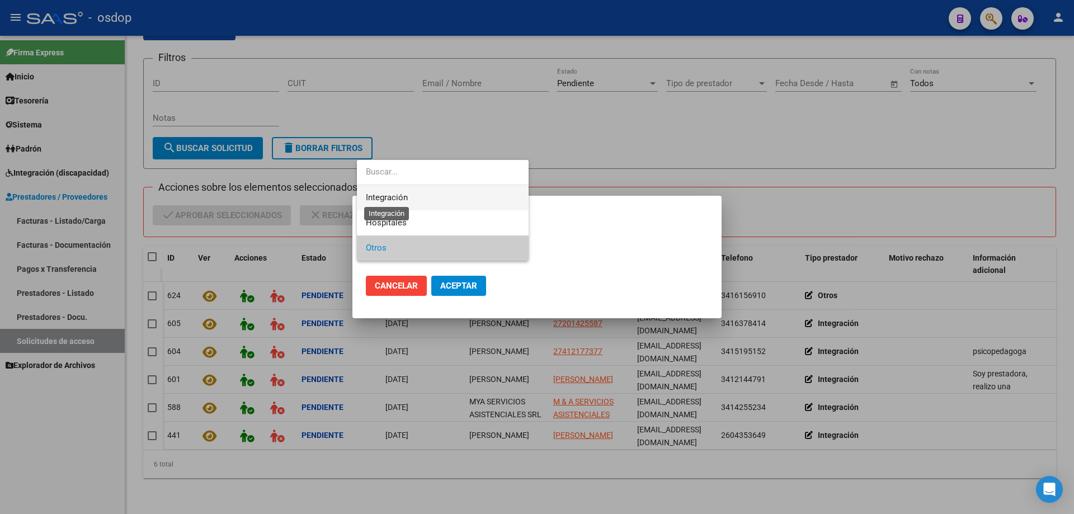
click at [378, 196] on span "Integración" at bounding box center [387, 197] width 42 height 10
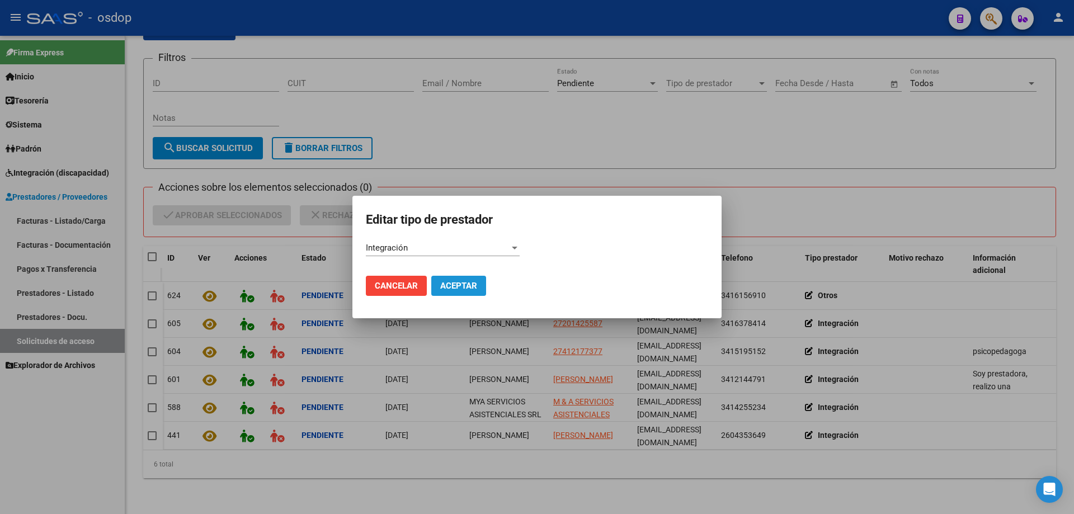
drag, startPoint x: 451, startPoint y: 287, endPoint x: 413, endPoint y: 282, distance: 38.3
click at [450, 287] on span "Aceptar" at bounding box center [458, 286] width 37 height 10
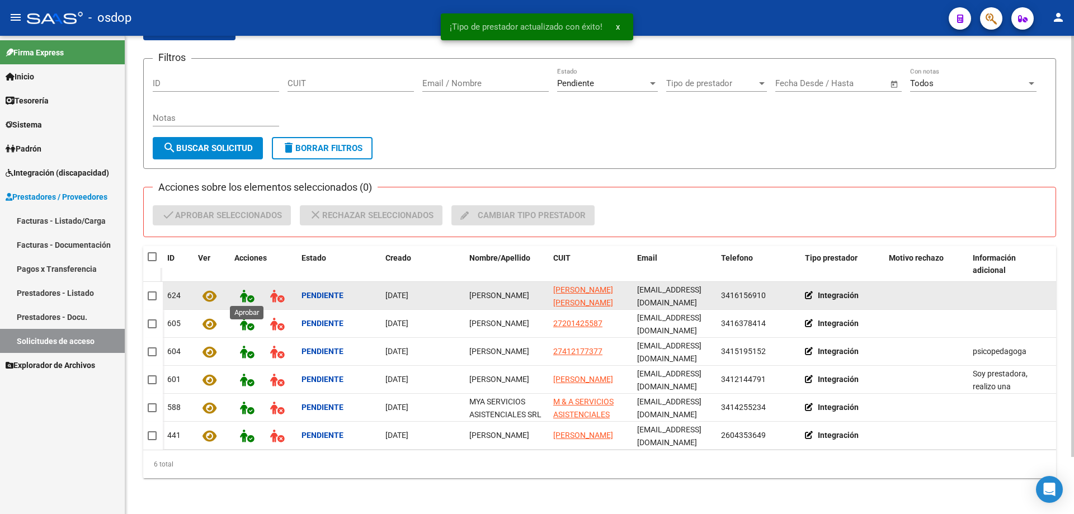
click at [247, 296] on icon at bounding box center [247, 296] width 14 height 13
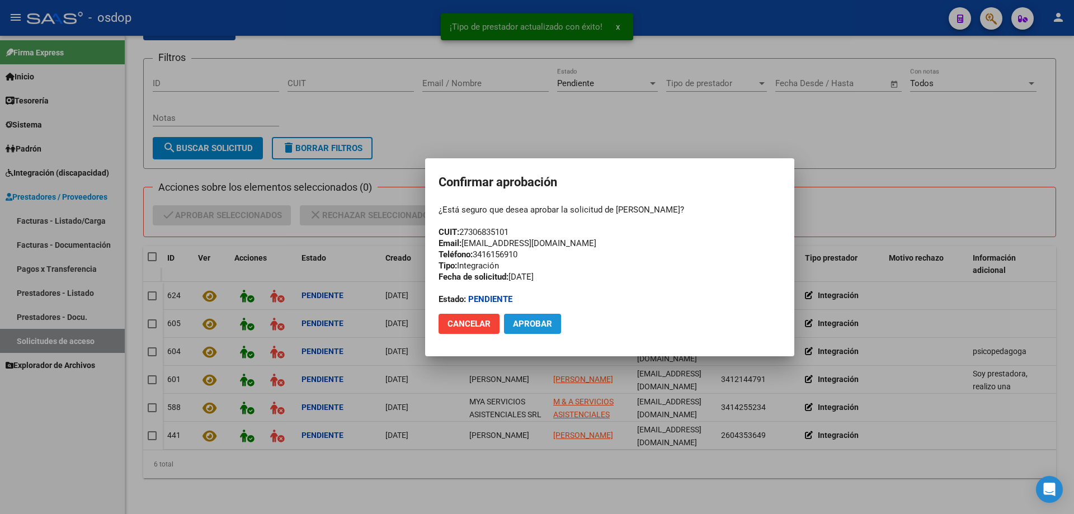
click at [527, 319] on span "Aprobar" at bounding box center [532, 324] width 39 height 10
